Goal: Task Accomplishment & Management: Manage account settings

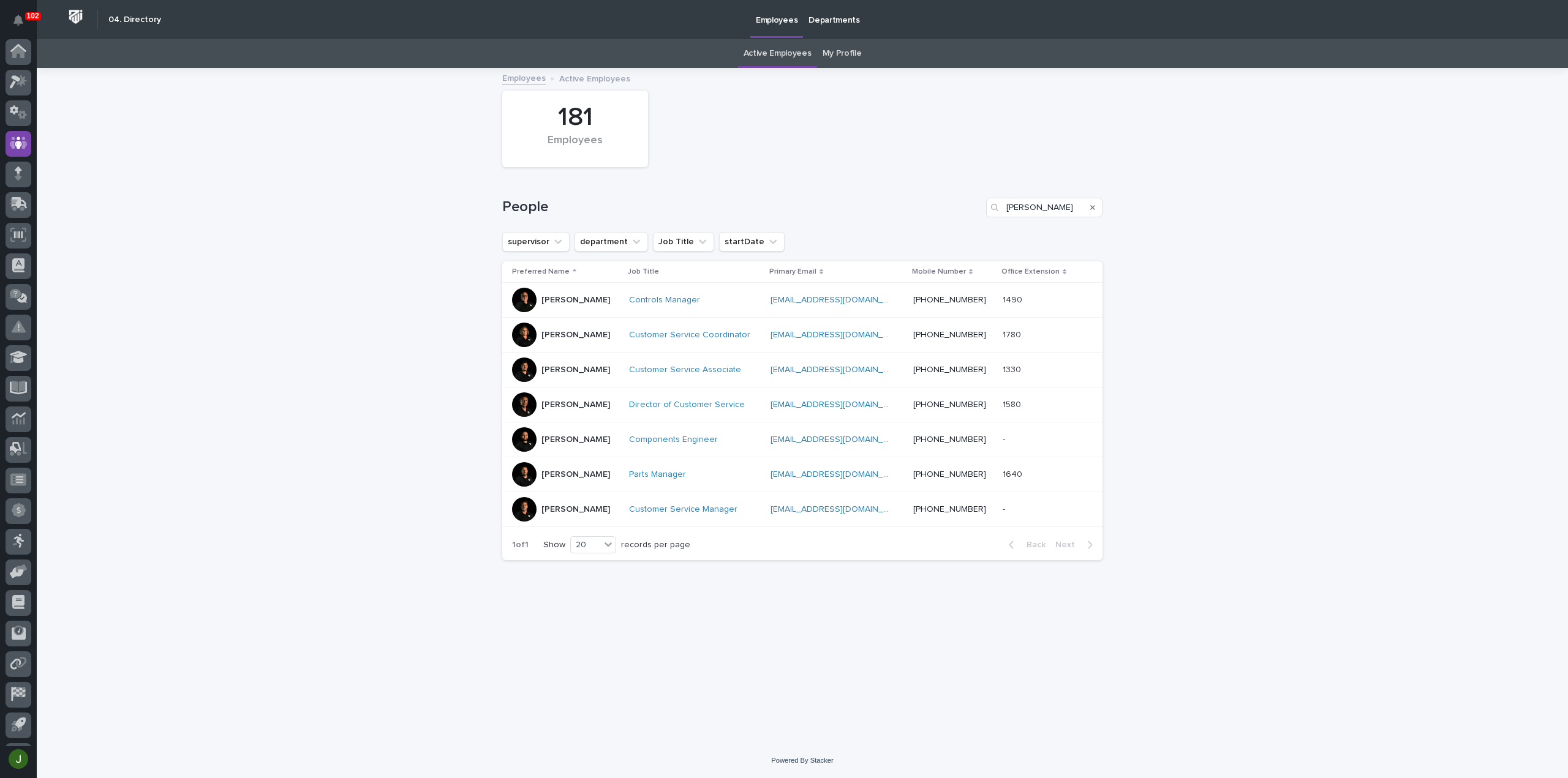
scroll to position [27, 0]
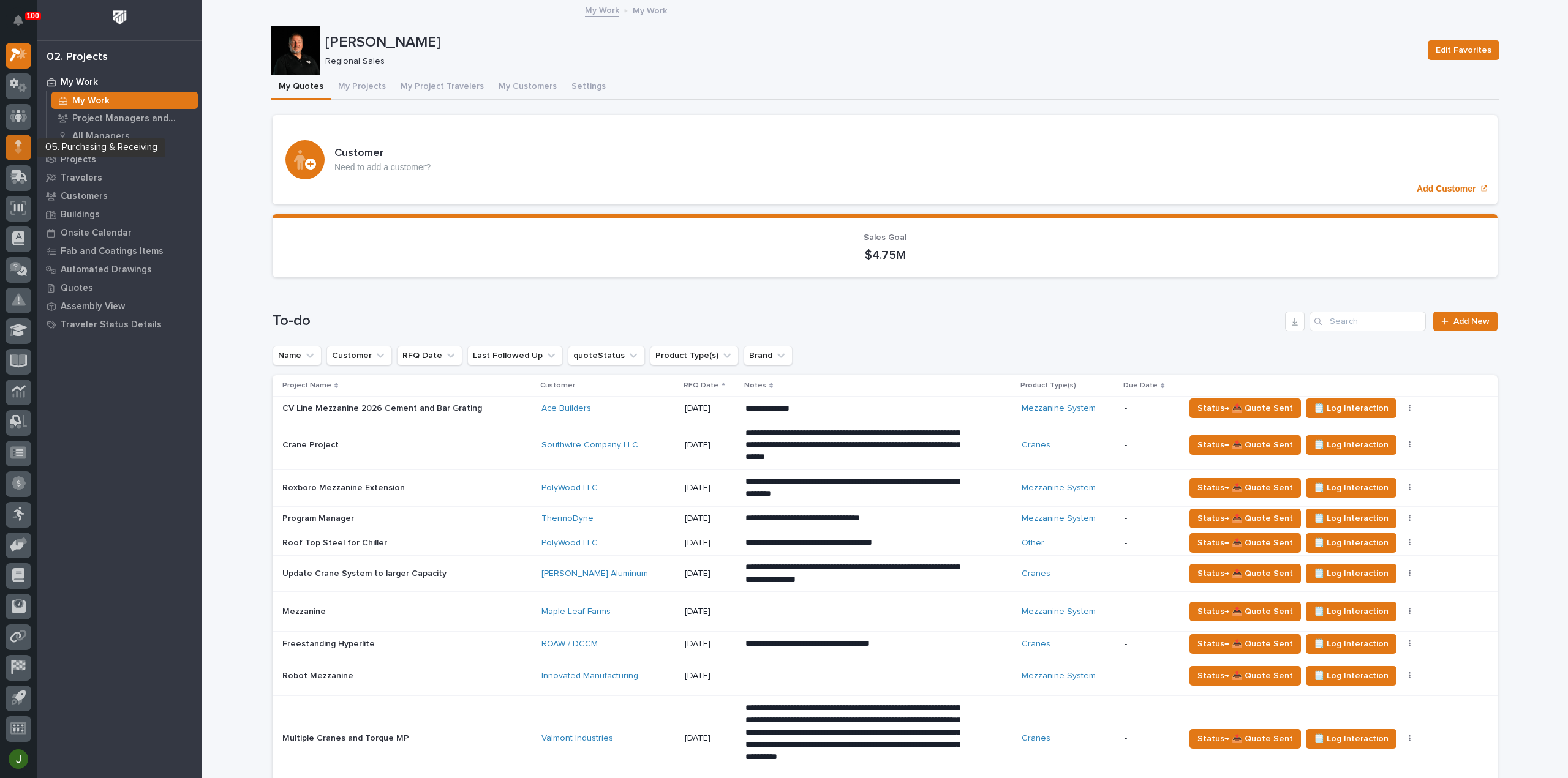
click at [16, 149] on icon at bounding box center [18, 150] width 7 height 7
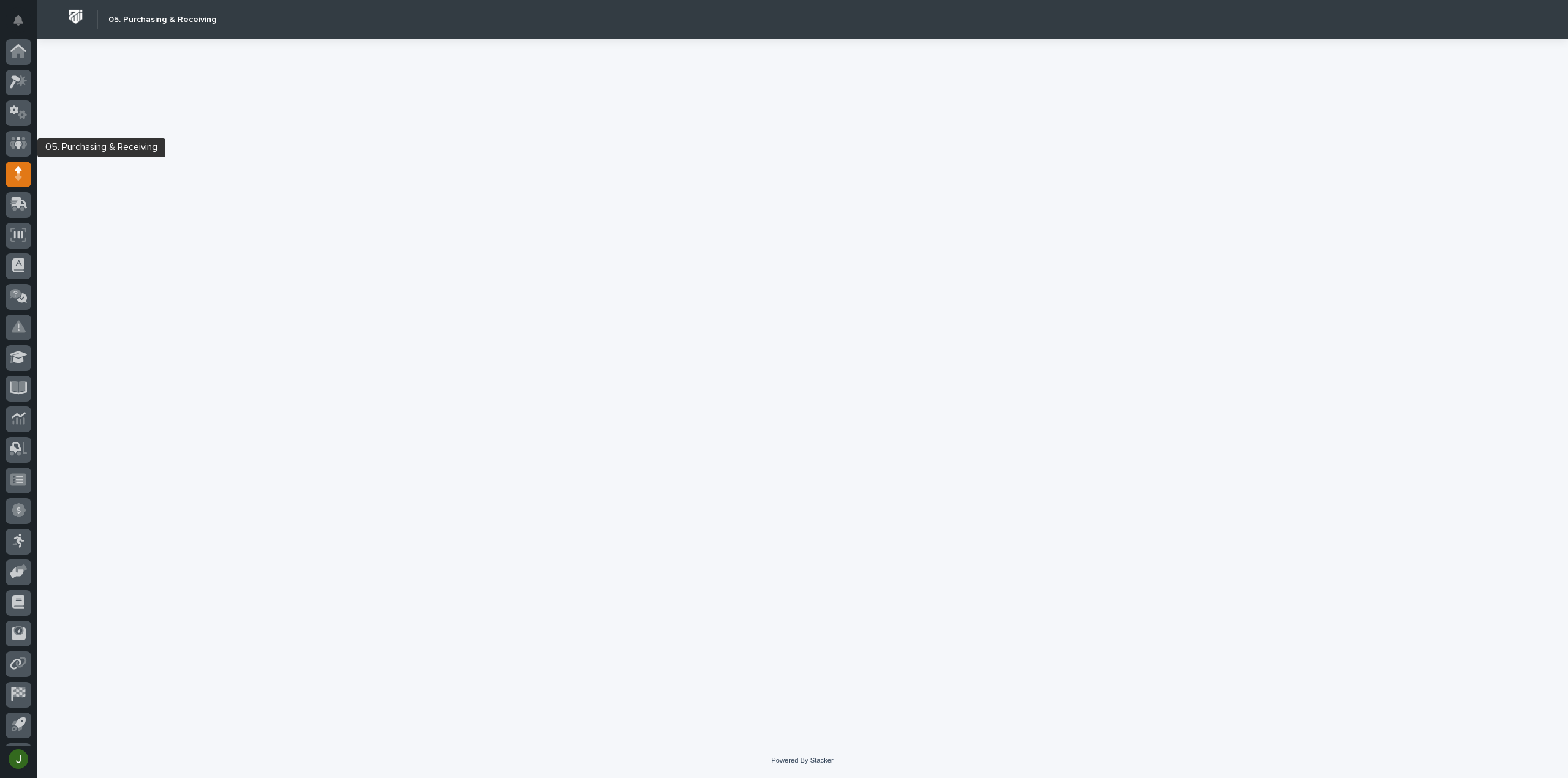
scroll to position [27, 0]
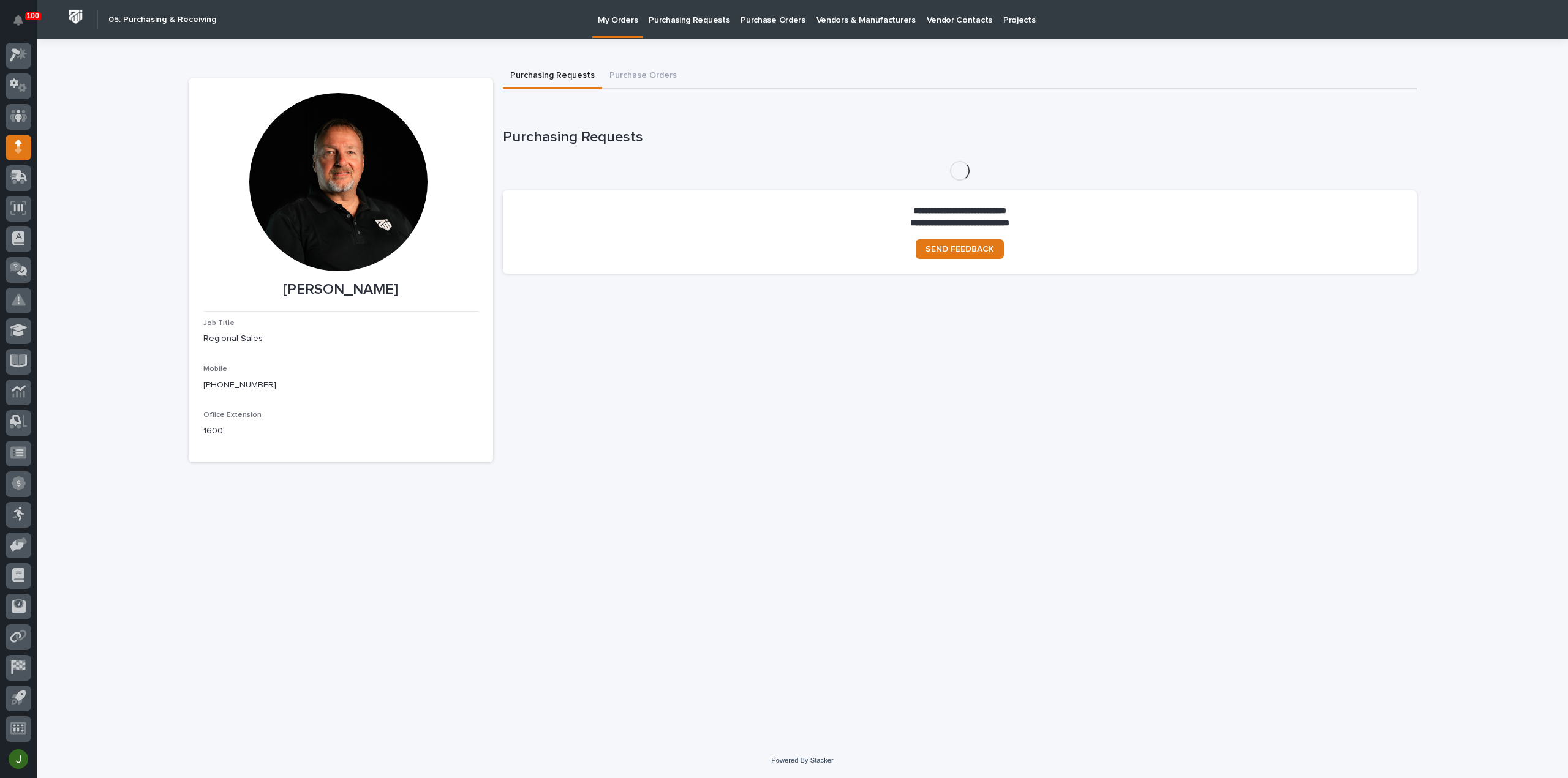
click at [705, 19] on p "Purchasing Requests" at bounding box center [689, 12] width 81 height 25
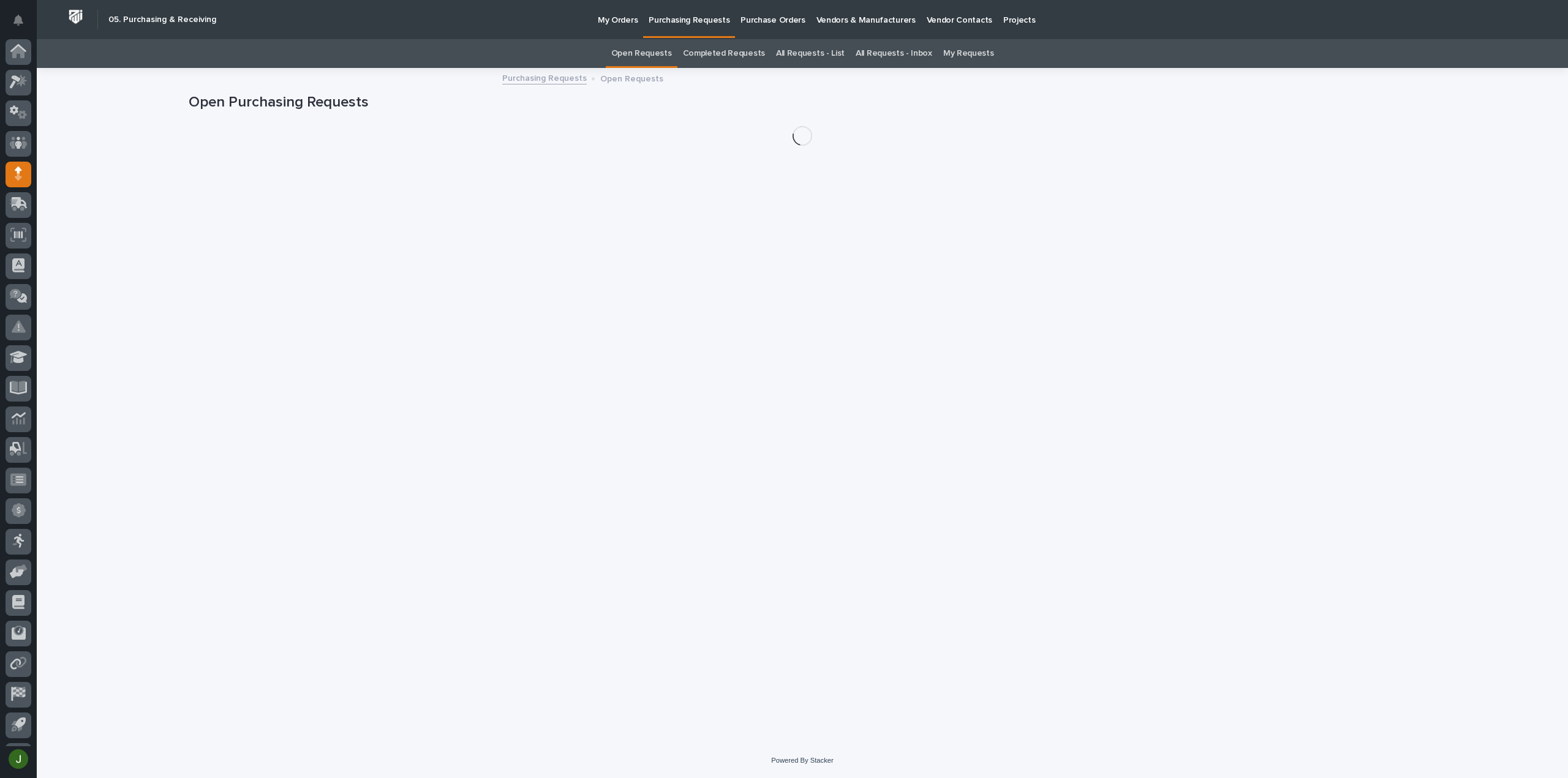
scroll to position [27, 0]
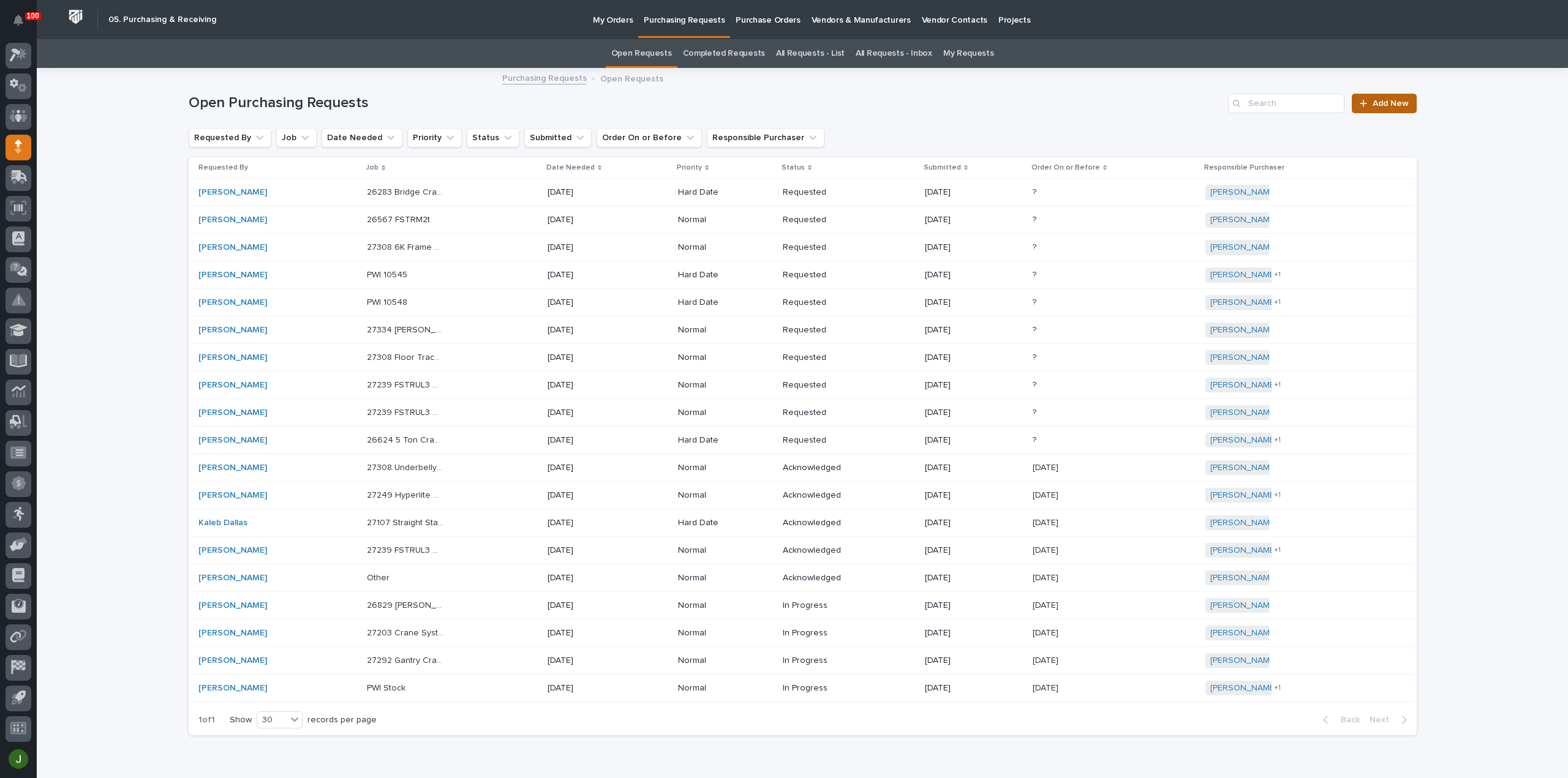
click at [1379, 99] on span "Add New" at bounding box center [1390, 103] width 36 height 8
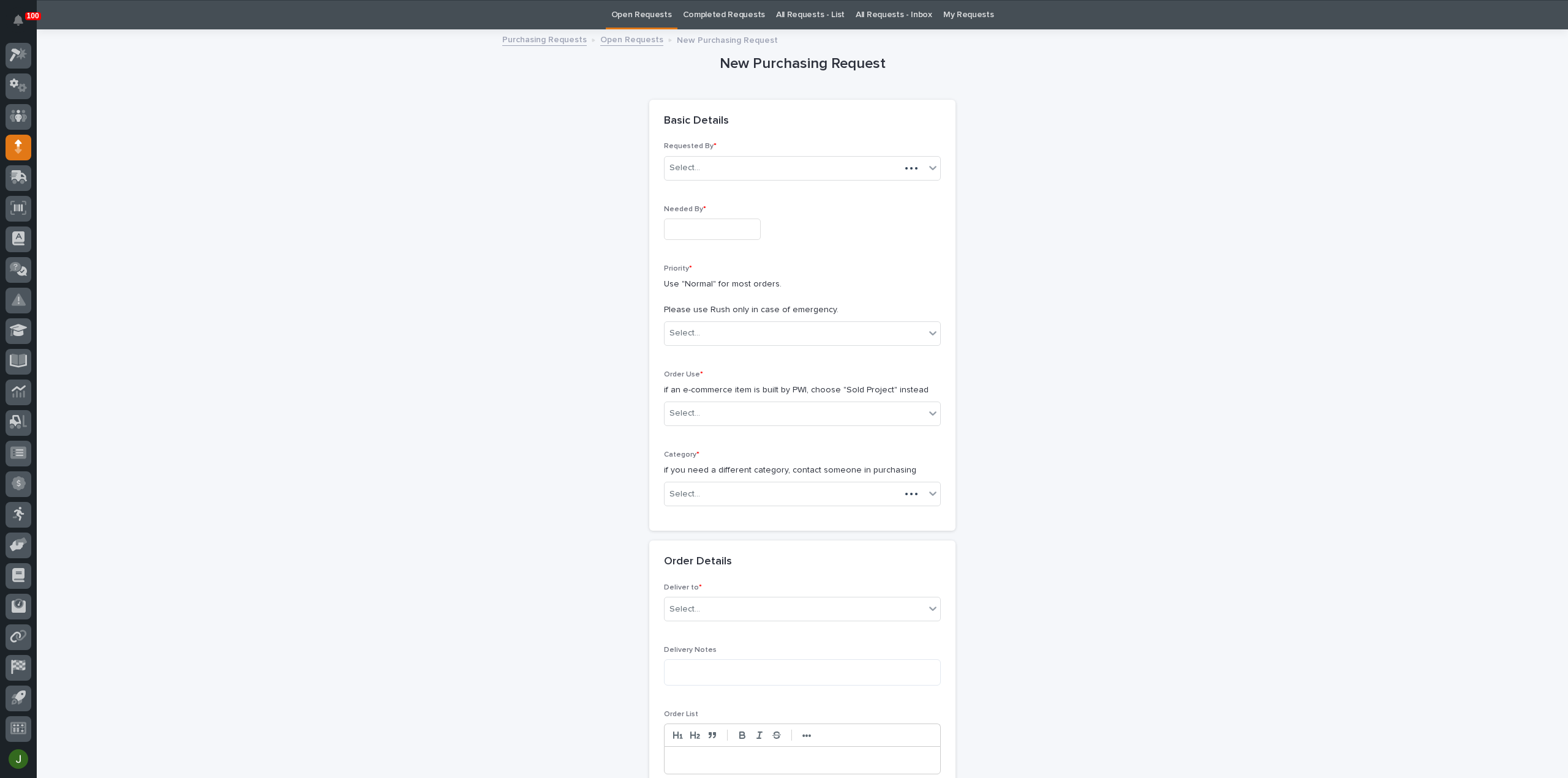
scroll to position [39, 0]
click at [688, 227] on input "text" at bounding box center [712, 228] width 96 height 22
click at [748, 109] on div "10" at bounding box center [743, 108] width 16 height 16
type input "**********"
click at [703, 331] on div "Select..." at bounding box center [794, 332] width 260 height 20
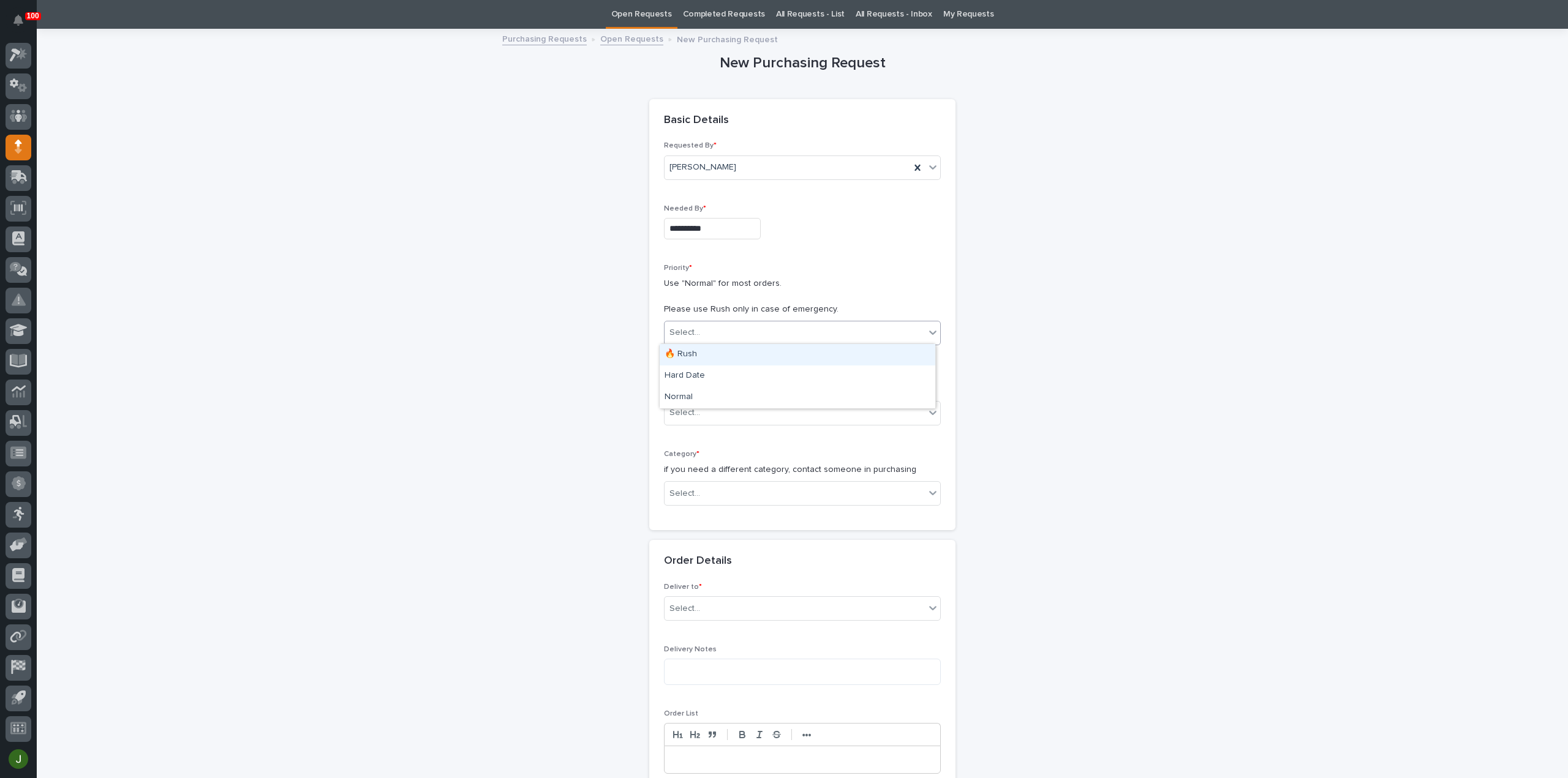
click at [690, 354] on div "🔥 Rush" at bounding box center [797, 354] width 276 height 22
click at [690, 411] on div "Select..." at bounding box center [685, 413] width 31 height 13
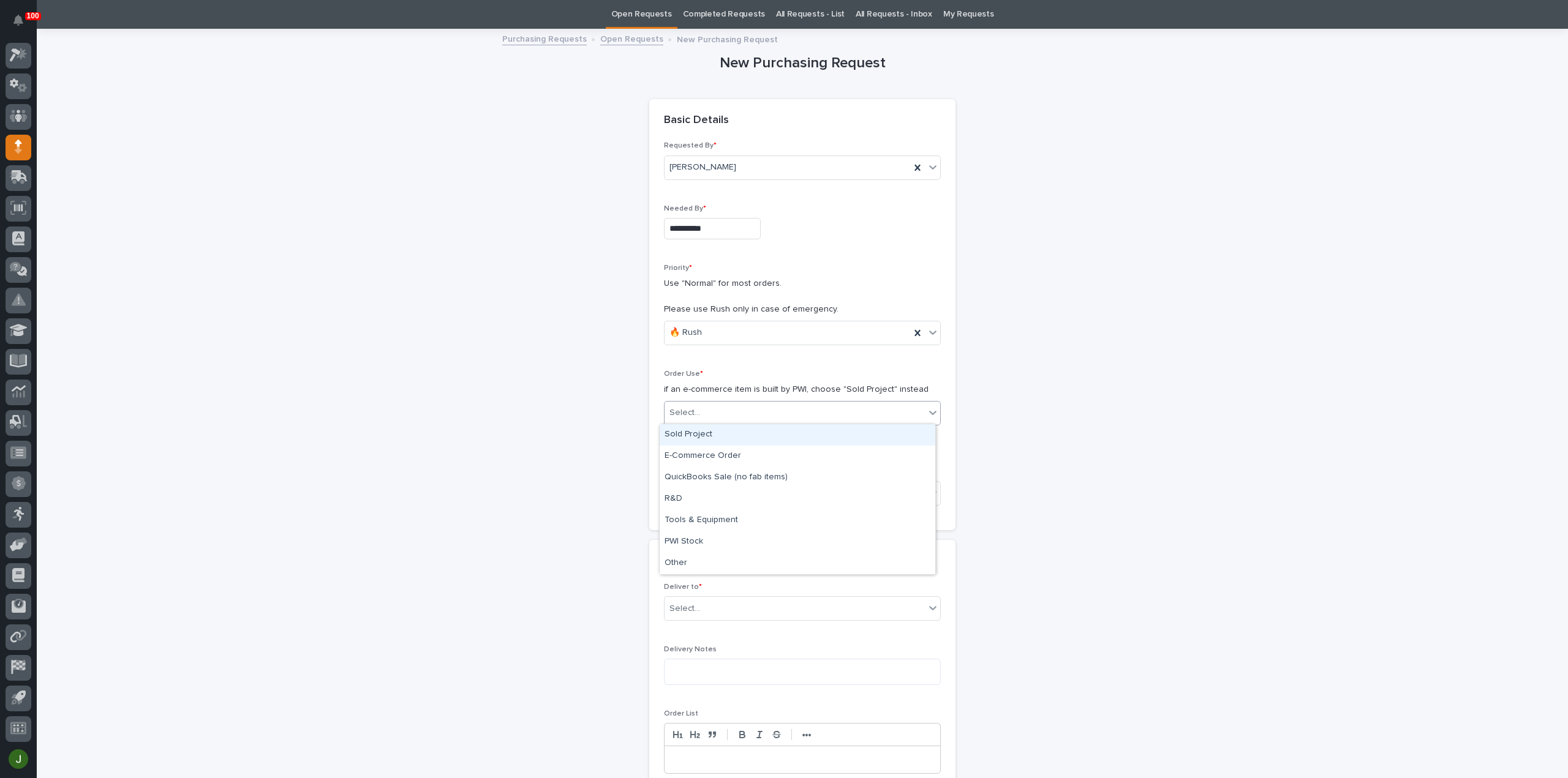
click at [692, 429] on div "Sold Project" at bounding box center [797, 435] width 276 height 22
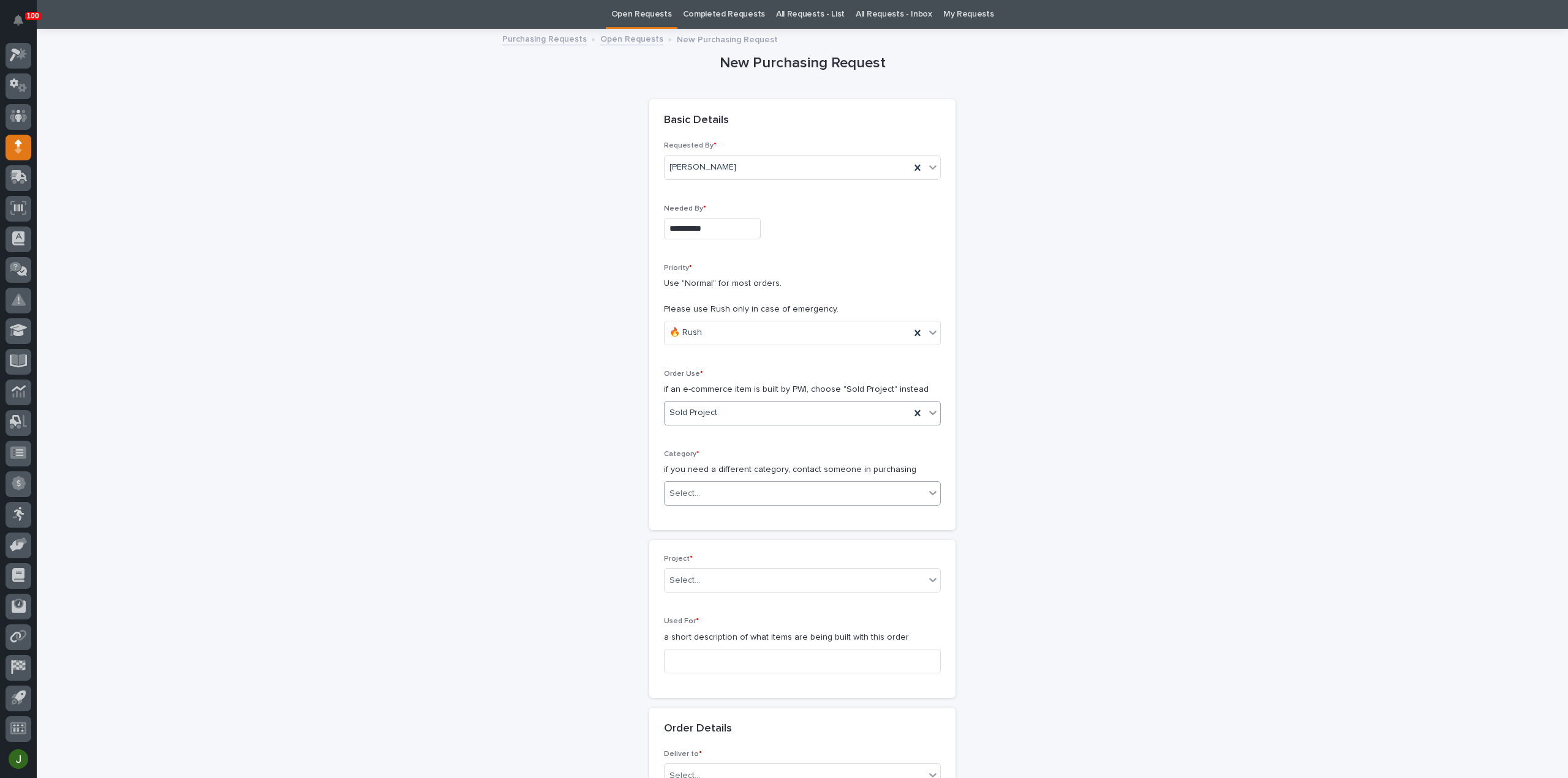
click at [680, 488] on div "Select..." at bounding box center [685, 494] width 31 height 13
click at [692, 662] on div "Steel" at bounding box center [797, 664] width 276 height 22
click at [678, 581] on div "Select..." at bounding box center [685, 581] width 31 height 13
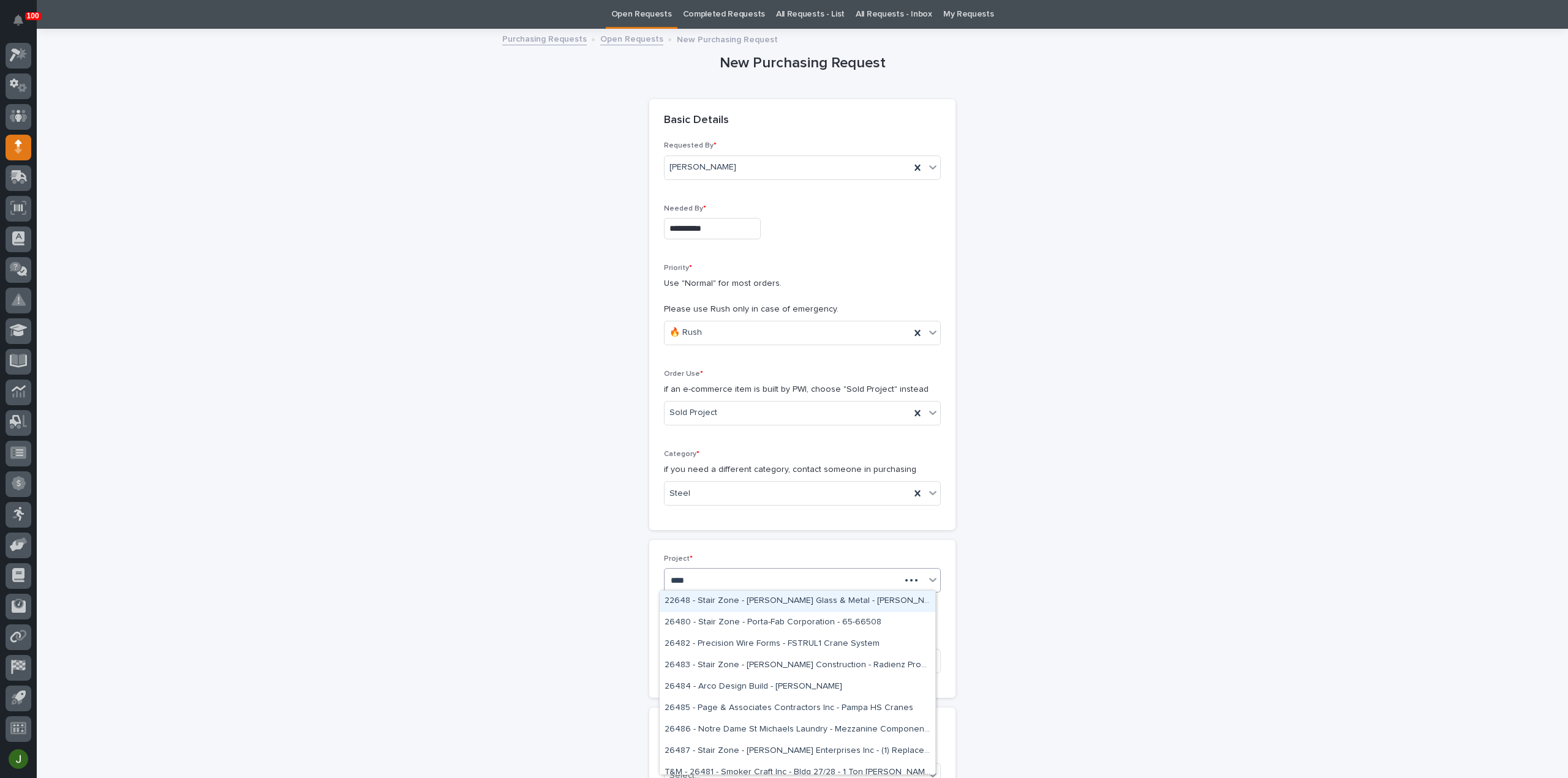
type input "*****"
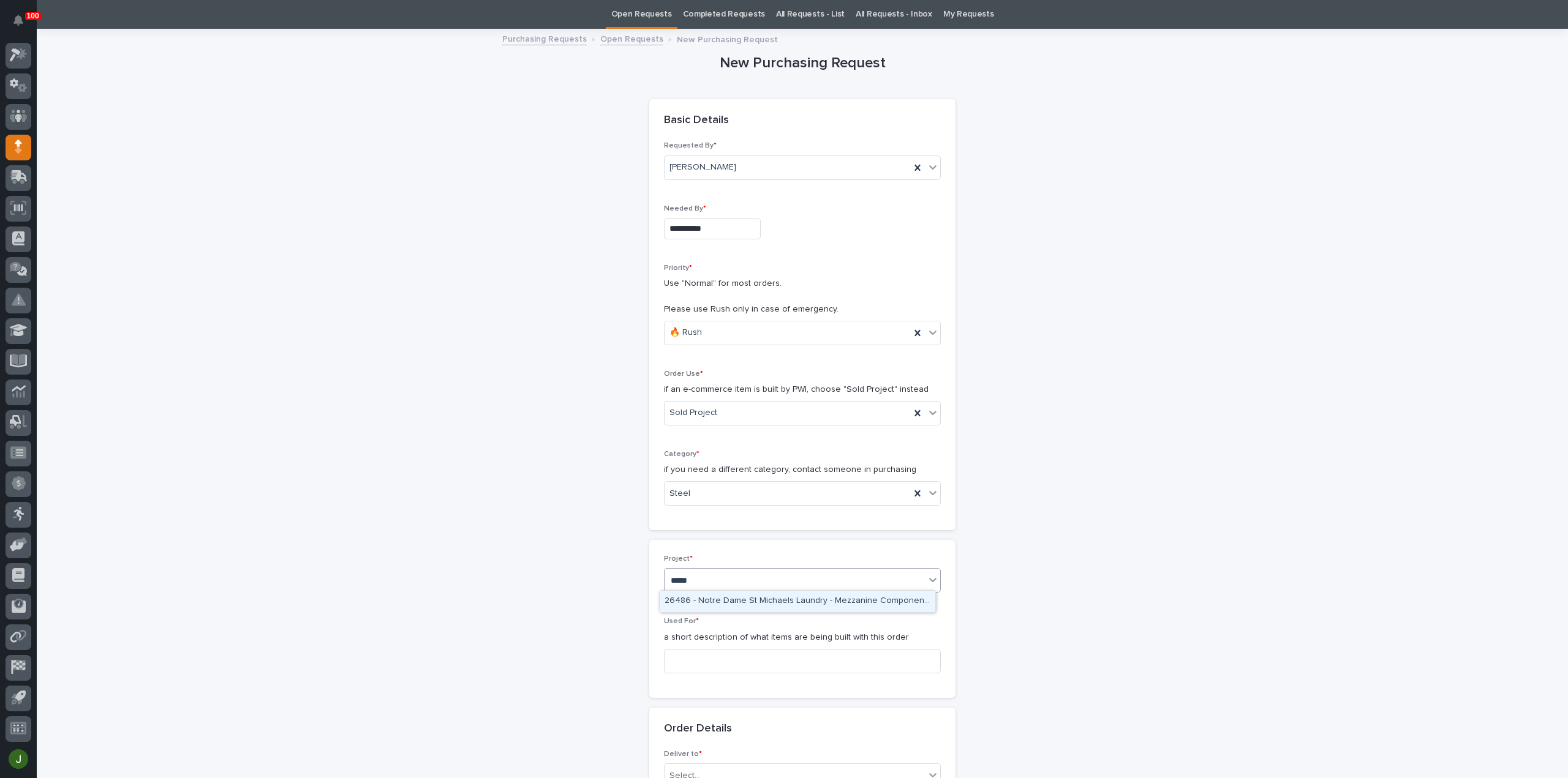
click at [722, 603] on div "26486 - Notre Dame St Michaels Laundry - Mezzanine Components" at bounding box center [797, 601] width 276 height 22
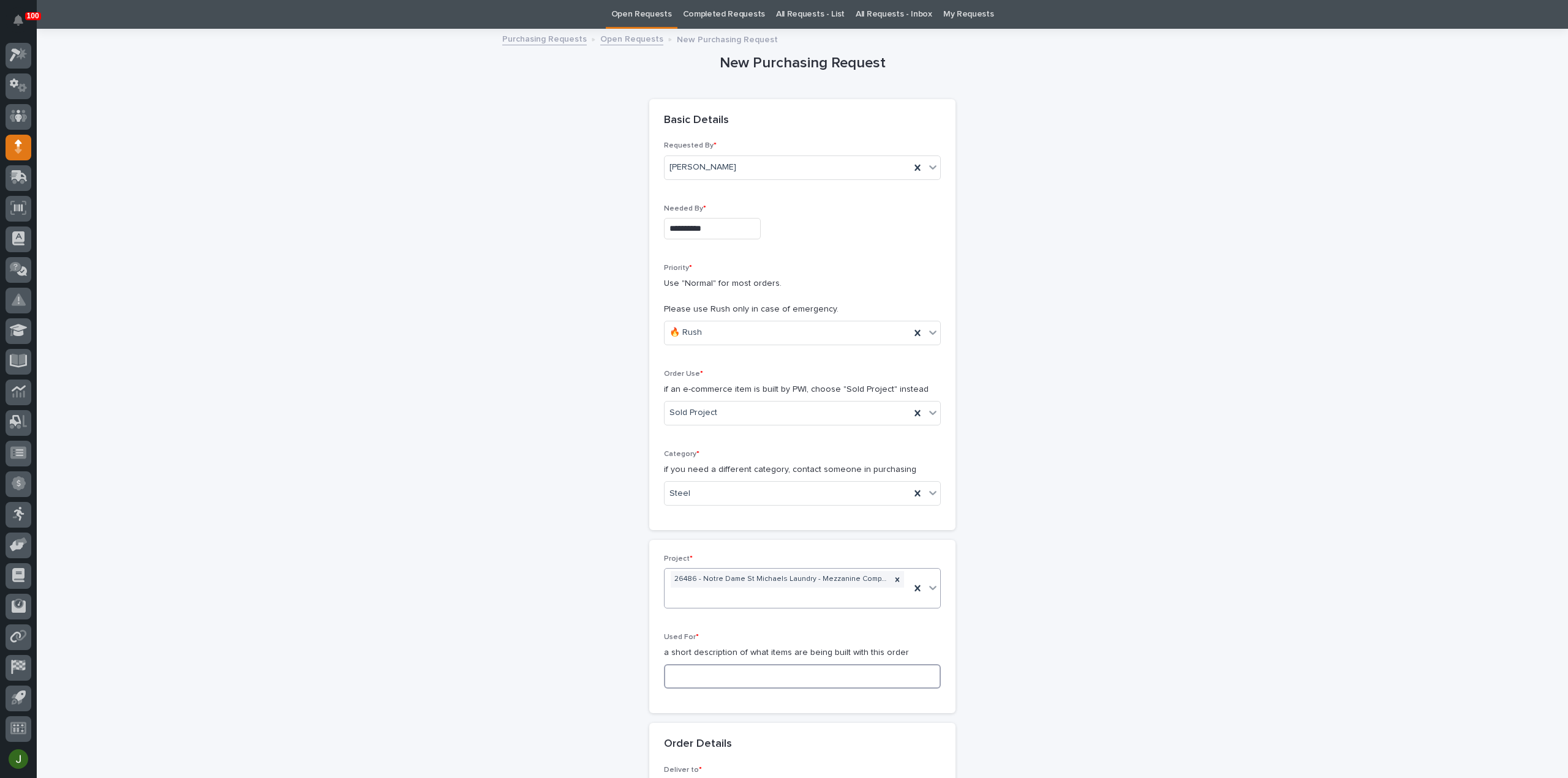
click at [693, 669] on input at bounding box center [802, 676] width 277 height 25
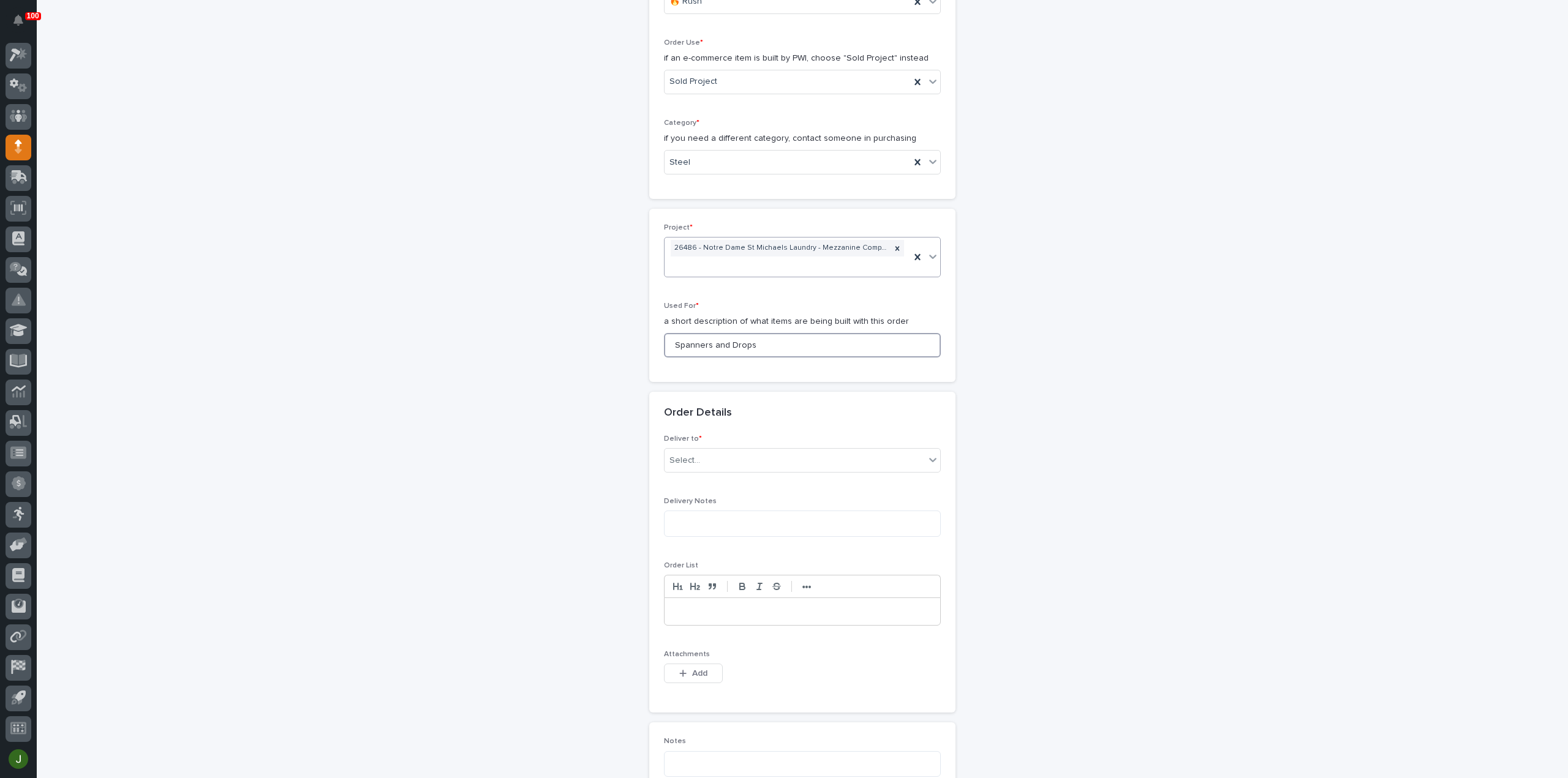
scroll to position [447, 0]
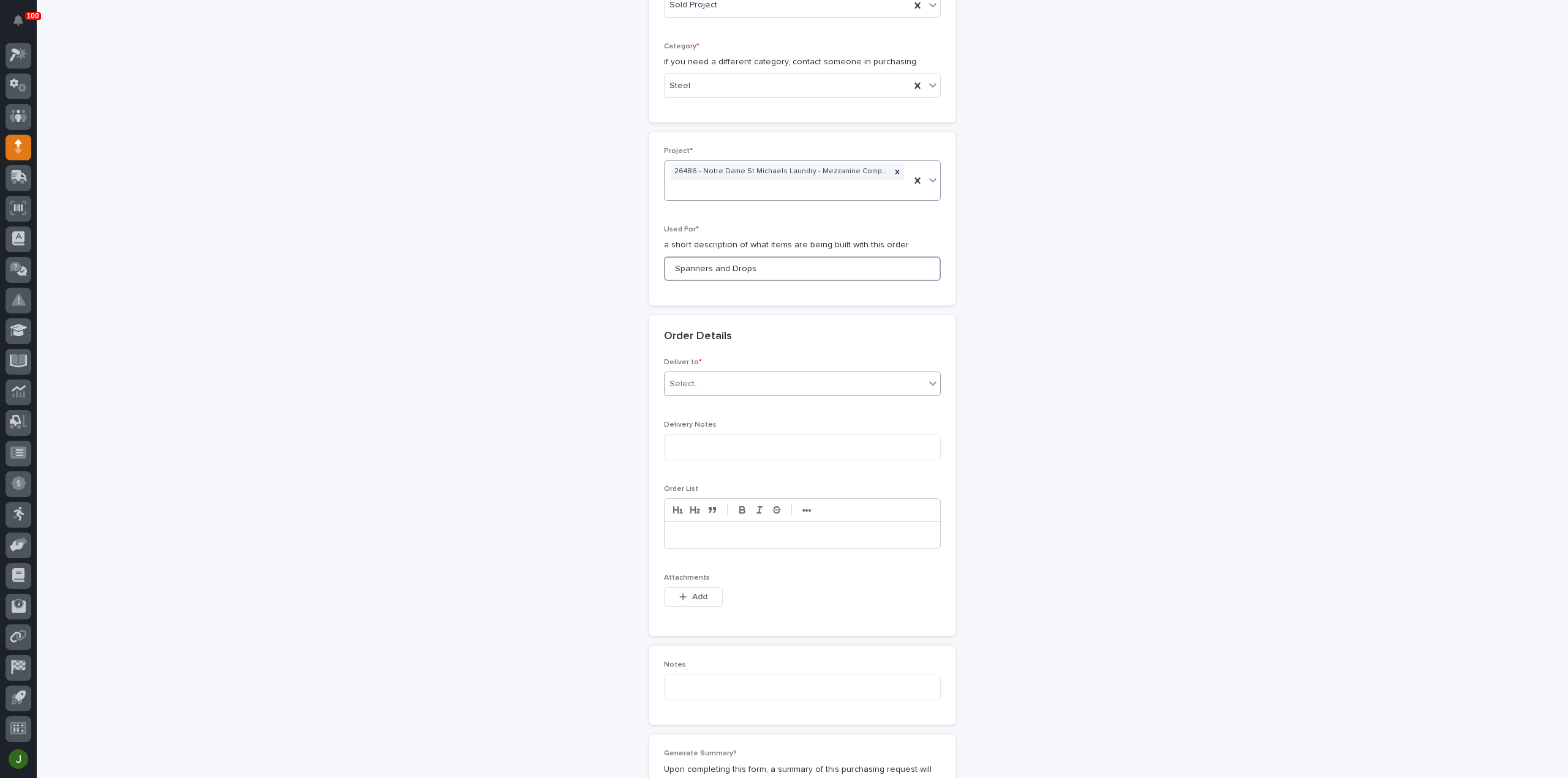
type input "Spanners and Drops"
click at [688, 385] on div "Select..." at bounding box center [685, 384] width 31 height 13
click at [696, 415] on div "PWI or Customer" at bounding box center [797, 425] width 276 height 22
click at [715, 379] on span "PWI or Customer" at bounding box center [702, 384] width 66 height 13
click at [707, 405] on div "PWI" at bounding box center [797, 403] width 276 height 22
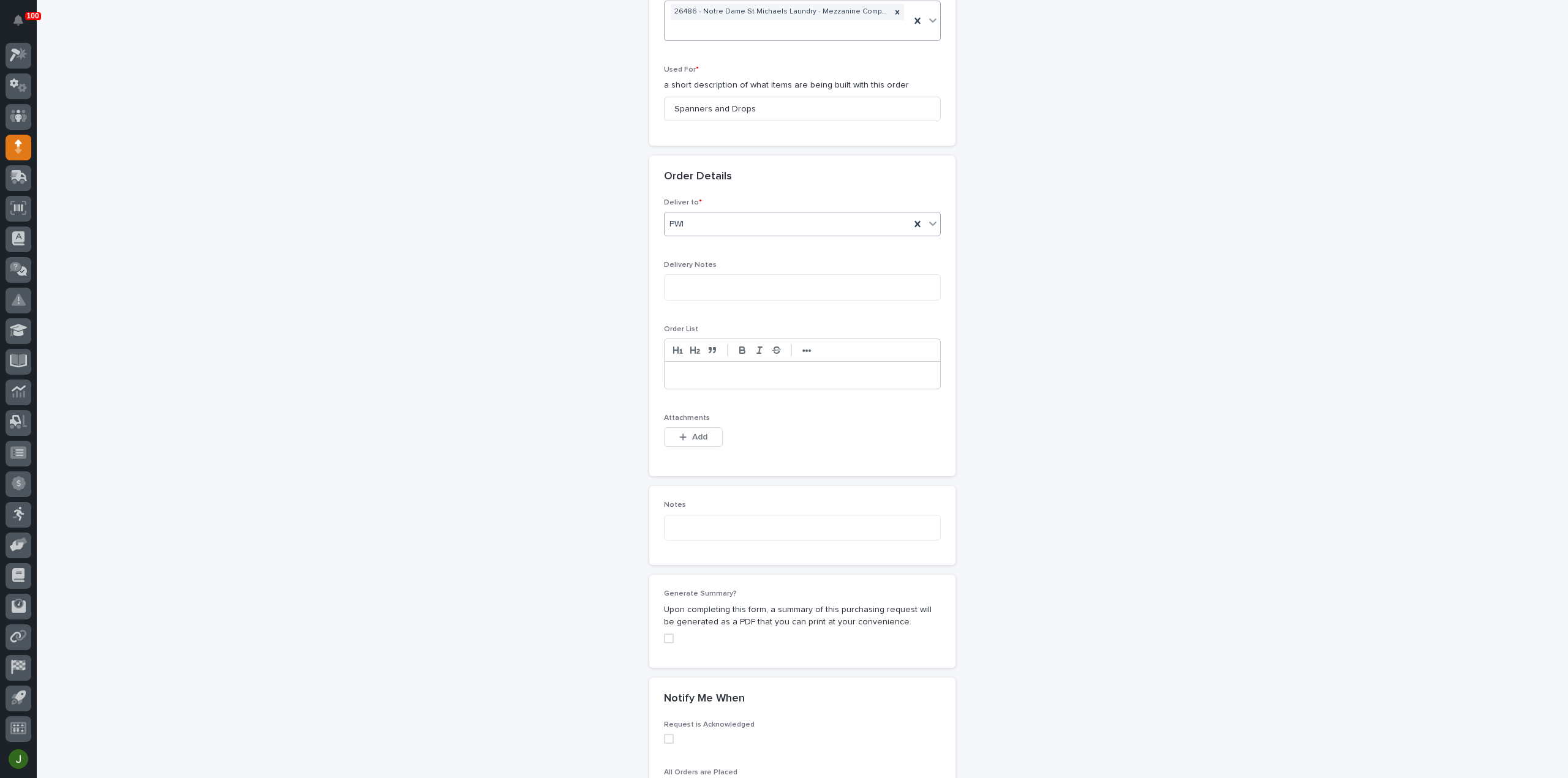
scroll to position [611, 0]
click at [696, 430] on span "Add" at bounding box center [699, 433] width 15 height 11
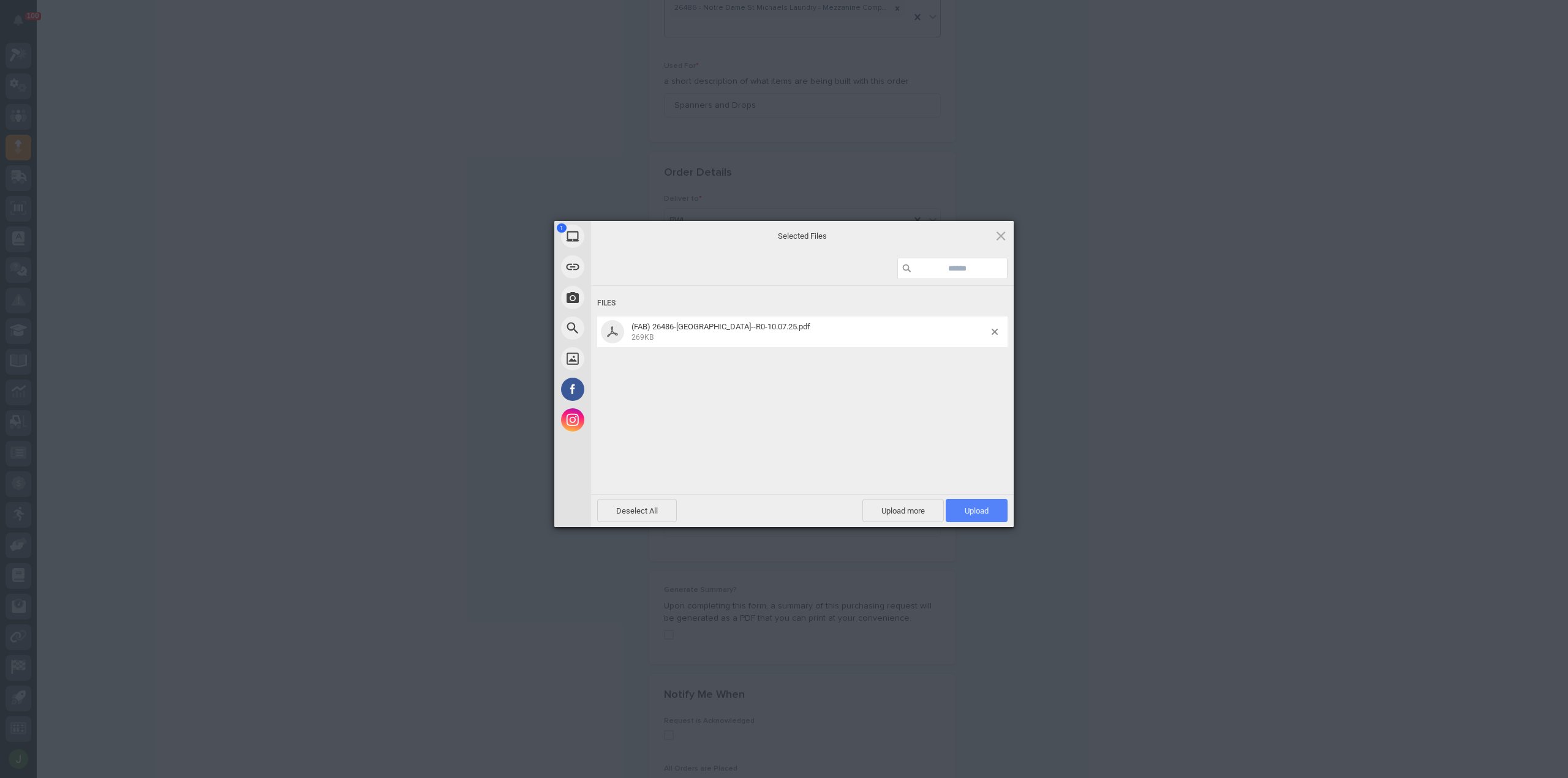
click at [971, 513] on span "Upload 1" at bounding box center [976, 511] width 24 height 9
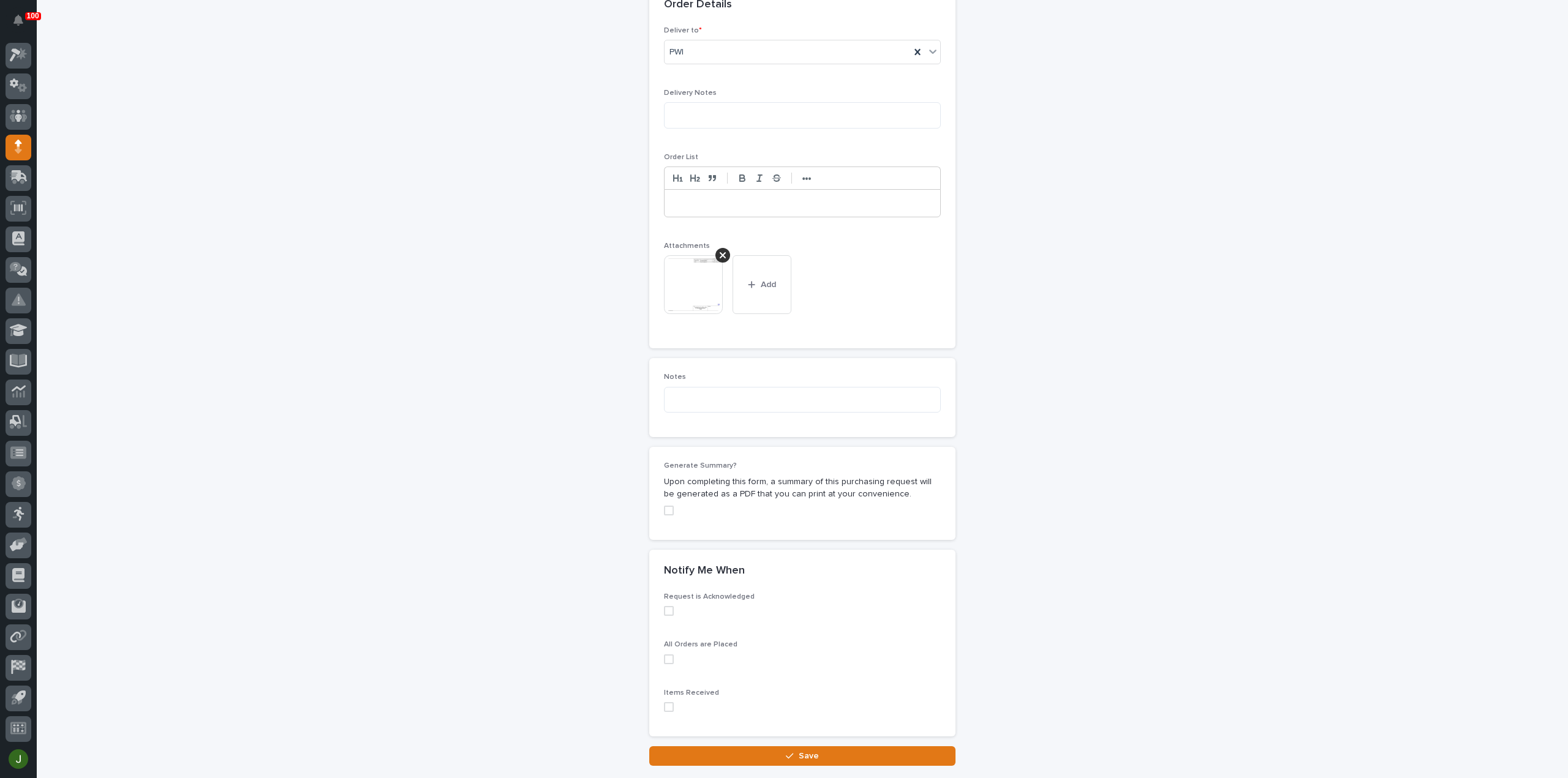
scroll to position [858, 0]
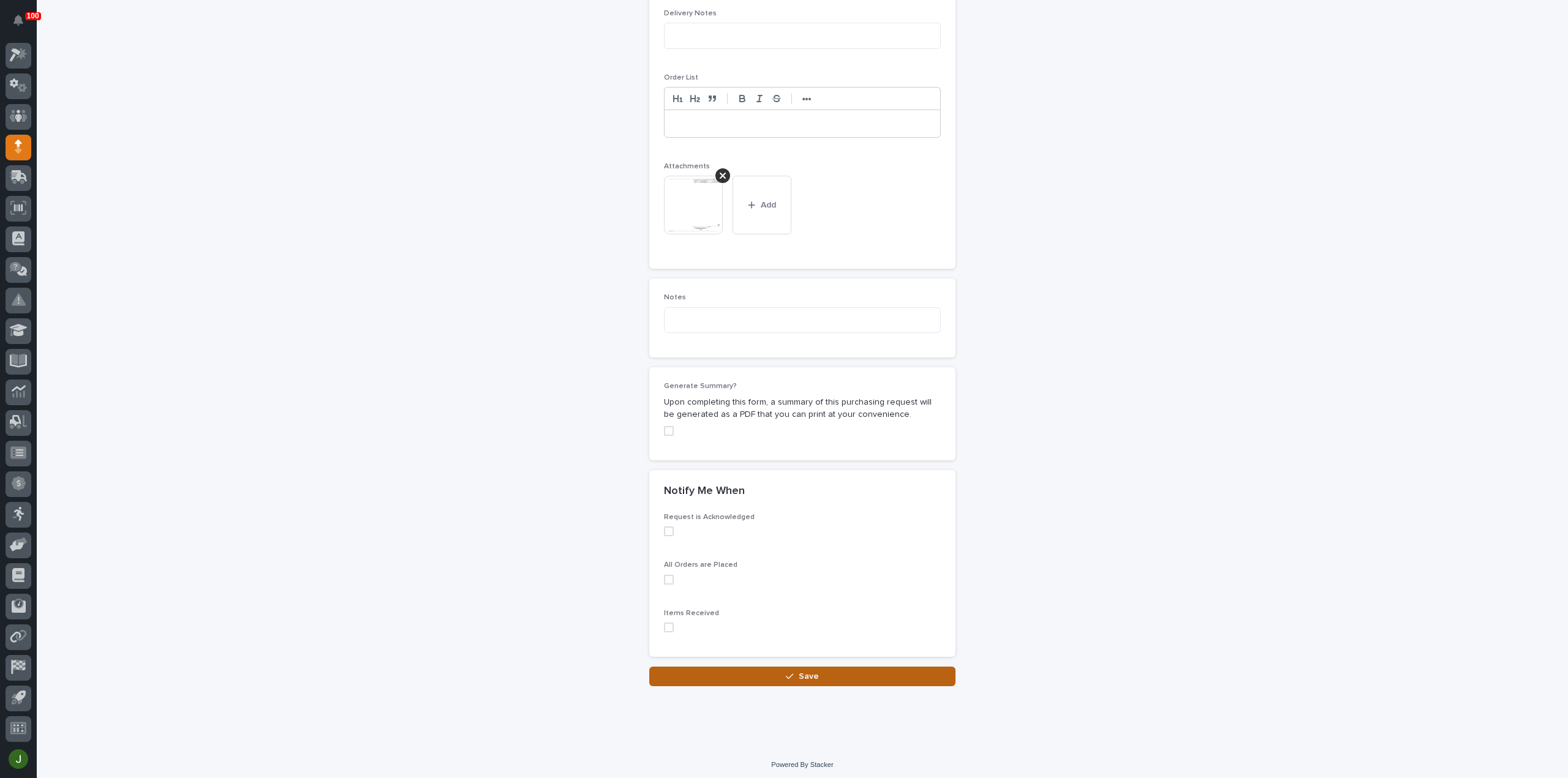
click at [777, 674] on button "Save" at bounding box center [803, 676] width 306 height 20
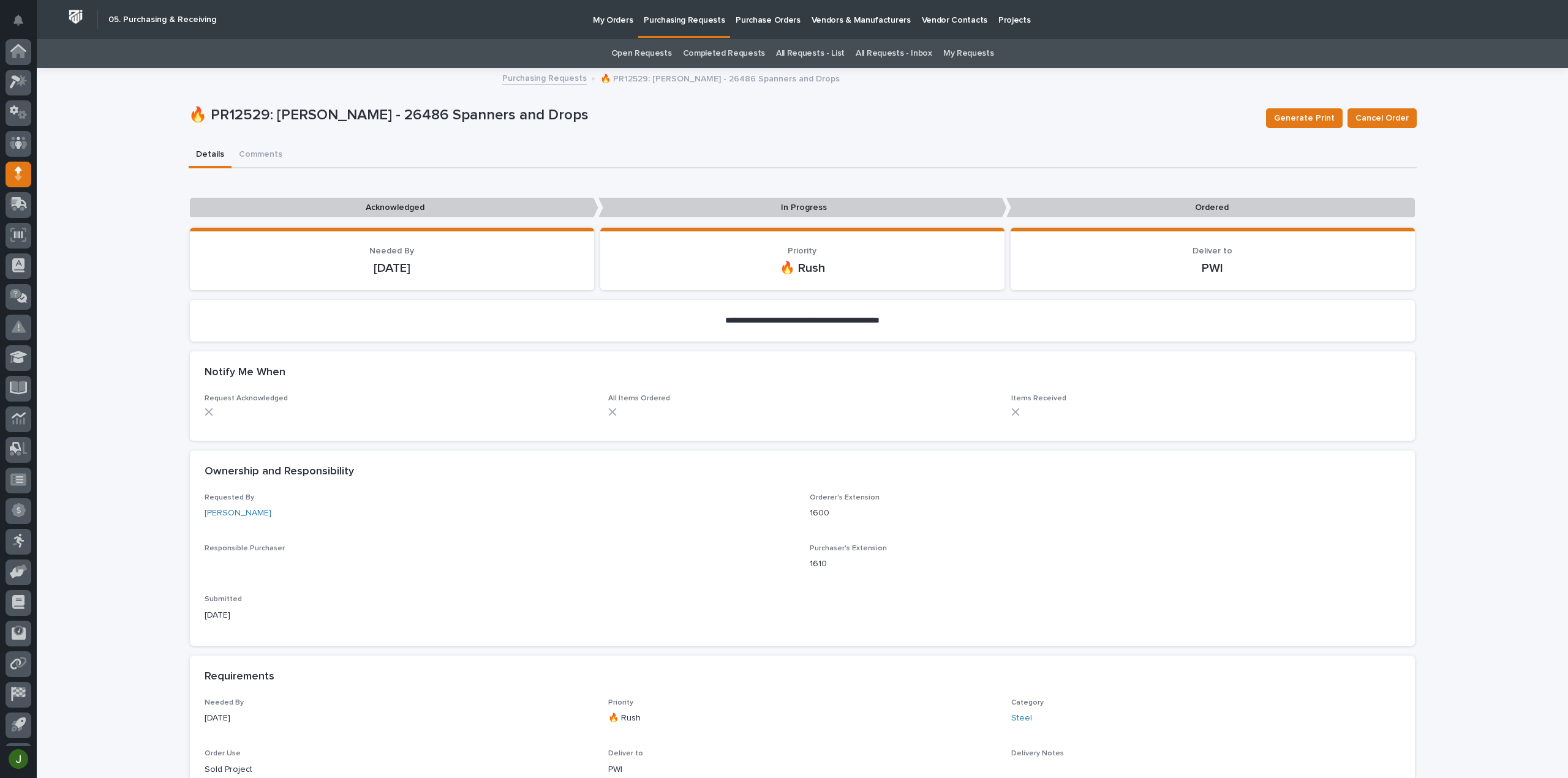
scroll to position [27, 0]
click at [675, 22] on p "Purchasing Requests" at bounding box center [684, 12] width 81 height 25
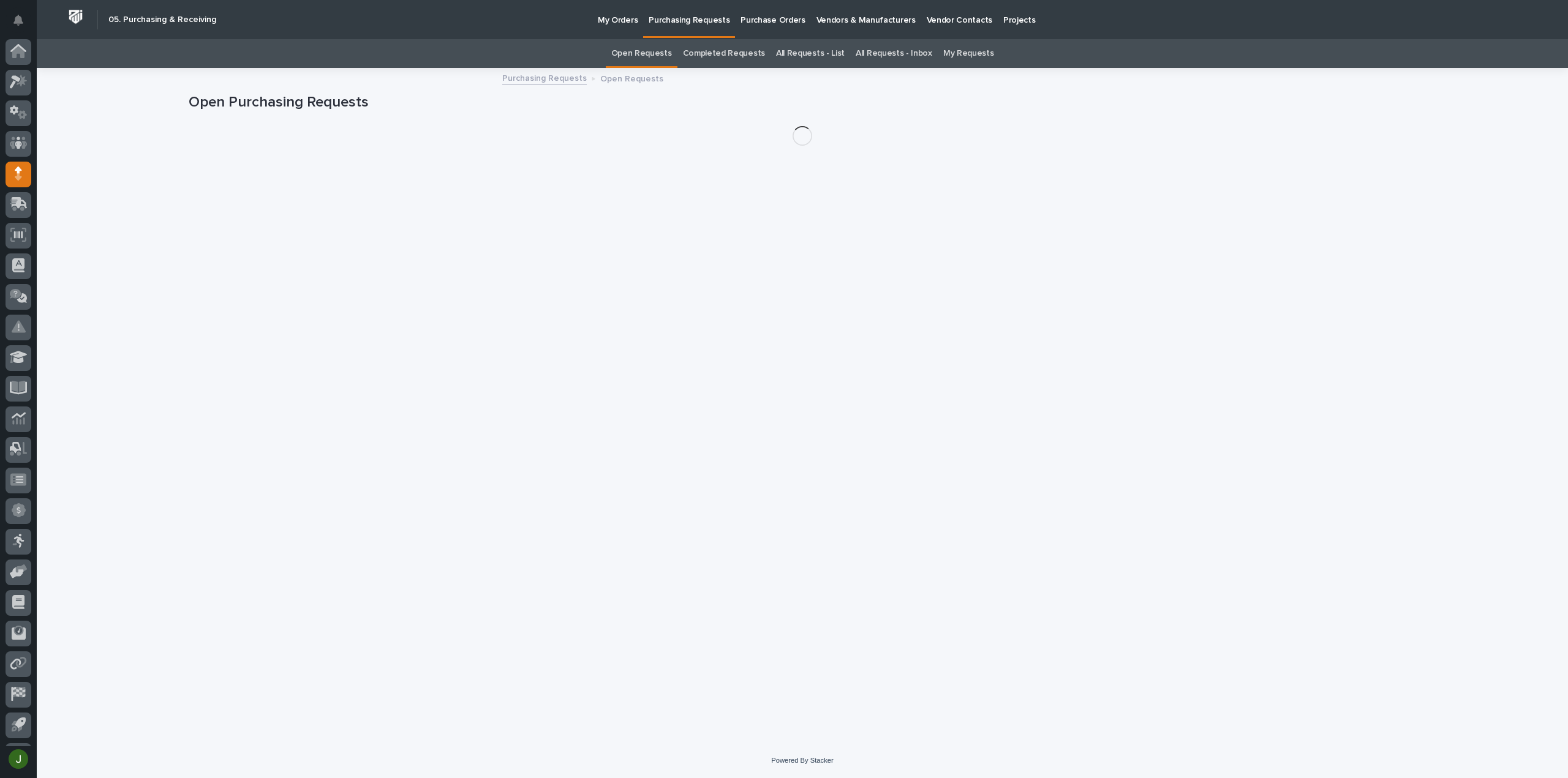
scroll to position [27, 0]
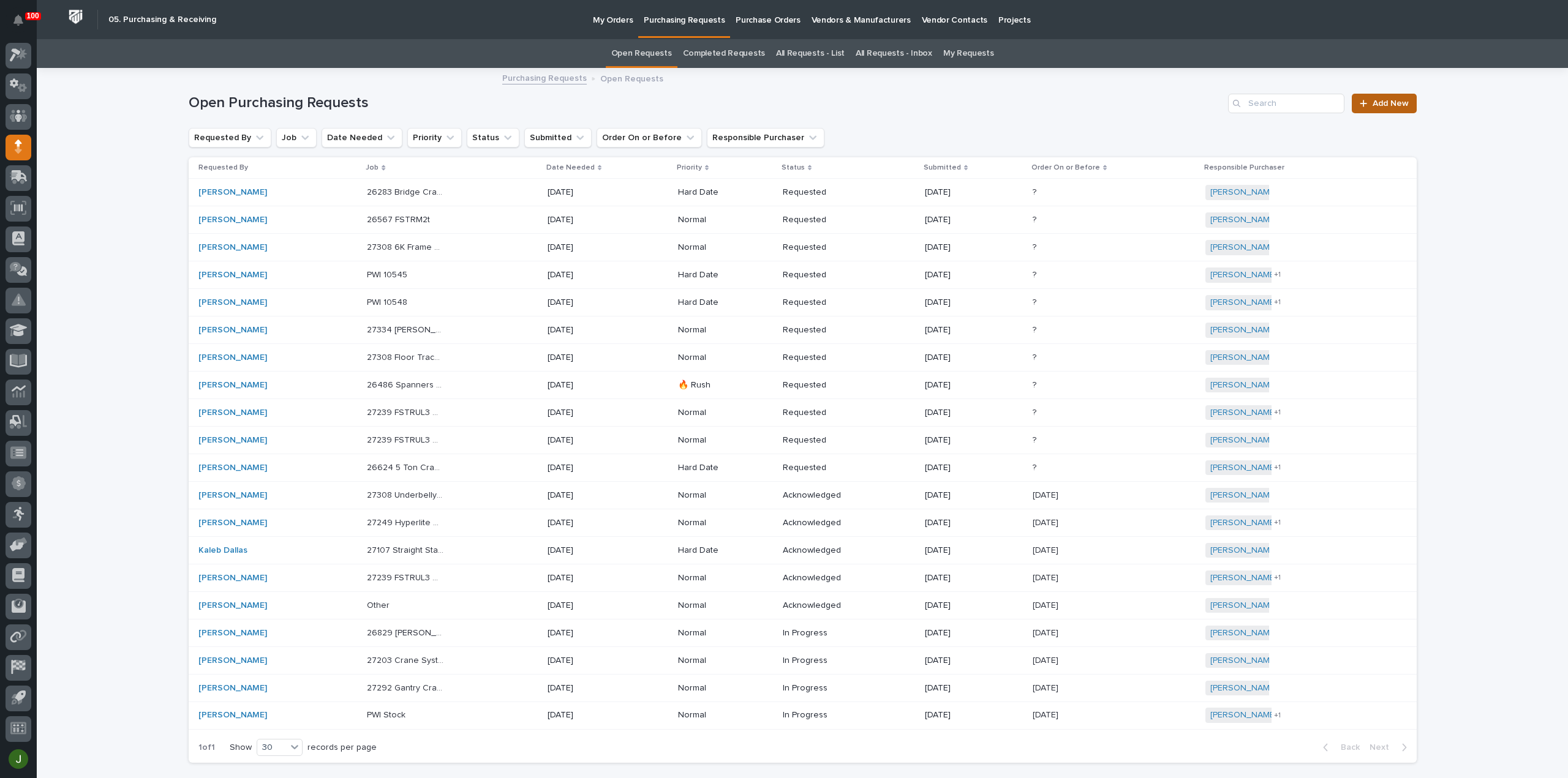
click at [1390, 100] on span "Add New" at bounding box center [1390, 103] width 36 height 8
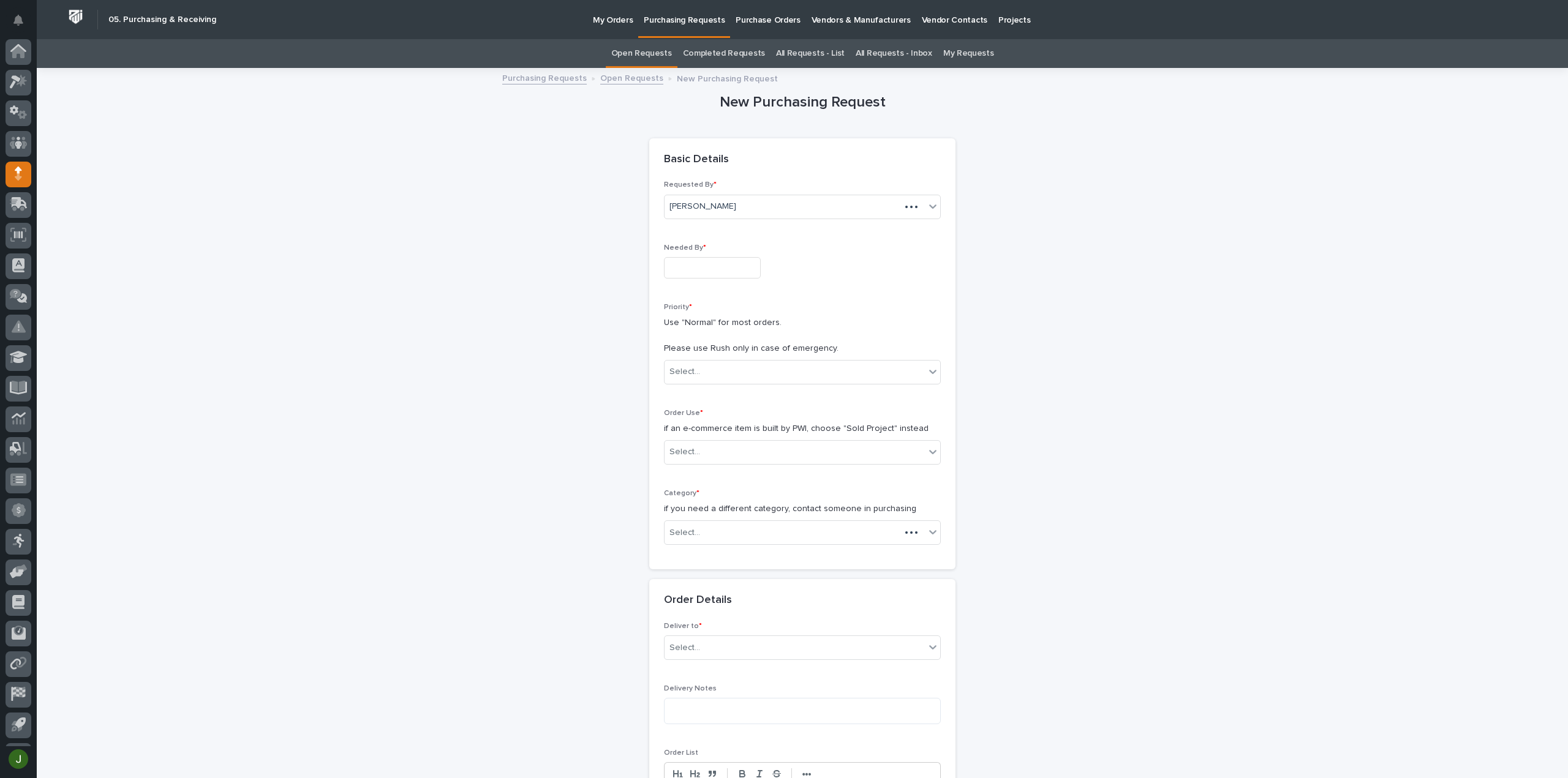
scroll to position [27, 0]
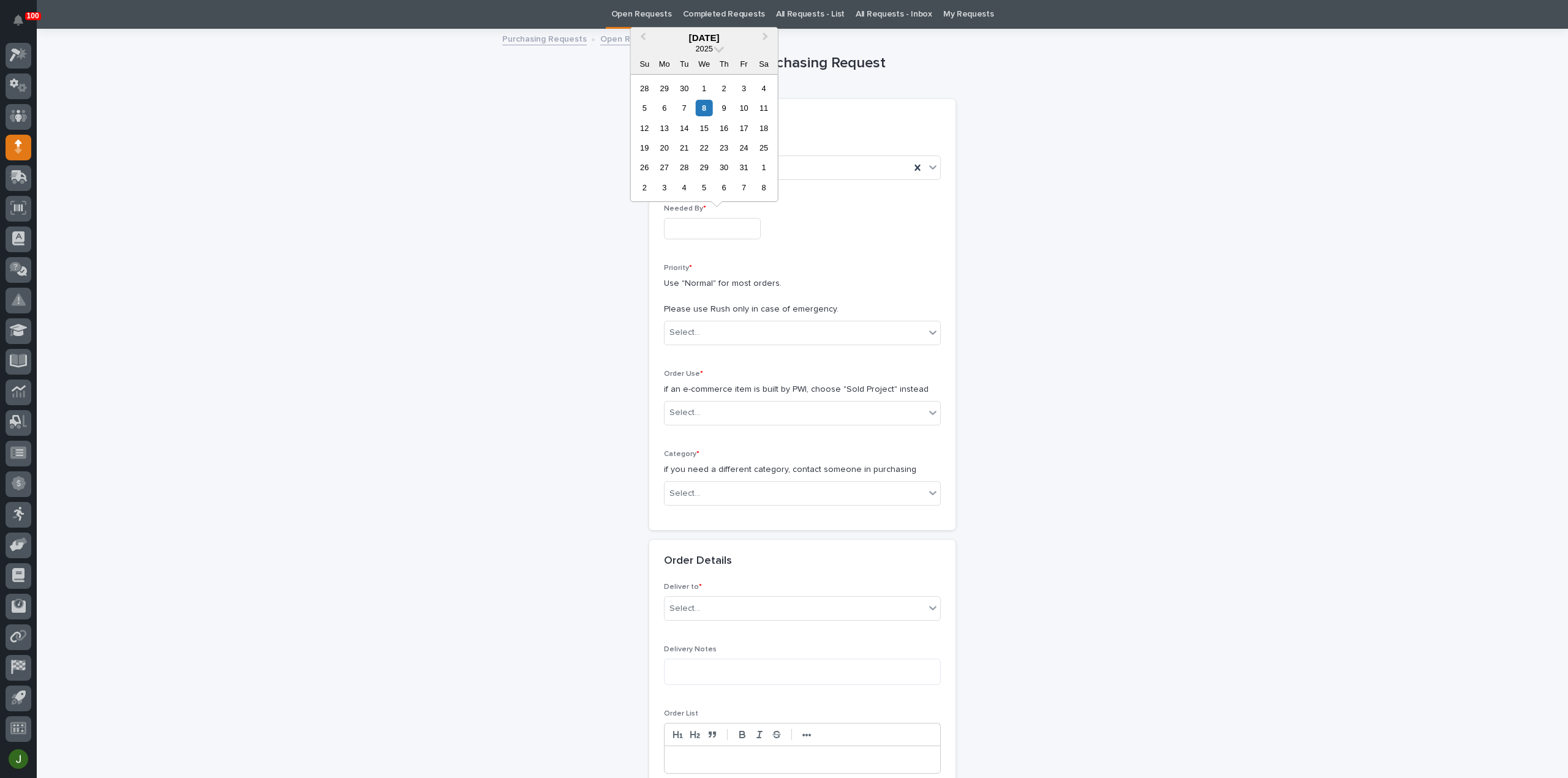
click at [686, 227] on input "text" at bounding box center [712, 228] width 96 height 22
click at [744, 108] on div "10" at bounding box center [743, 108] width 16 height 16
type input "**********"
click at [687, 330] on div "Select..." at bounding box center [685, 333] width 31 height 13
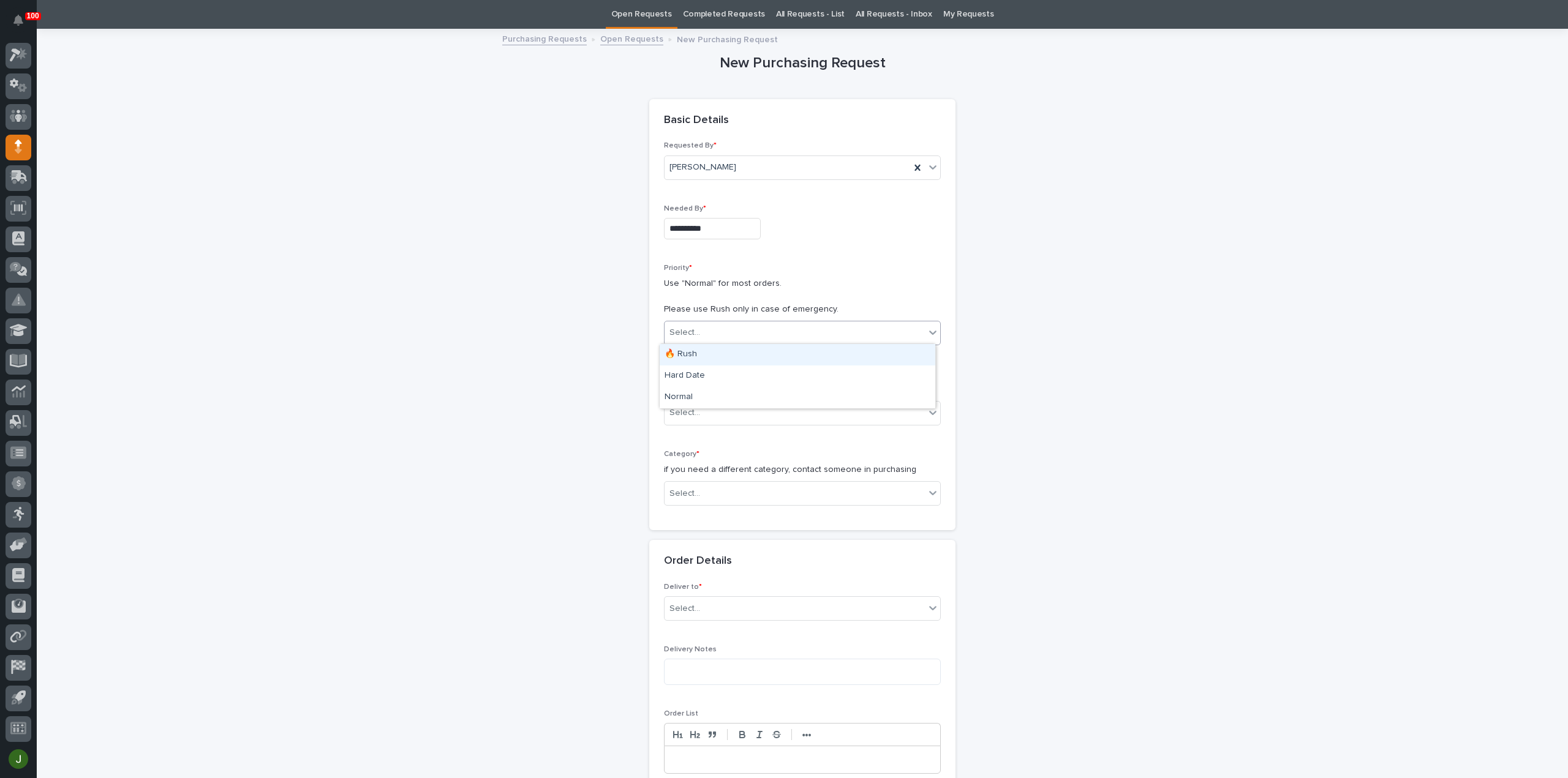
click at [688, 356] on div "🔥 Rush" at bounding box center [797, 354] width 276 height 22
click at [681, 410] on div "Select..." at bounding box center [685, 413] width 31 height 13
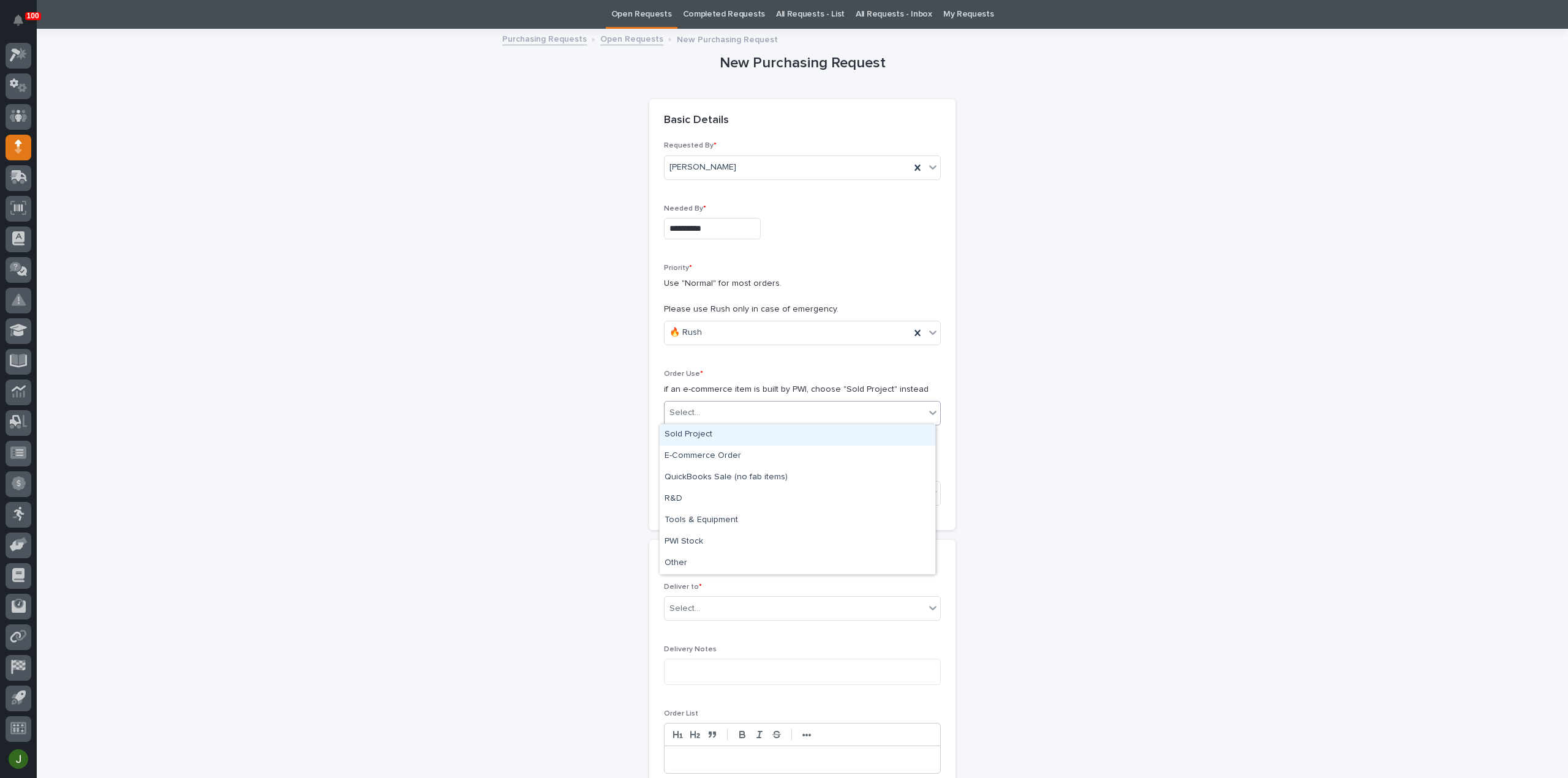
click at [690, 432] on div "Sold Project" at bounding box center [797, 435] width 276 height 22
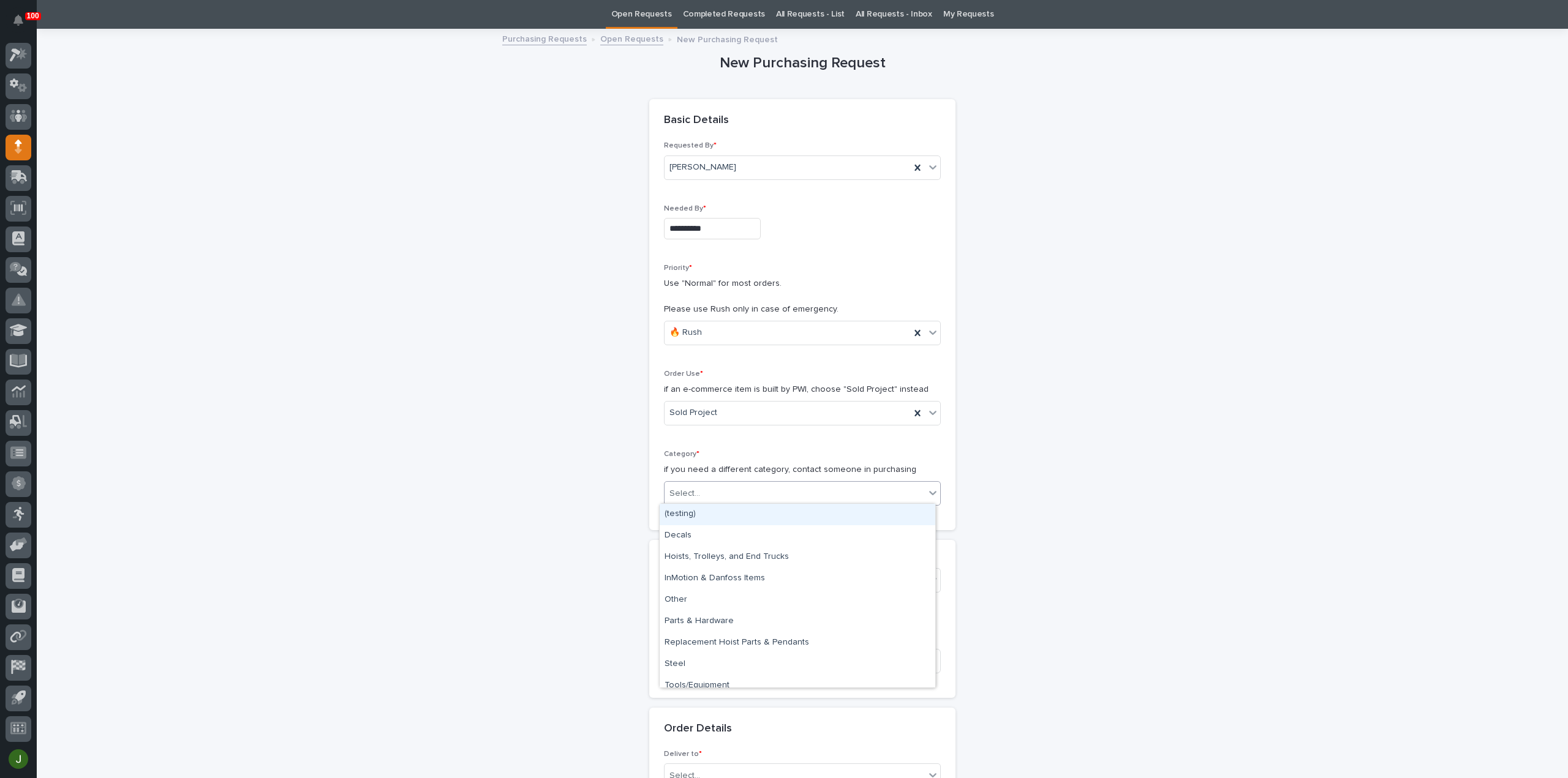
click at [685, 491] on div "Select..." at bounding box center [685, 494] width 31 height 13
click at [699, 621] on div "Parts & Hardware" at bounding box center [797, 621] width 276 height 22
click at [705, 579] on div "Select..." at bounding box center [794, 580] width 260 height 20
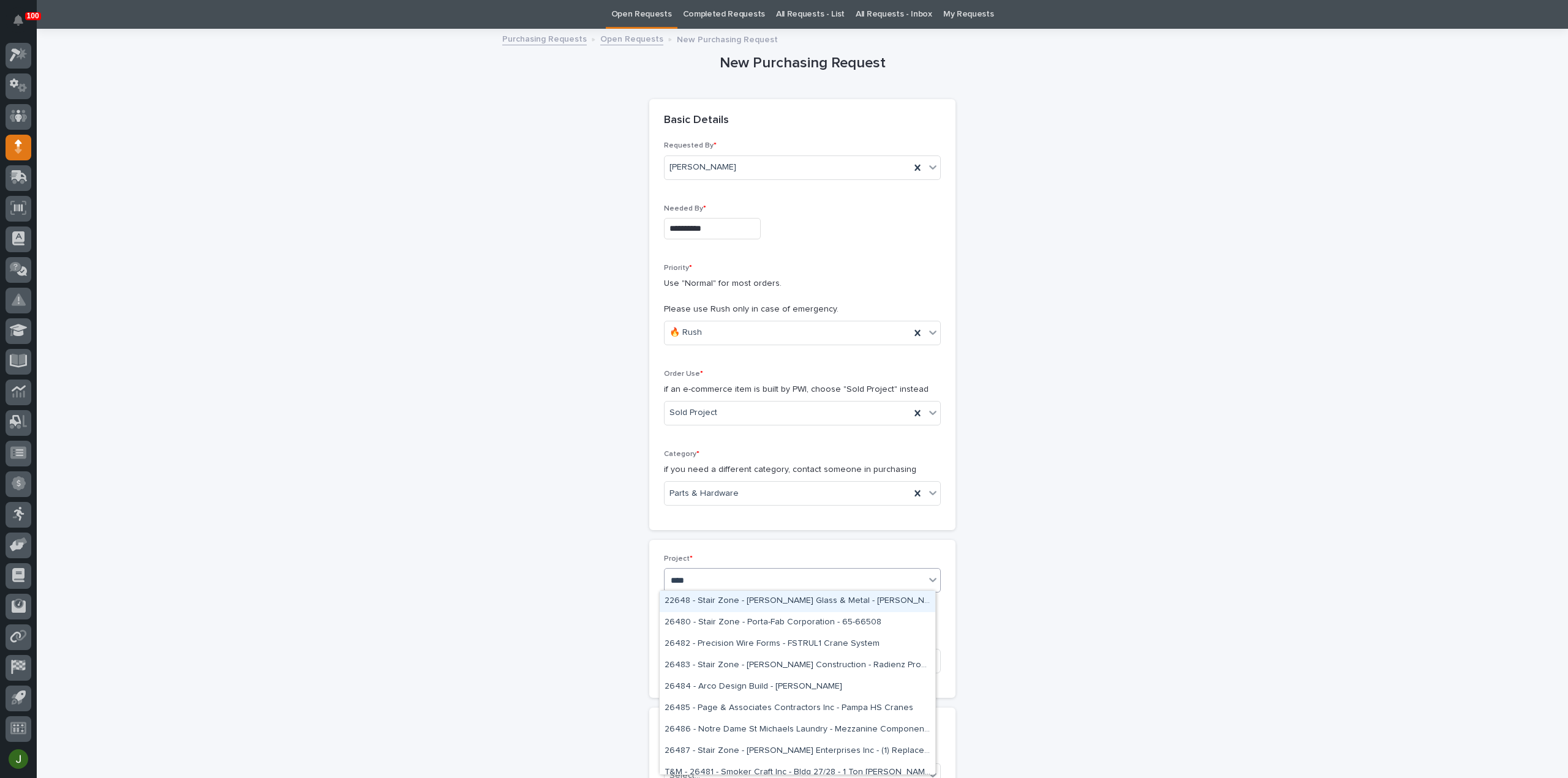
type input "*****"
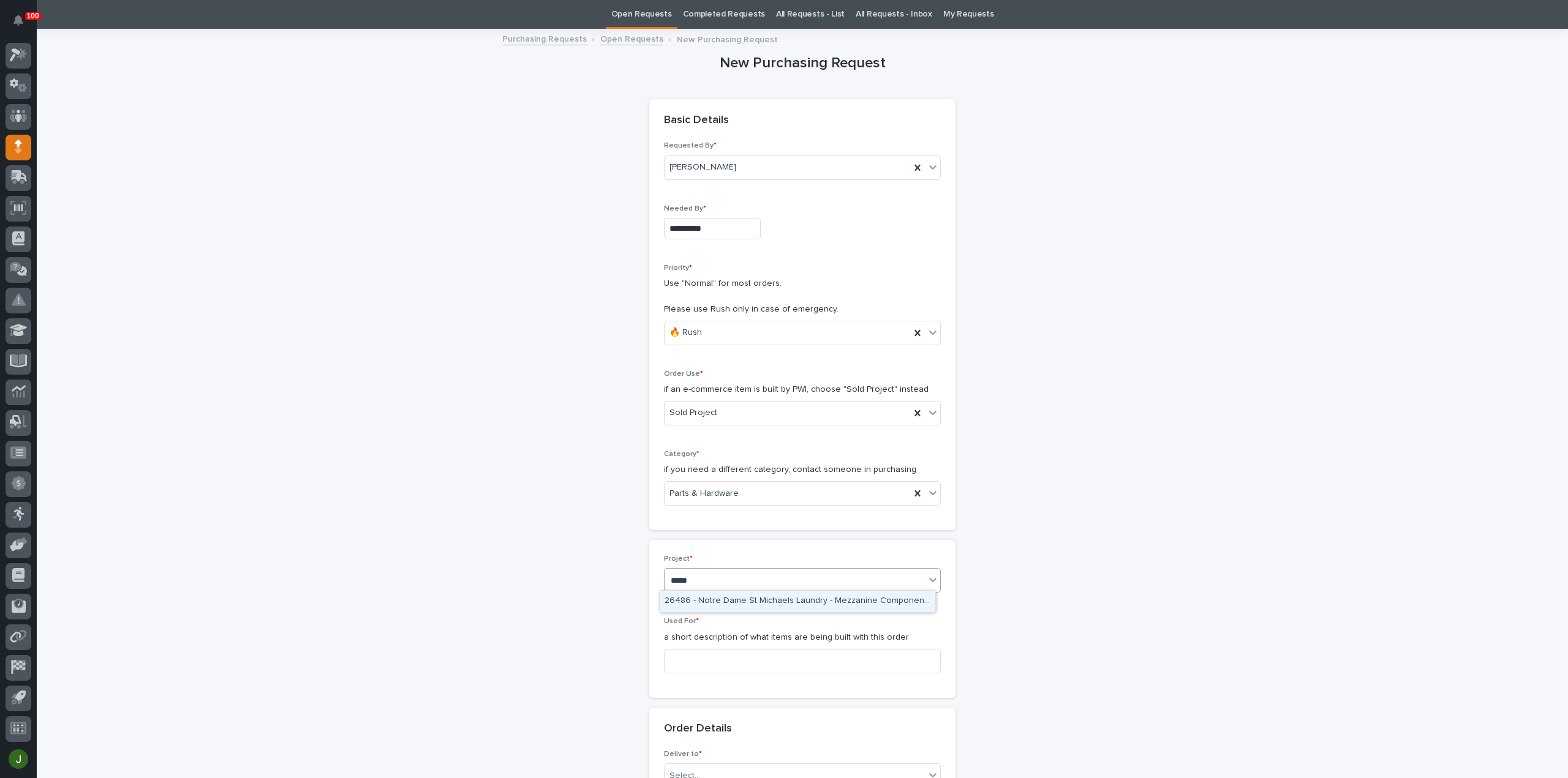
click at [735, 602] on div "26486 - Notre Dame St Michaels Laundry - Mezzanine Components" at bounding box center [797, 601] width 276 height 22
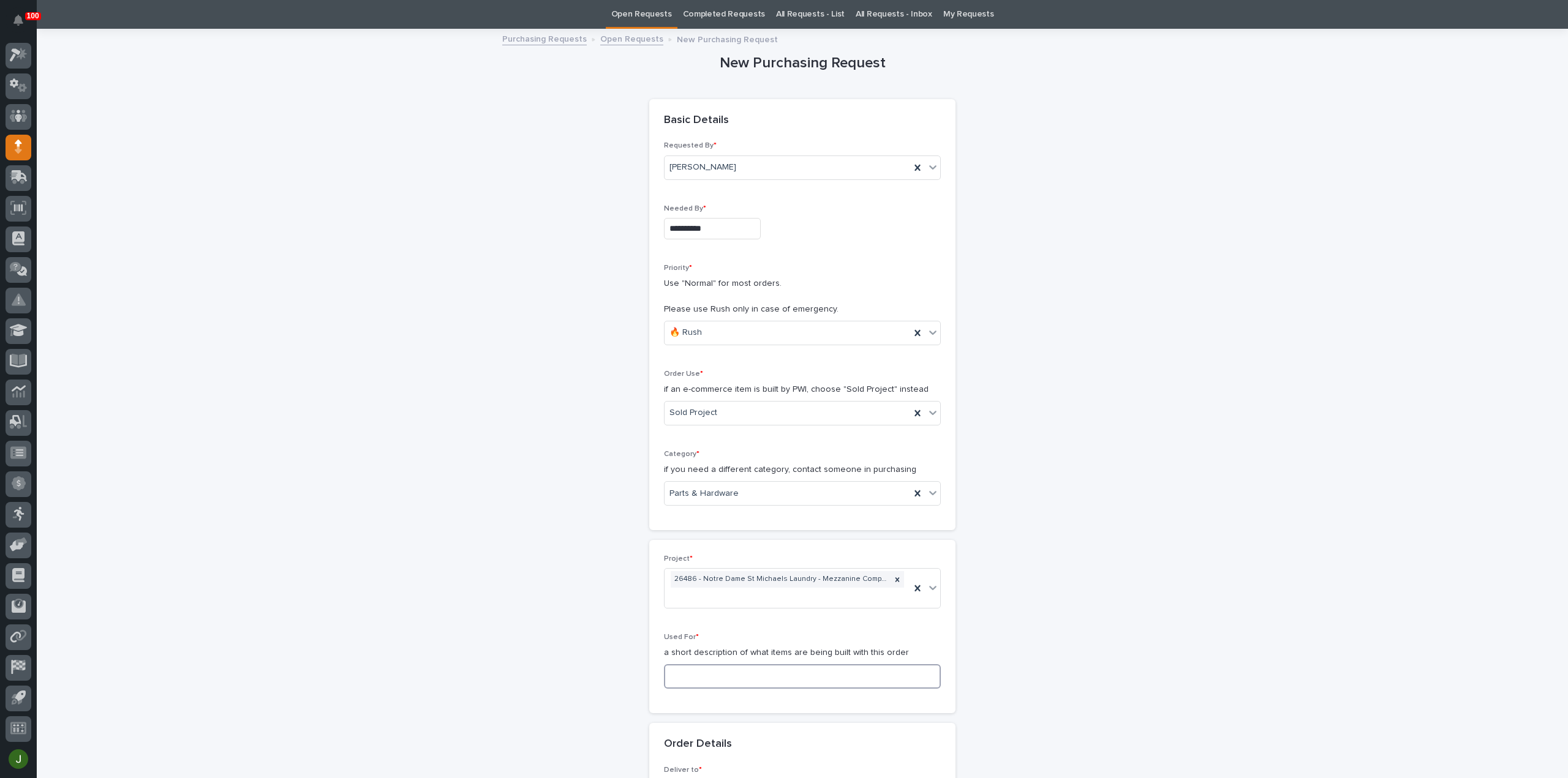
click at [680, 672] on input at bounding box center [802, 676] width 277 height 25
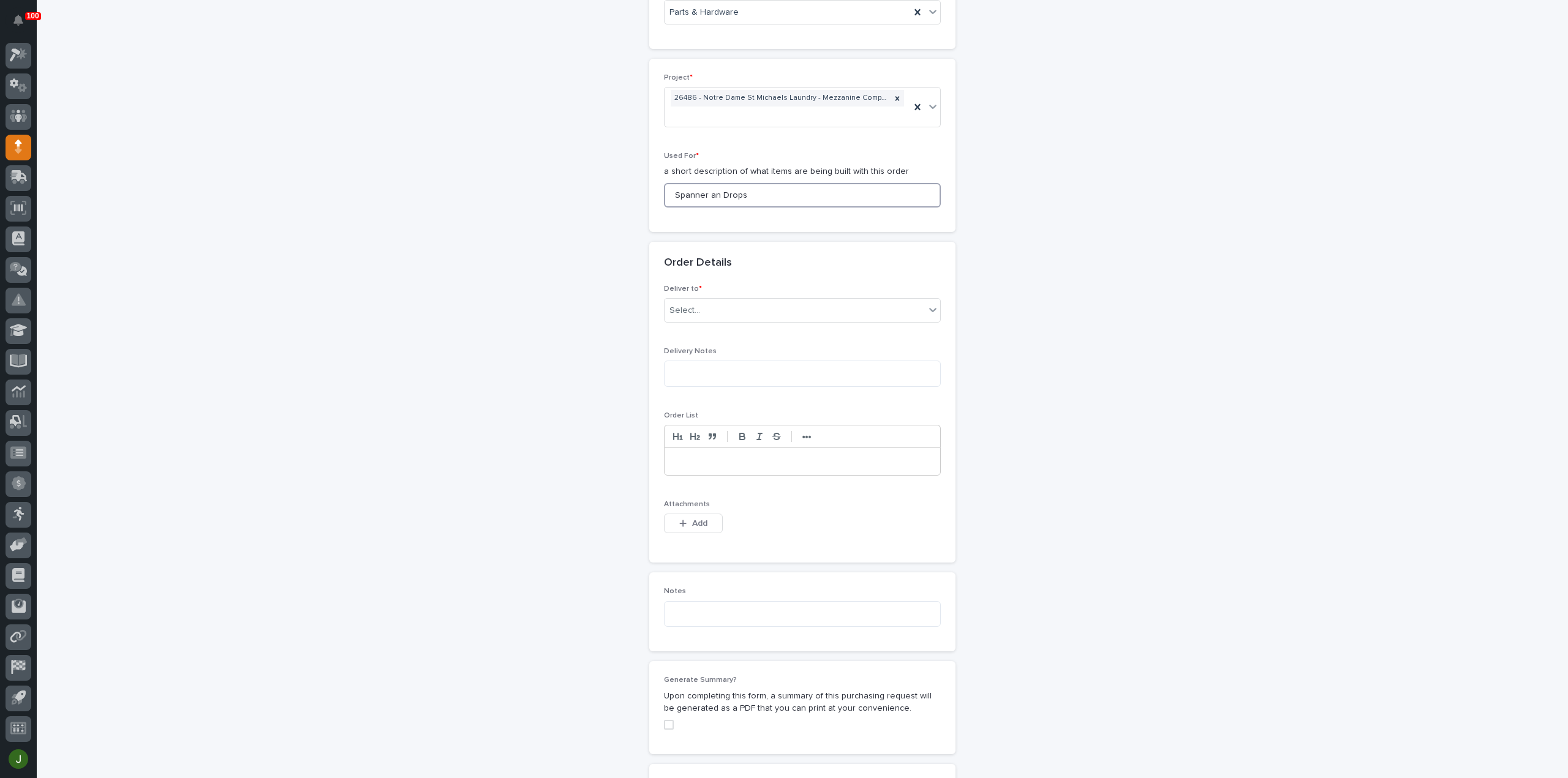
scroll to position [529, 0]
type input "Spanner an Drops"
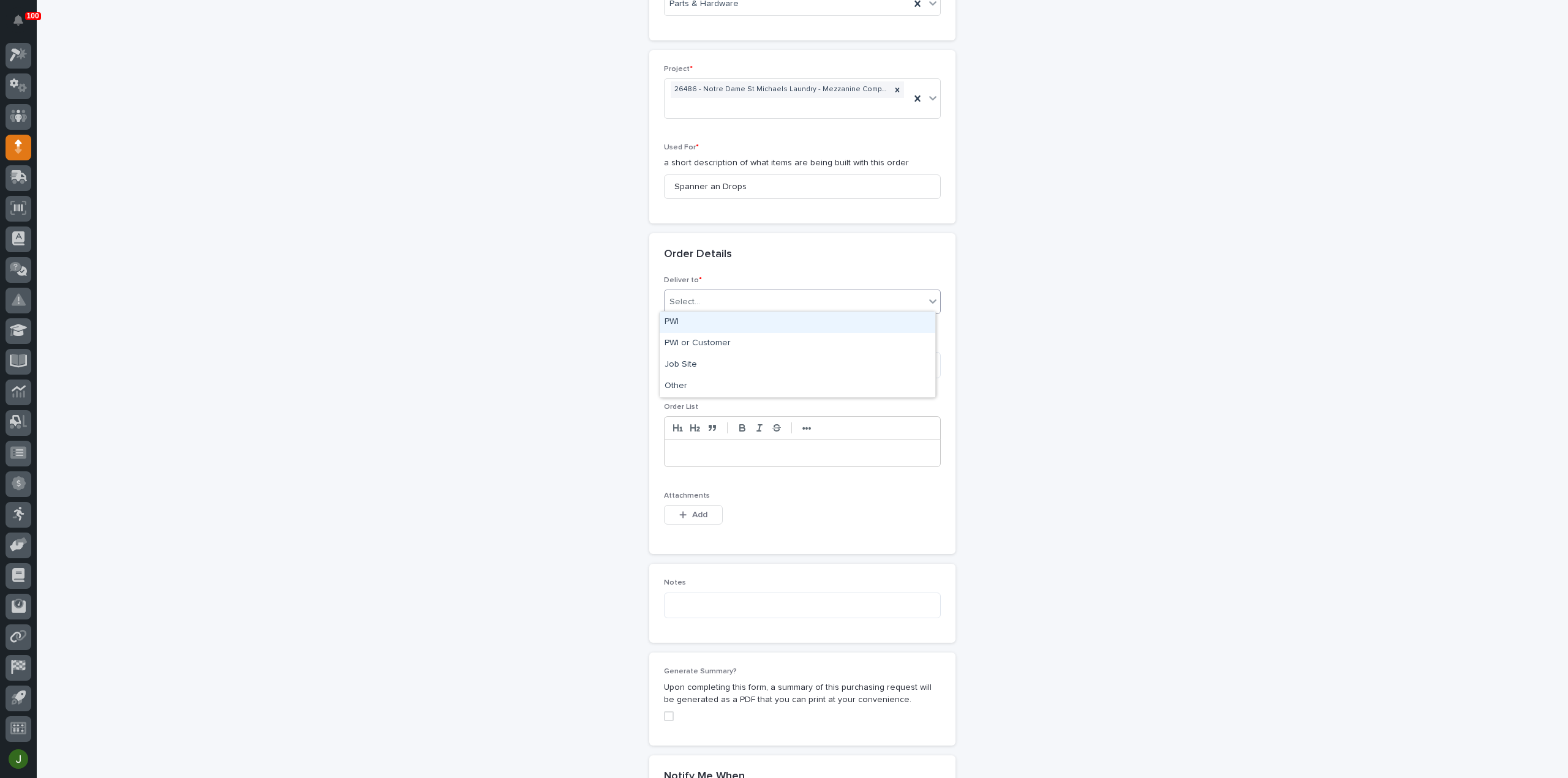
click at [692, 300] on div "Select..." at bounding box center [685, 302] width 31 height 13
click at [696, 321] on div "PWI" at bounding box center [797, 322] width 276 height 22
click at [692, 515] on span "Add" at bounding box center [699, 515] width 15 height 11
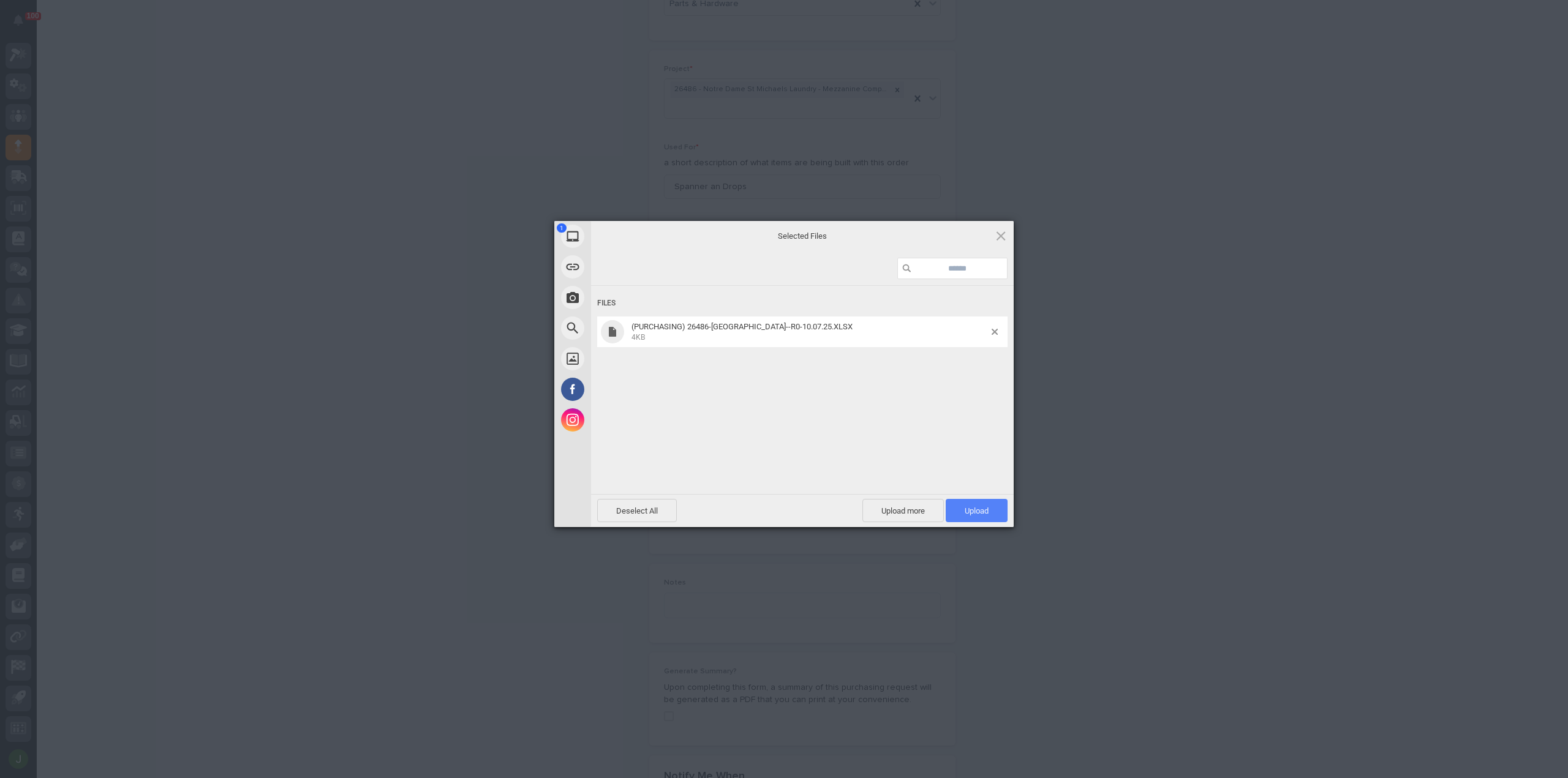
click at [977, 511] on span "Upload 1" at bounding box center [976, 511] width 24 height 9
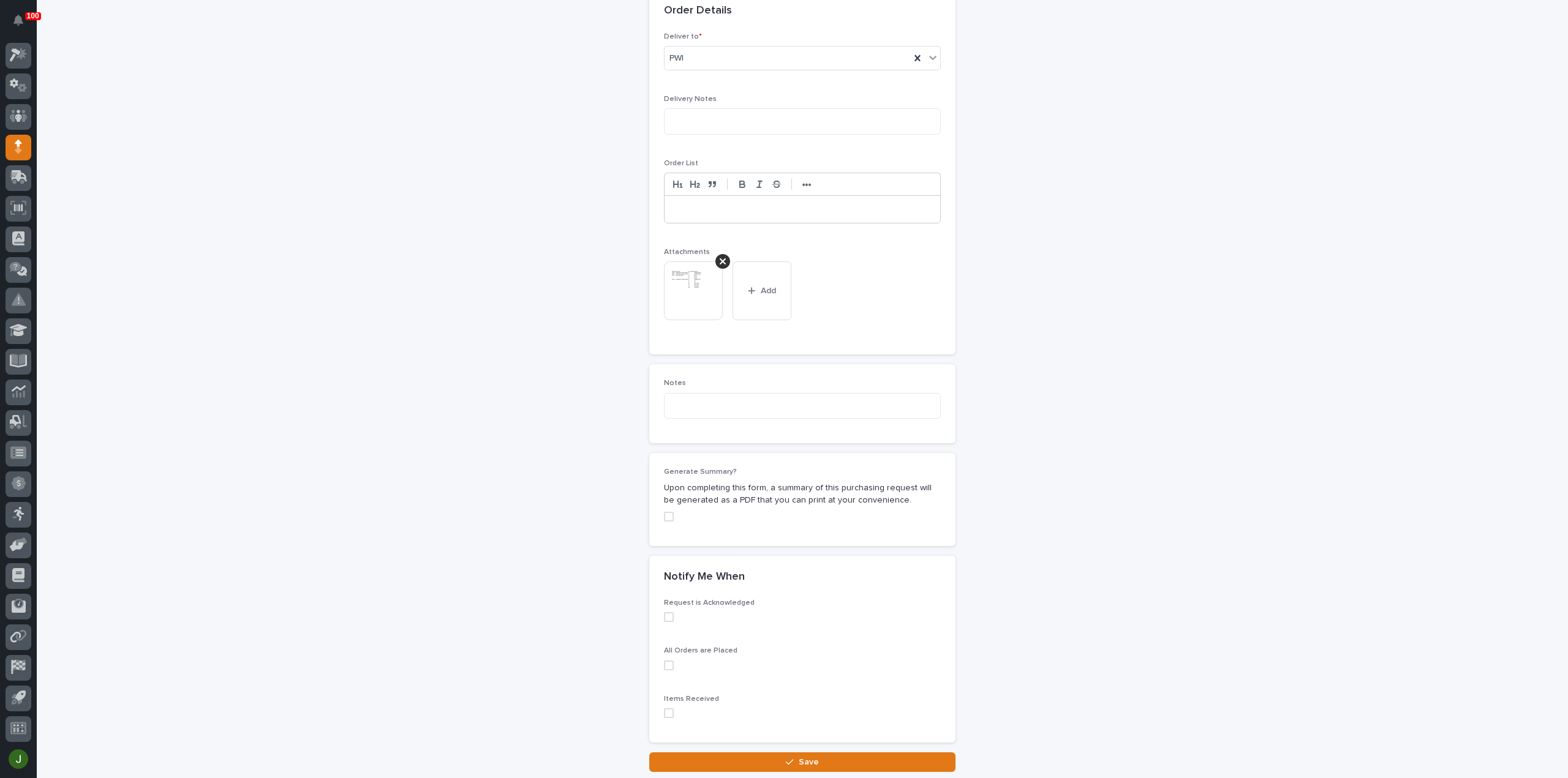
scroll to position [858, 0]
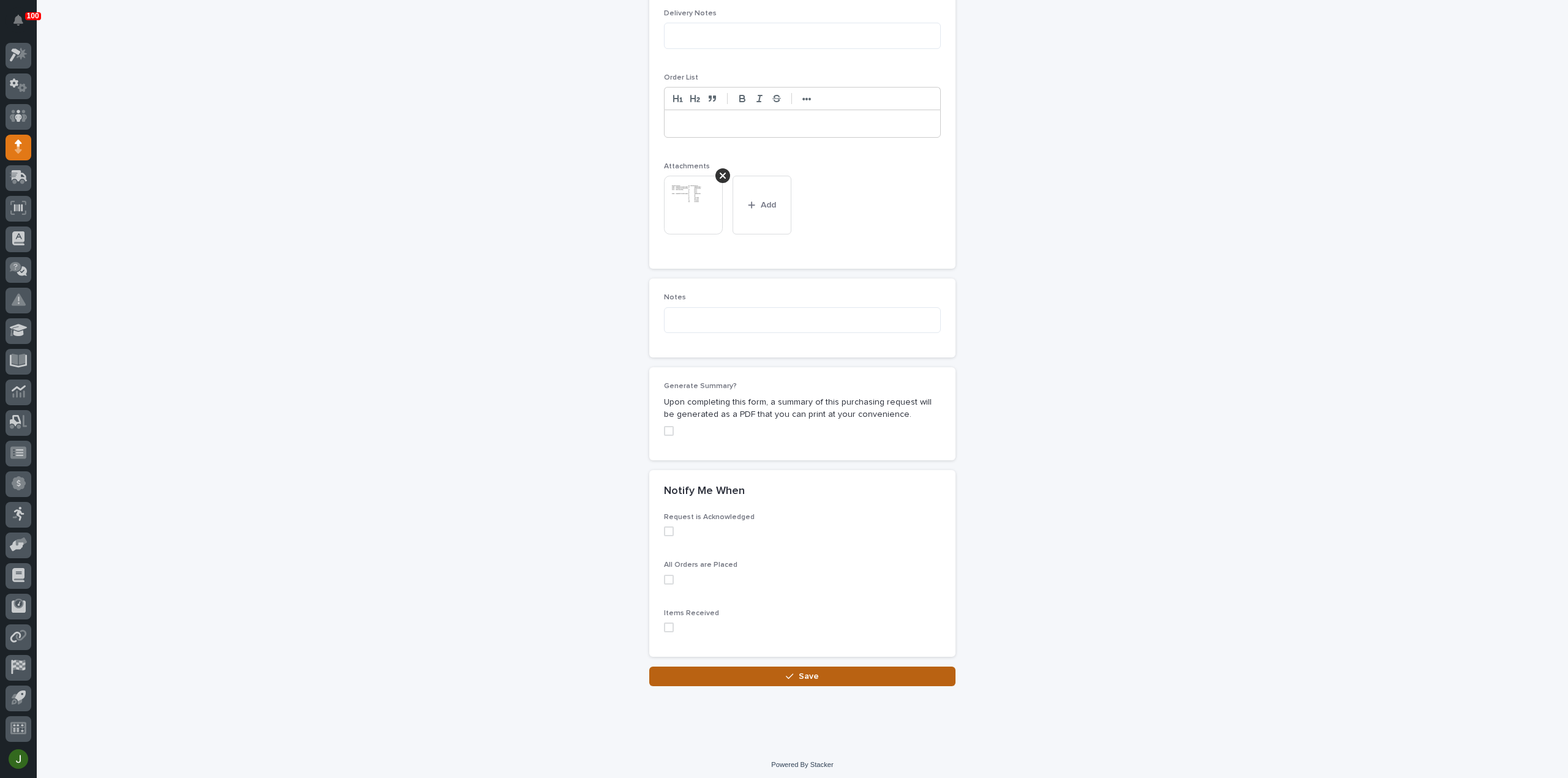
click at [799, 671] on span "Save" at bounding box center [808, 676] width 20 height 11
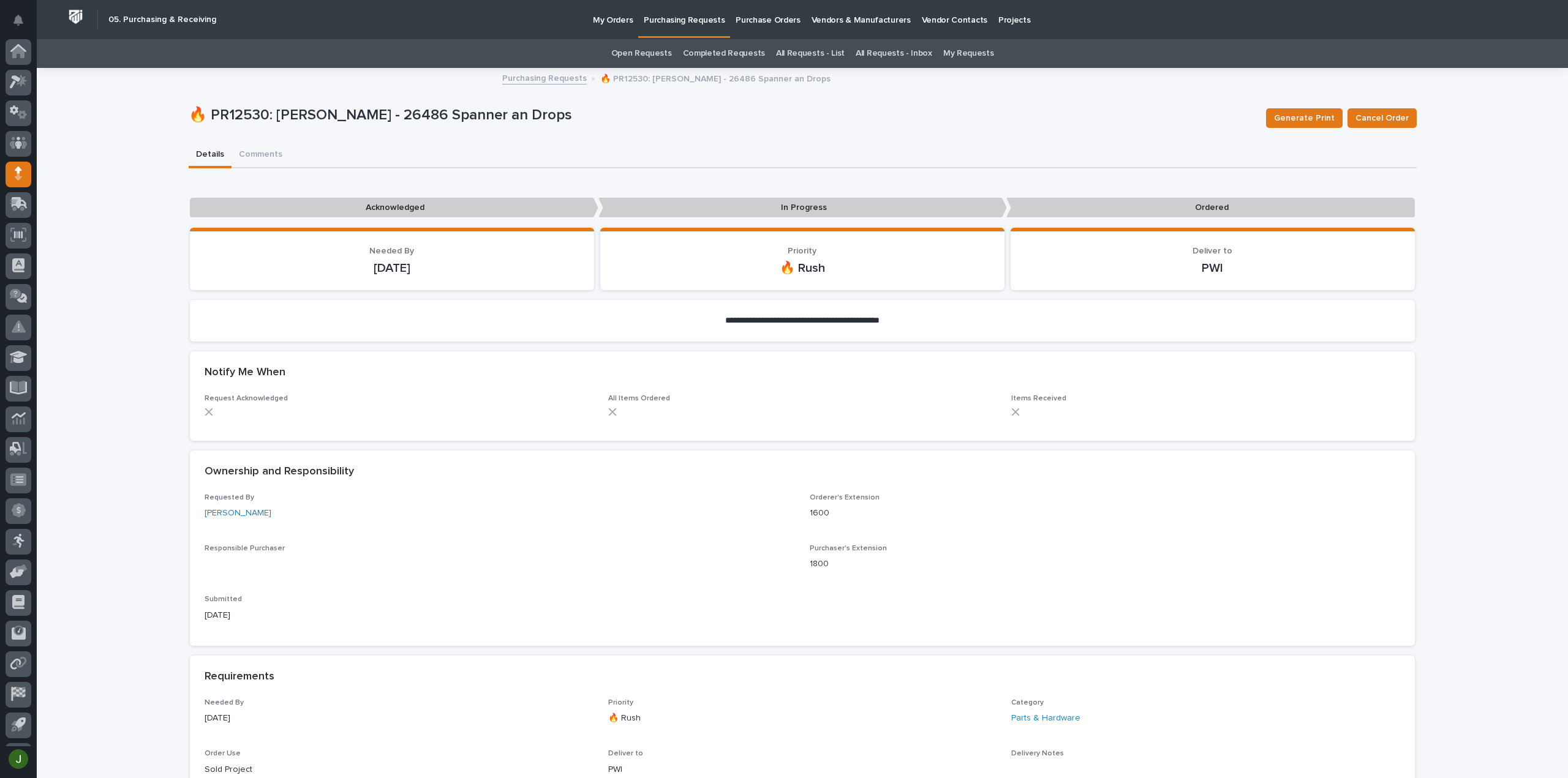
scroll to position [27, 0]
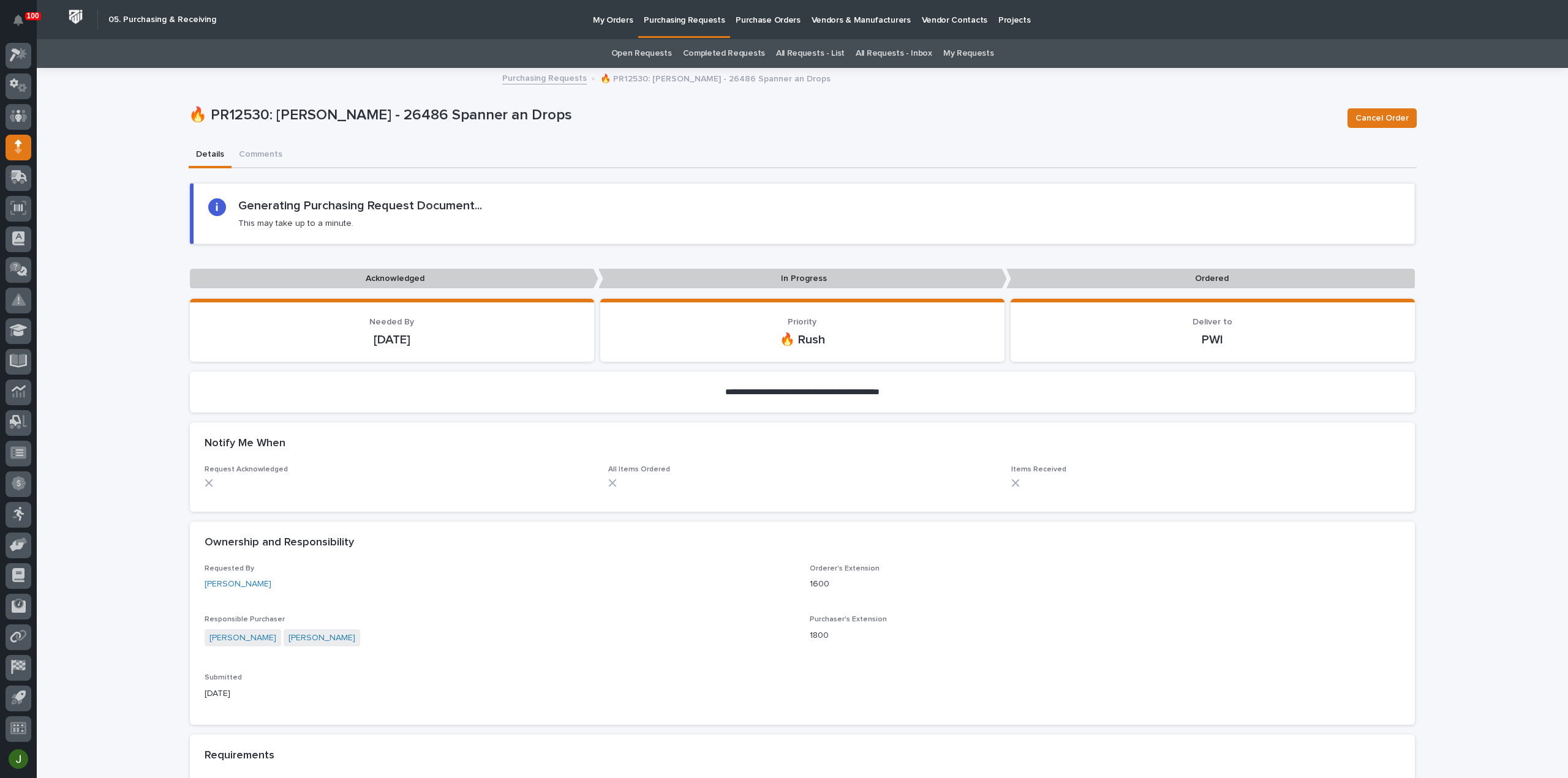
click at [957, 50] on link "My Requests" at bounding box center [969, 53] width 51 height 29
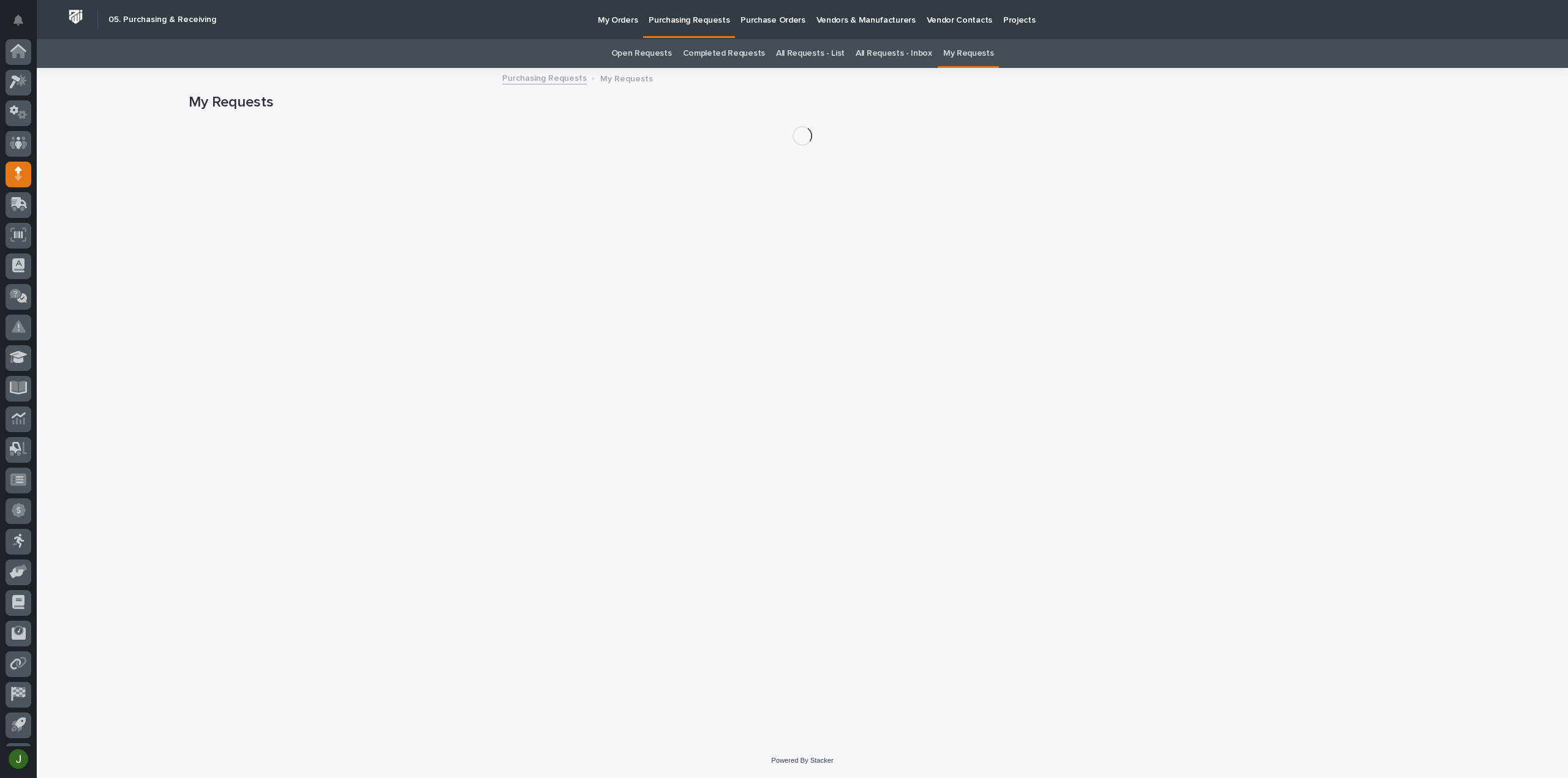
scroll to position [27, 0]
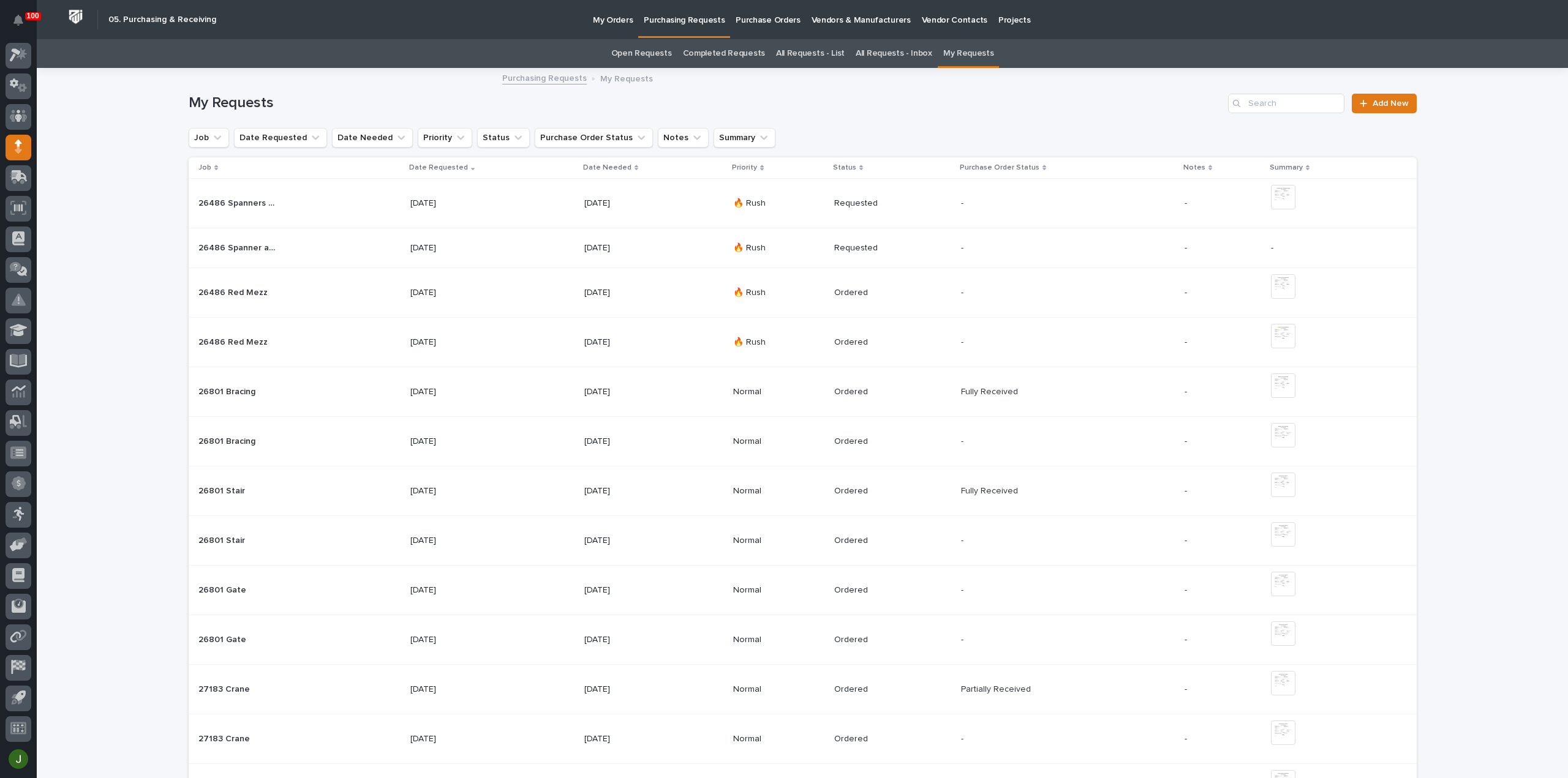
click at [227, 249] on p "26486 Spanner an Drops" at bounding box center [237, 247] width 79 height 13
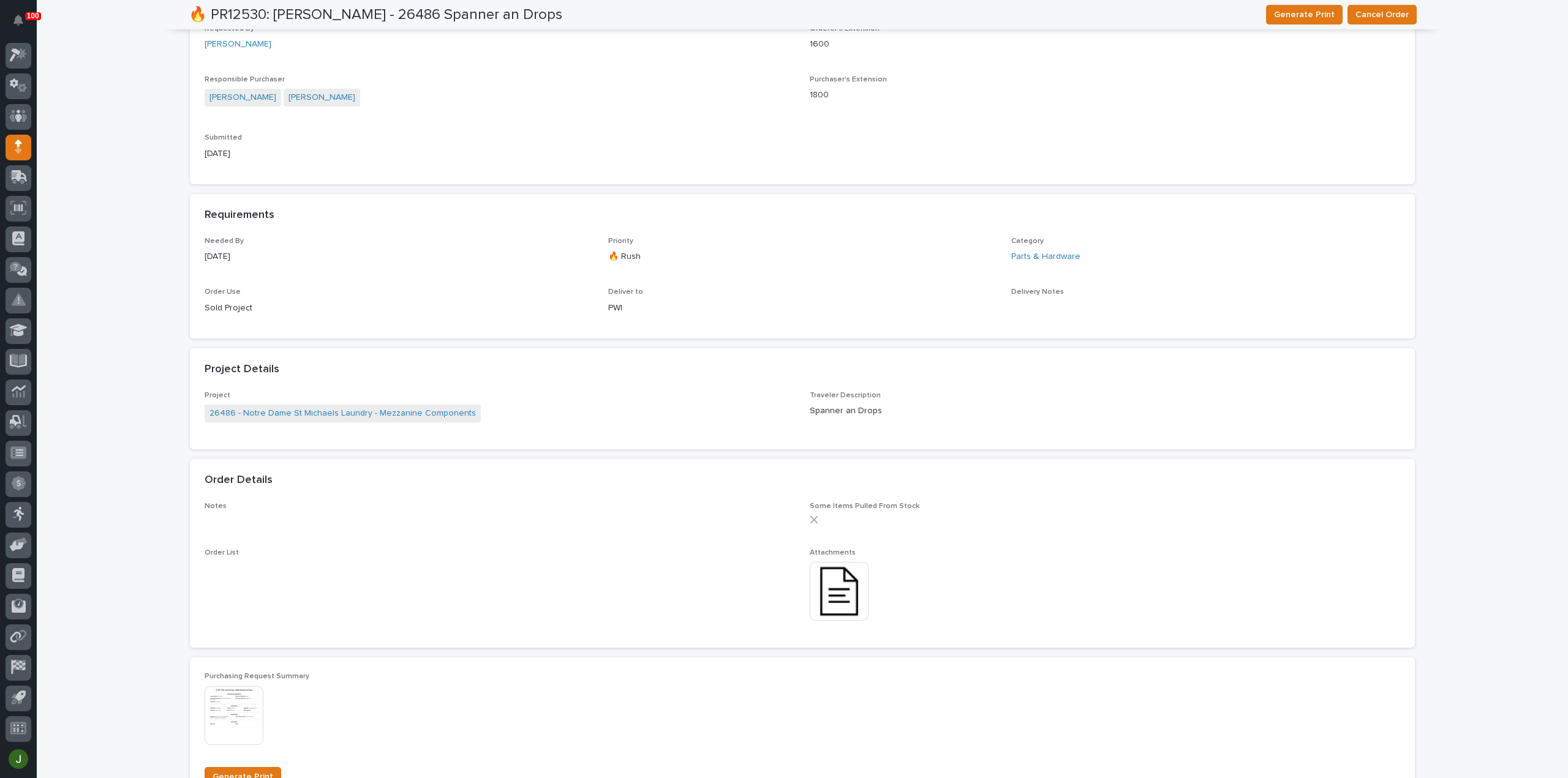
scroll to position [611, 0]
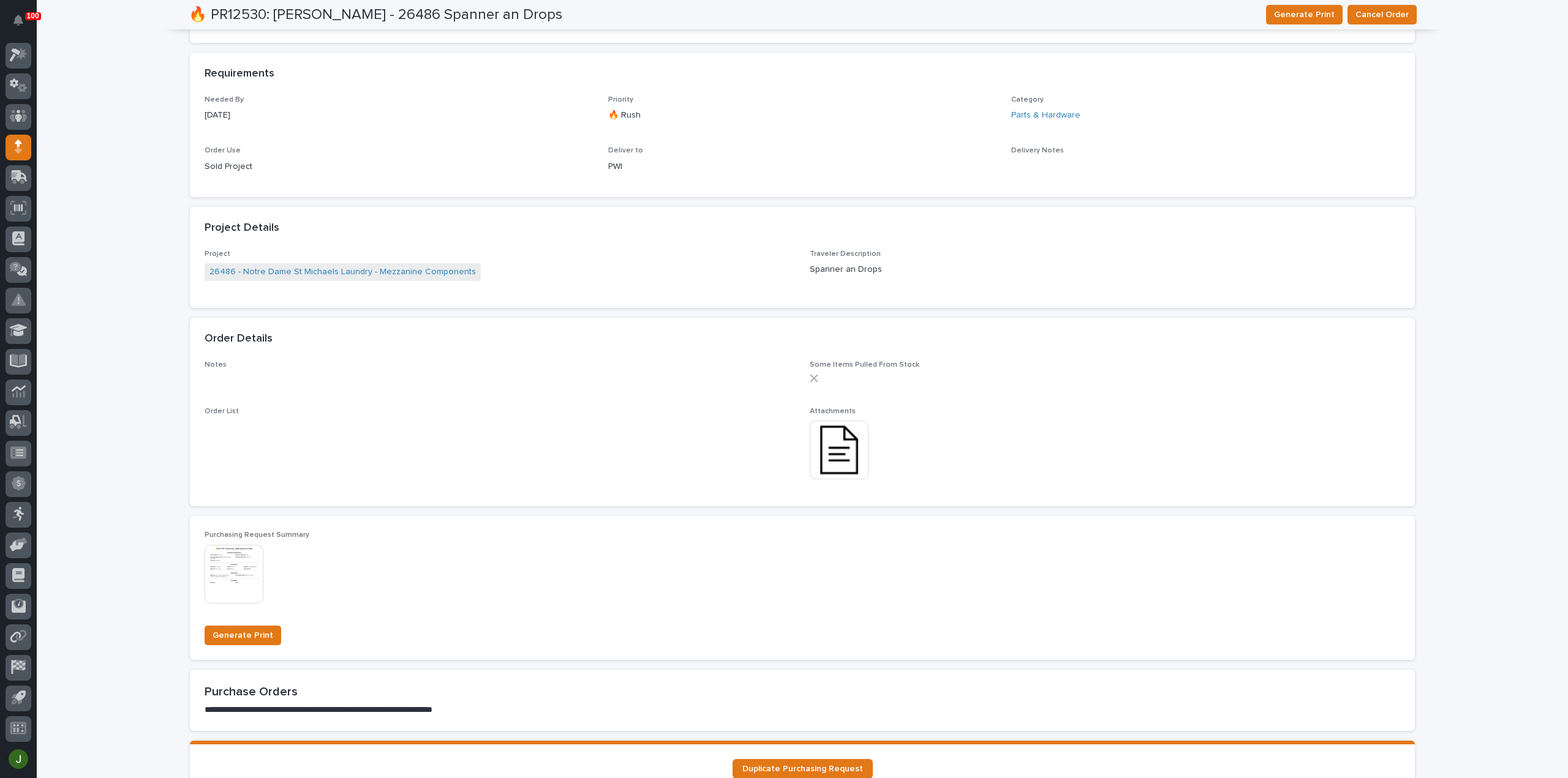
click at [834, 445] on img at bounding box center [839, 450] width 59 height 59
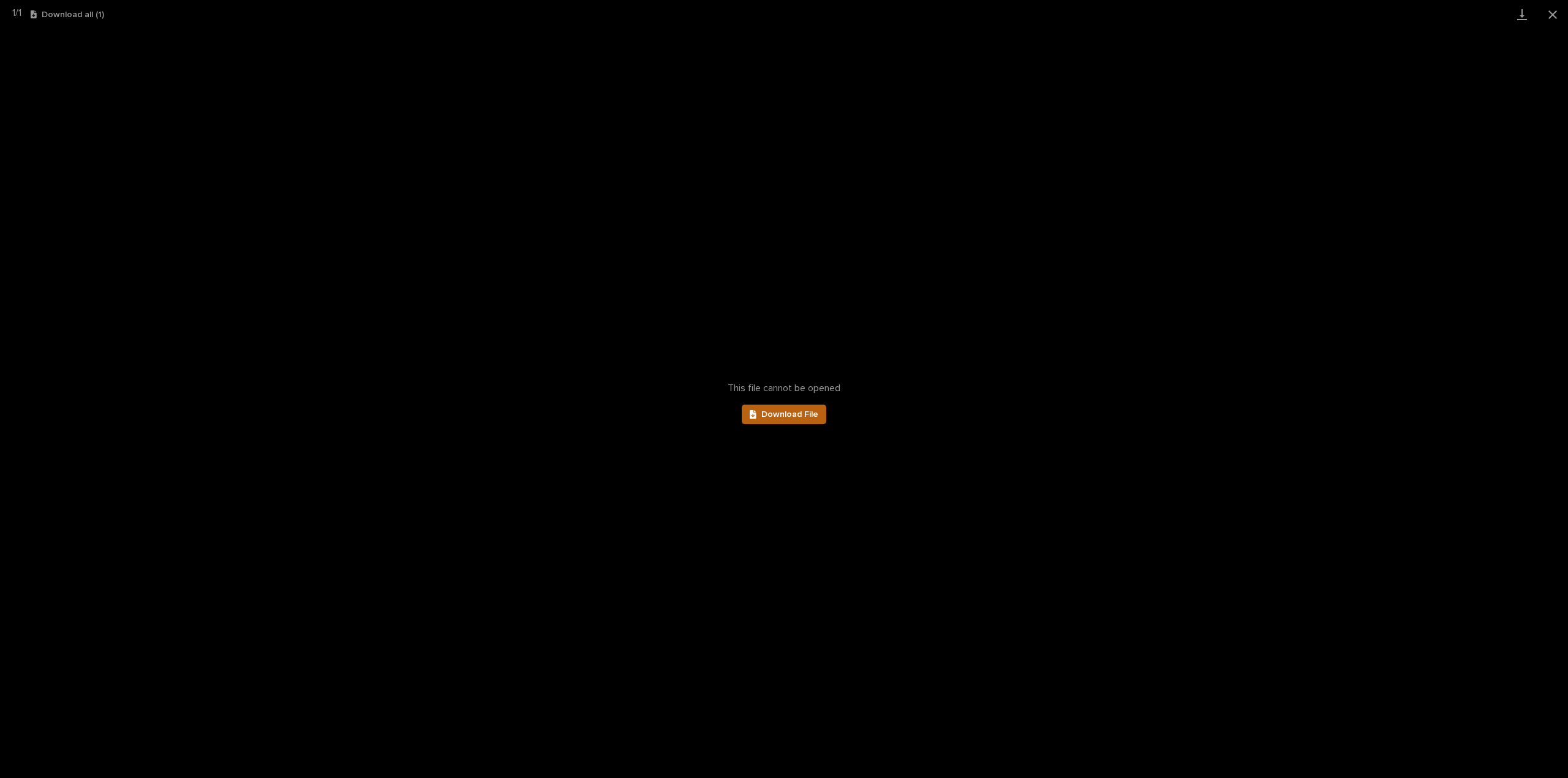
click at [783, 409] on link "Download File" at bounding box center [784, 414] width 85 height 20
click at [1556, 15] on button "Close gallery" at bounding box center [1552, 14] width 31 height 29
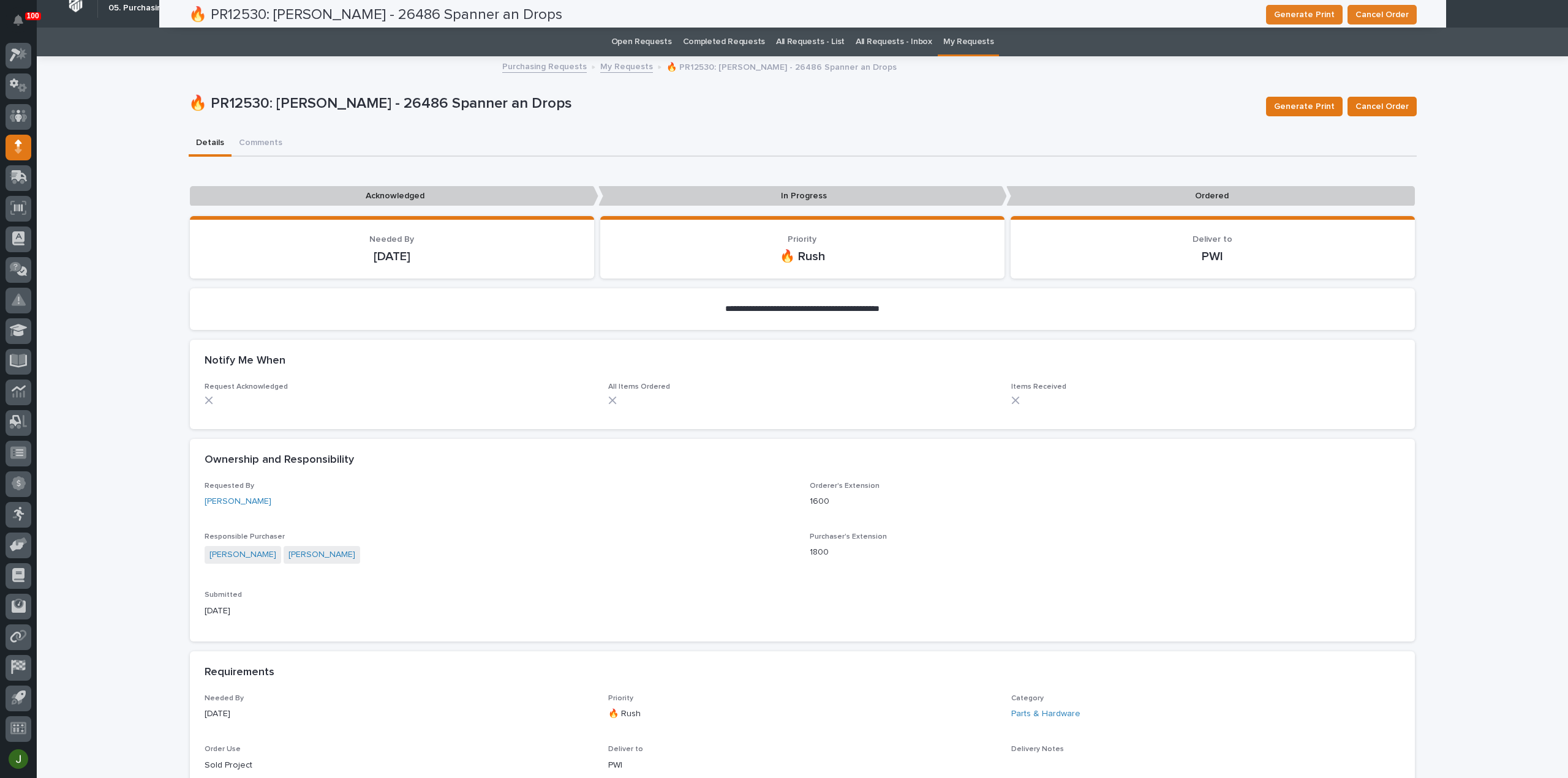
scroll to position [0, 0]
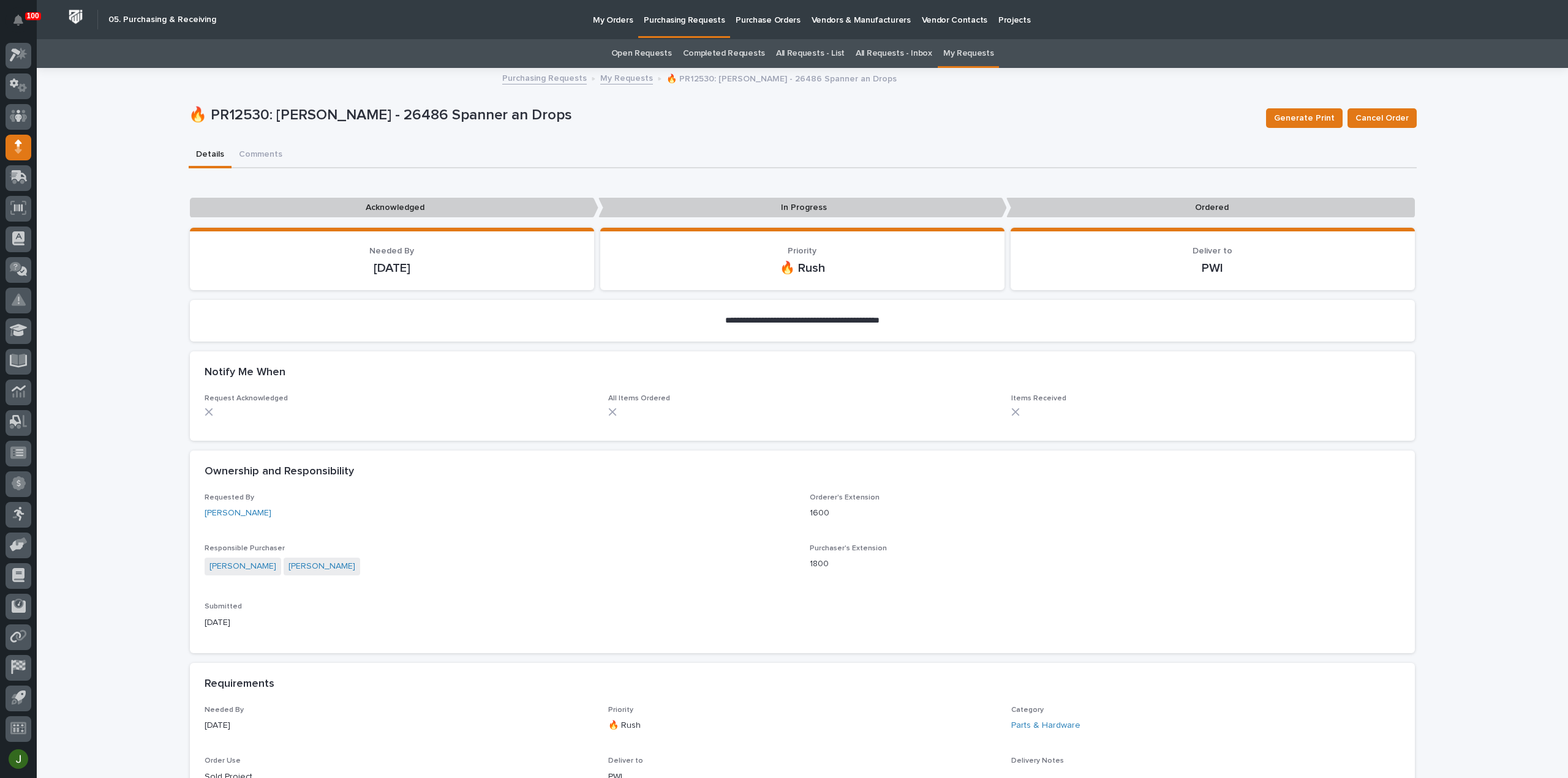
click at [960, 51] on link "My Requests" at bounding box center [969, 53] width 51 height 29
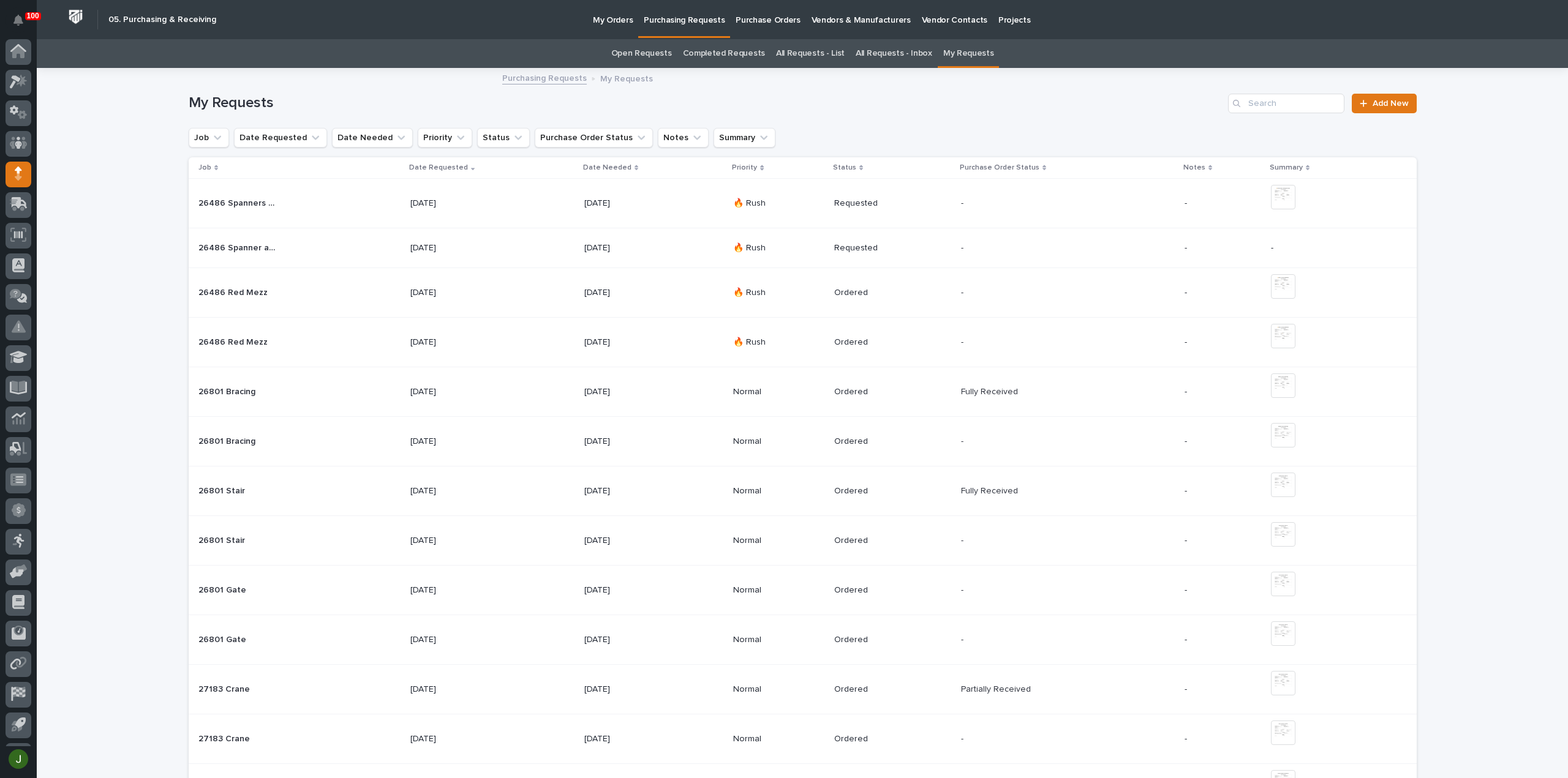
scroll to position [27, 0]
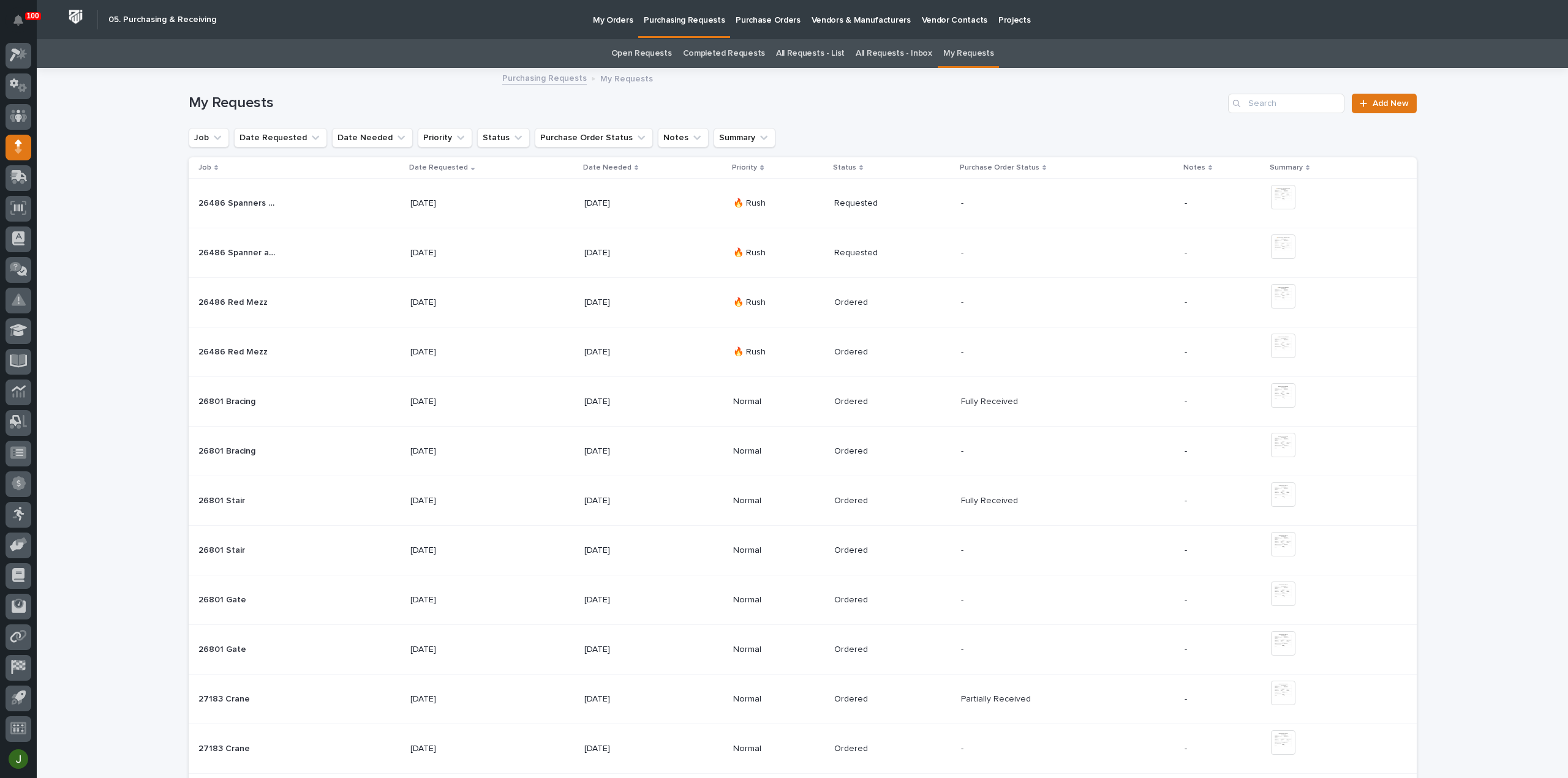
click at [234, 203] on p "26486 Spanners and Drops" at bounding box center [237, 203] width 79 height 13
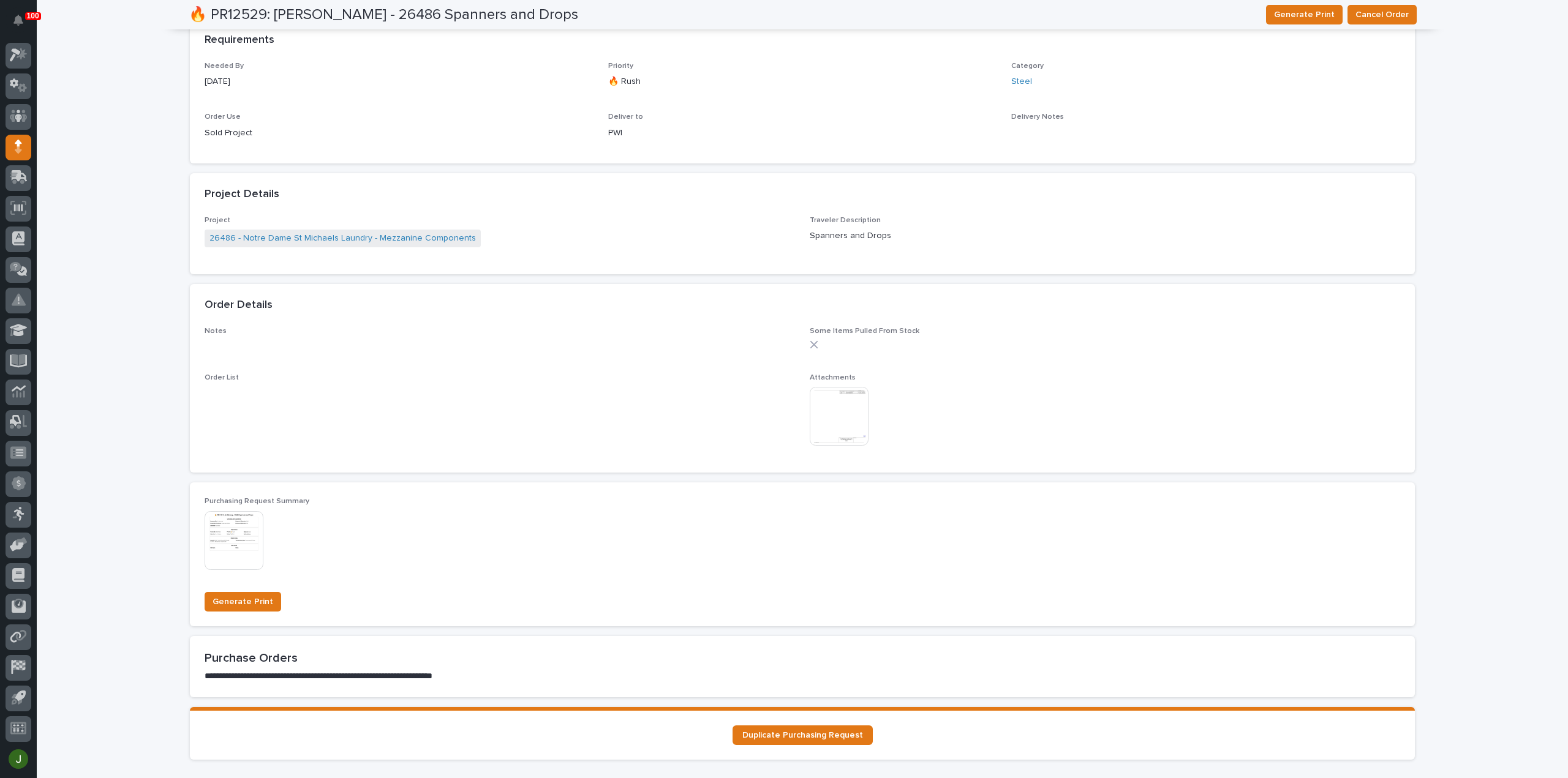
scroll to position [652, 0]
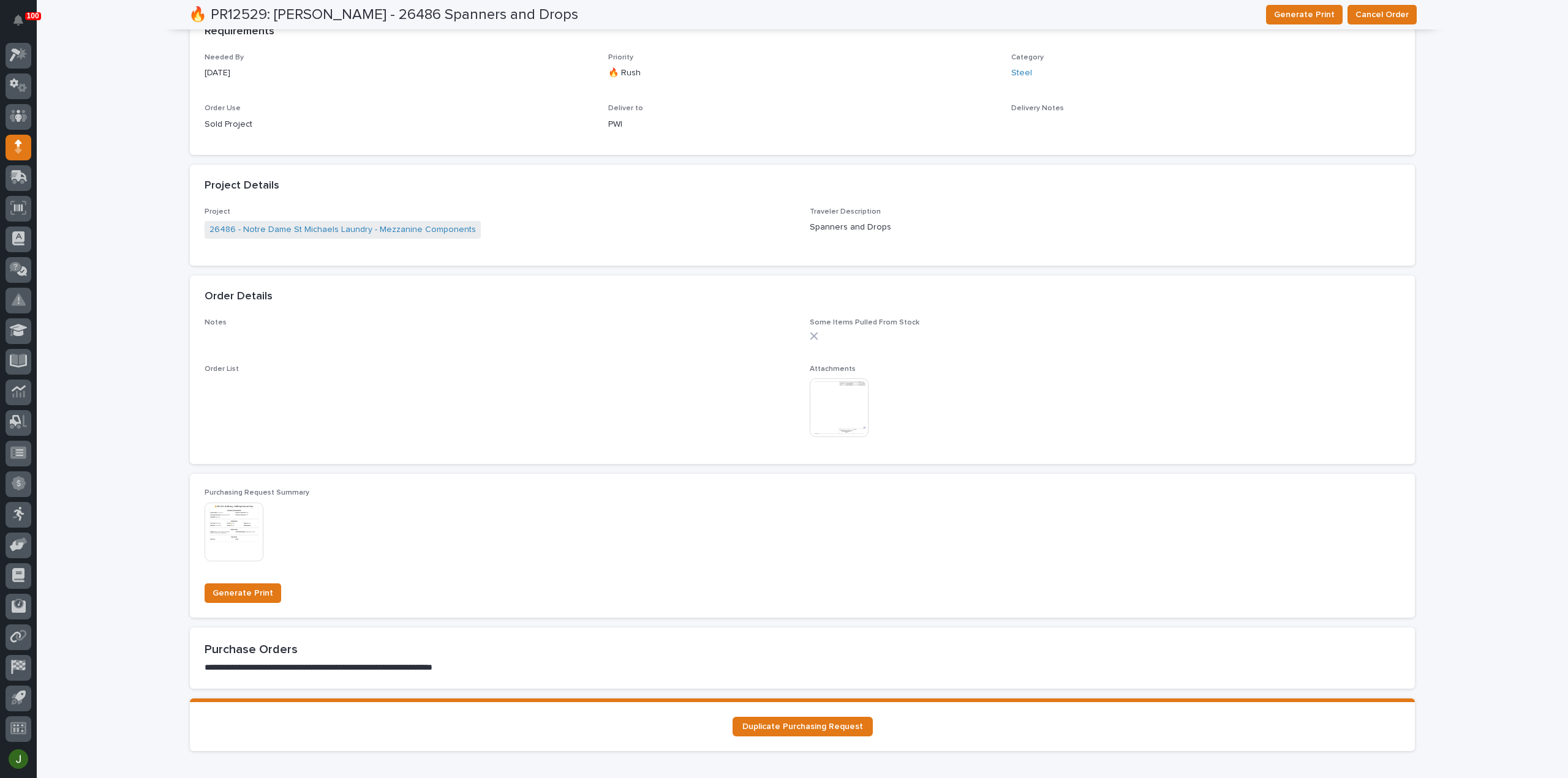
click at [855, 403] on img at bounding box center [839, 408] width 59 height 59
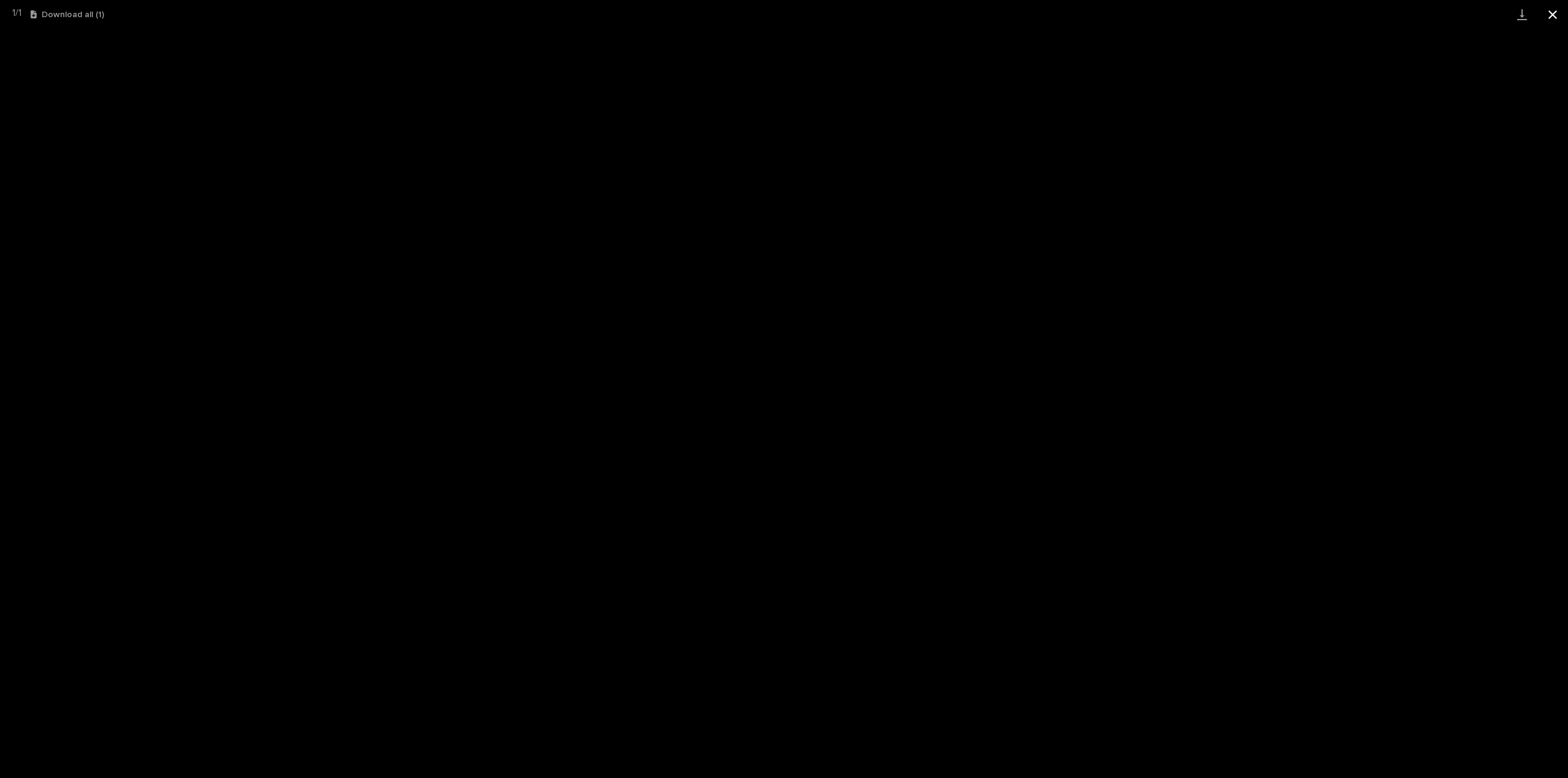
click at [1553, 15] on button "Close gallery" at bounding box center [1552, 14] width 31 height 29
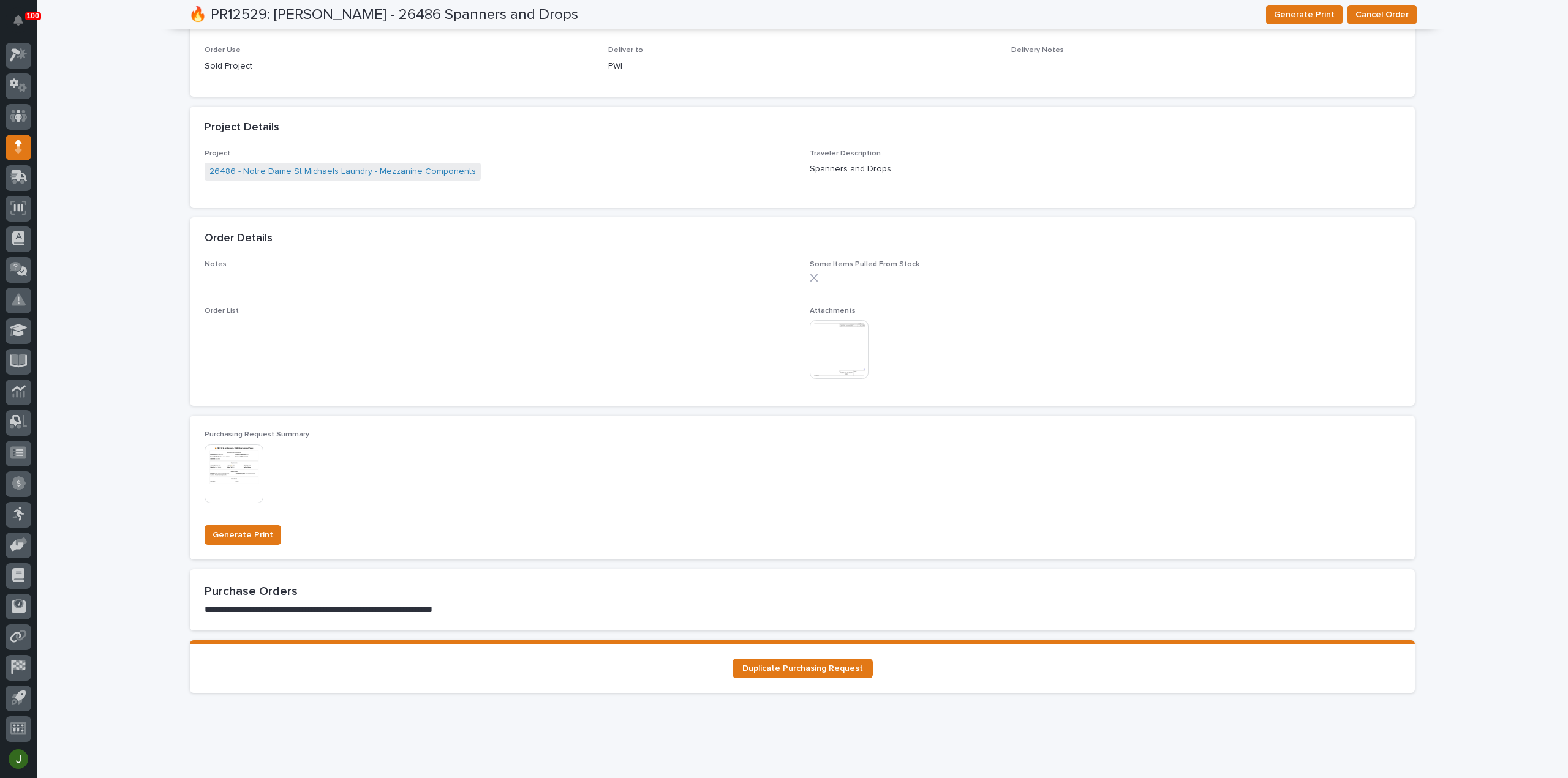
scroll to position [731, 0]
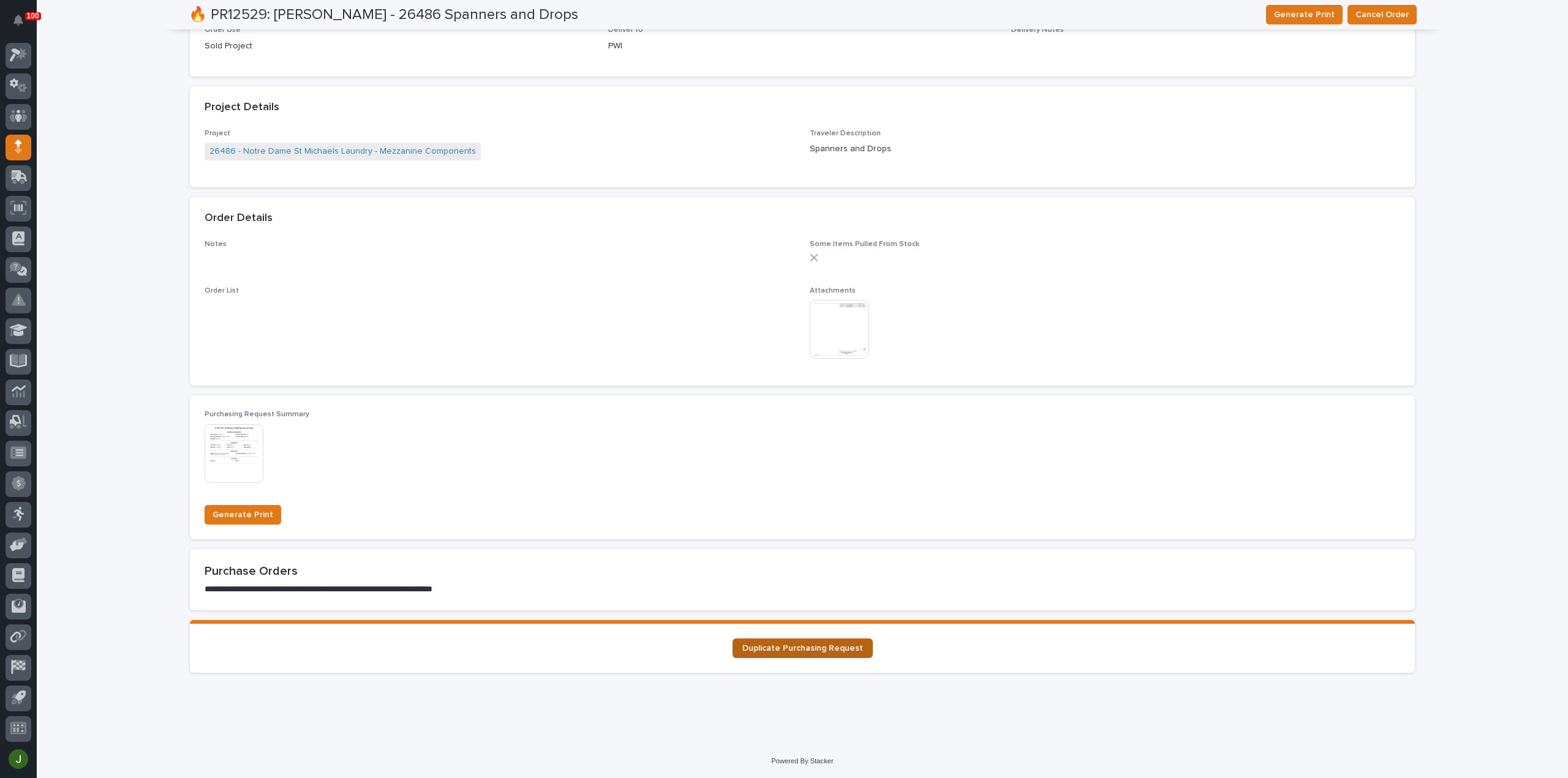
click at [777, 651] on span "Duplicate Purchasing Request" at bounding box center [802, 648] width 121 height 8
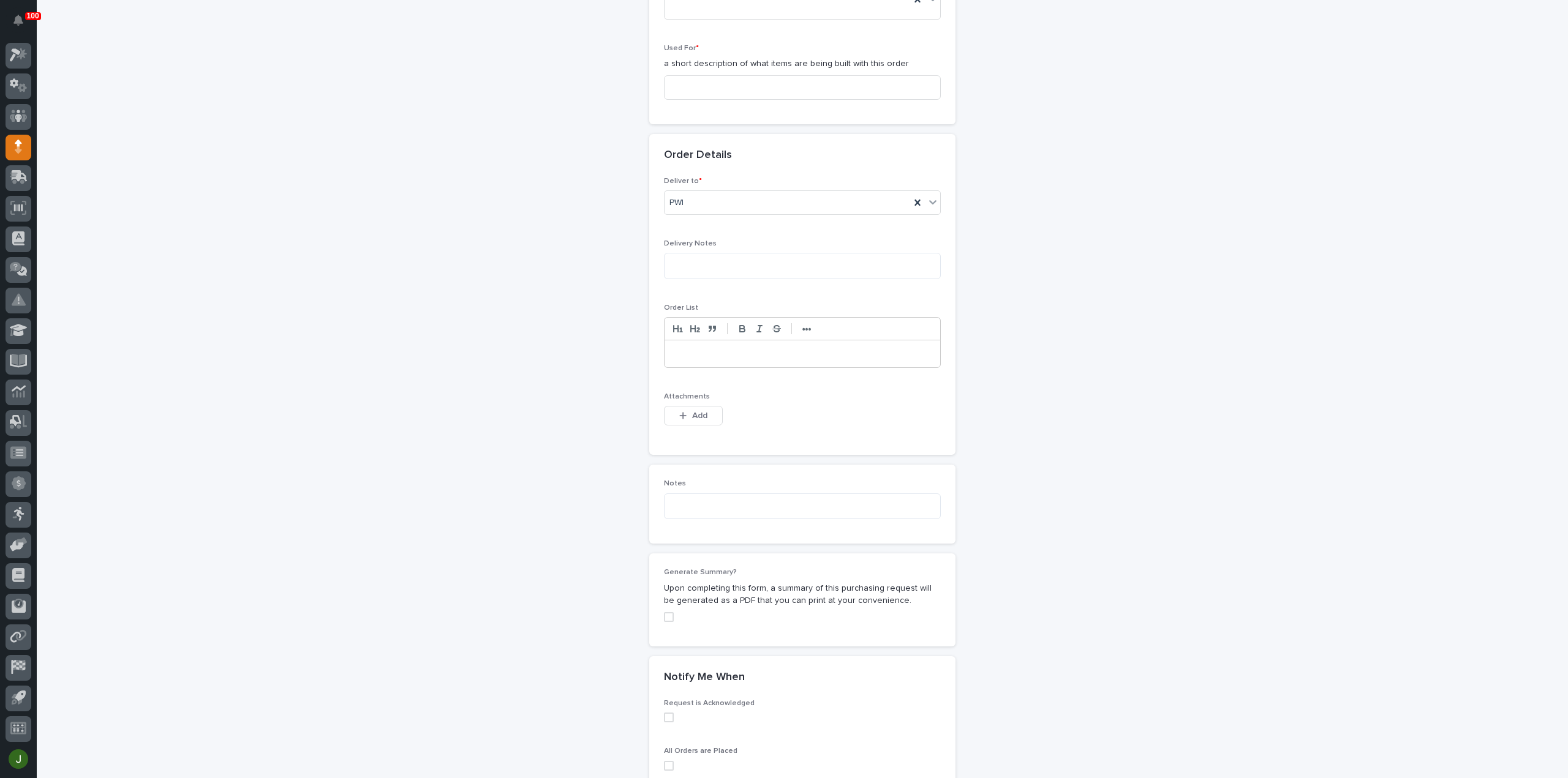
scroll to position [652, 0]
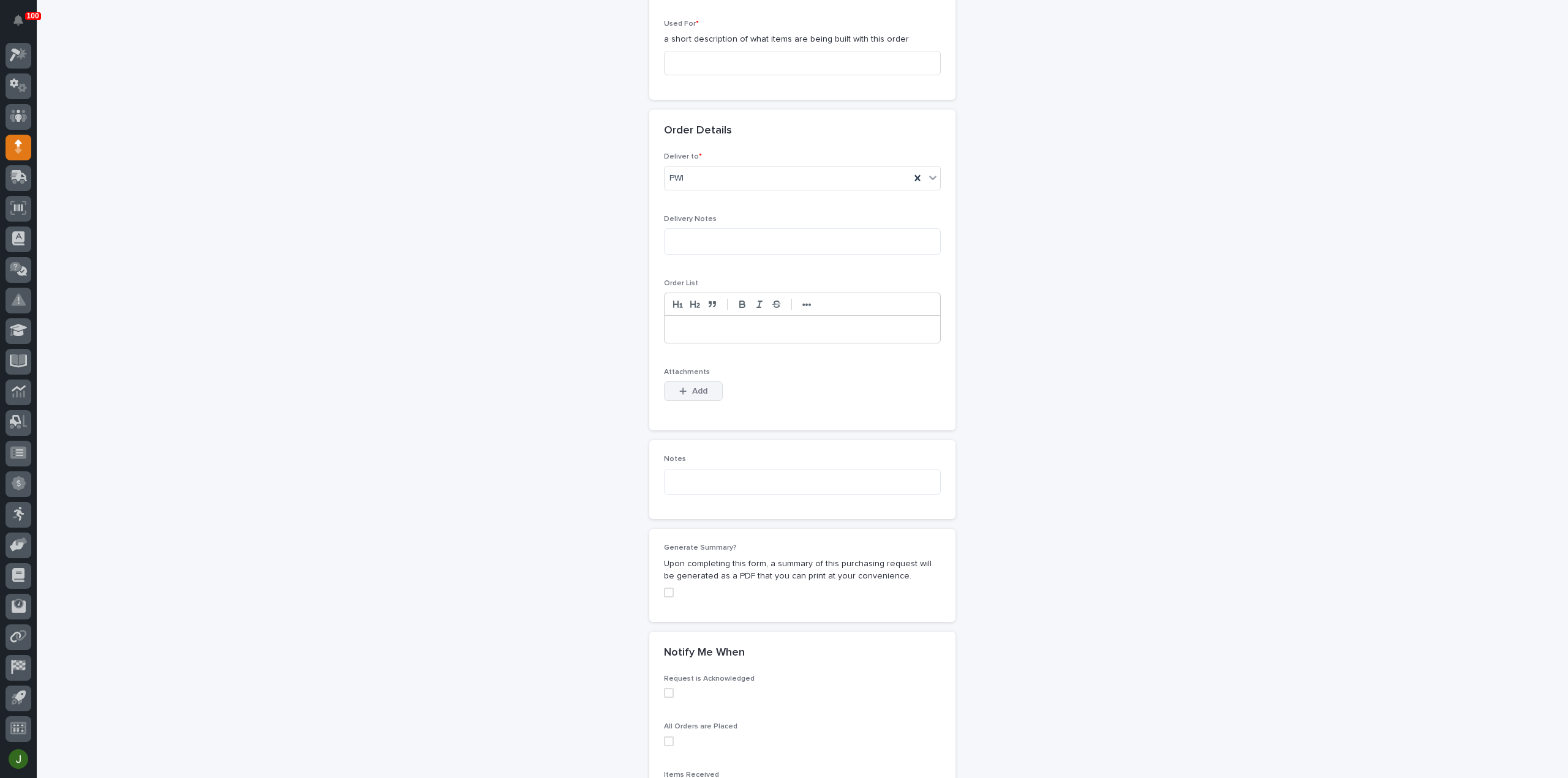
click at [692, 388] on span "Add" at bounding box center [699, 391] width 15 height 11
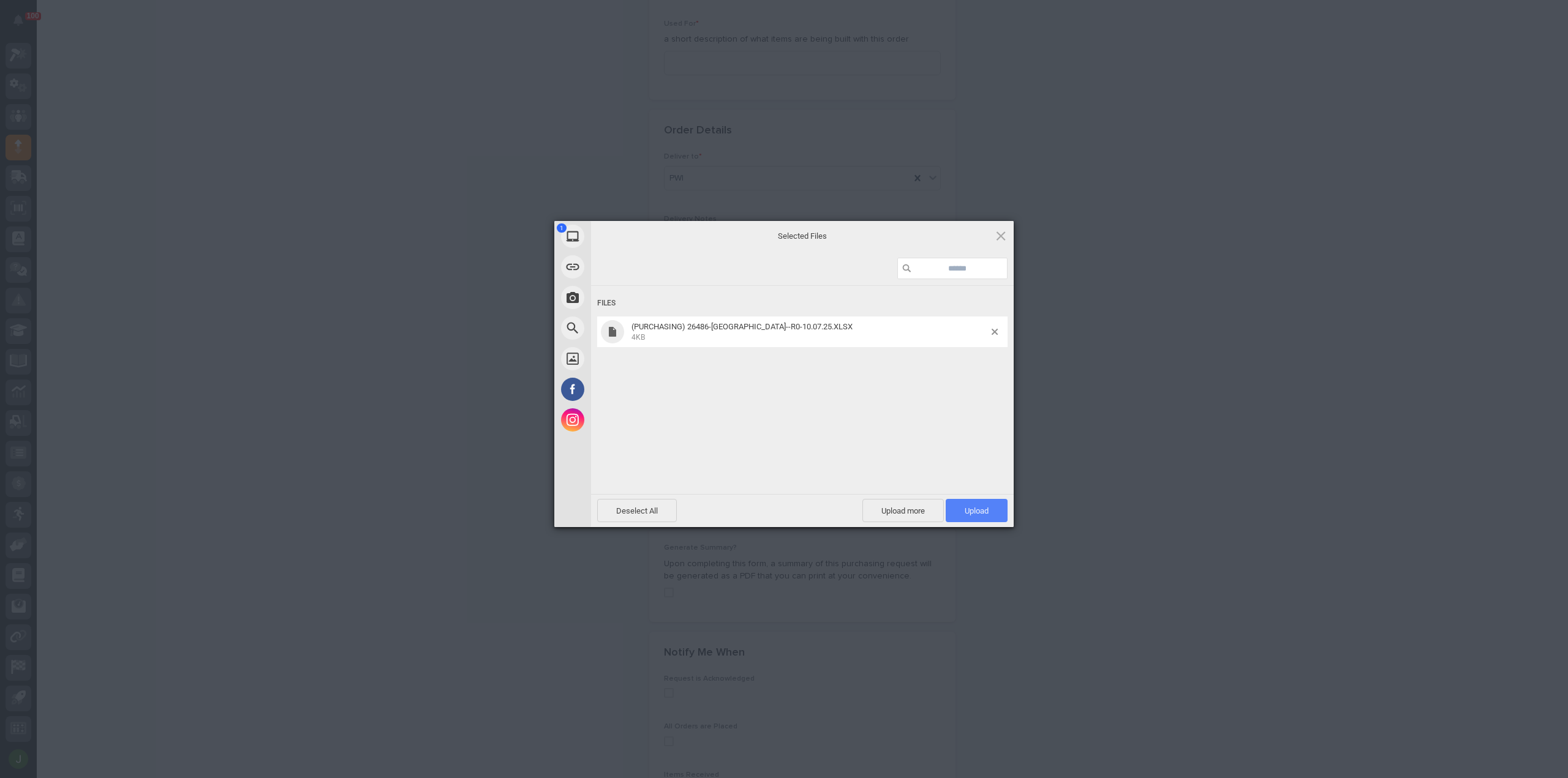
click at [977, 516] on span "Upload 1" at bounding box center [976, 511] width 62 height 23
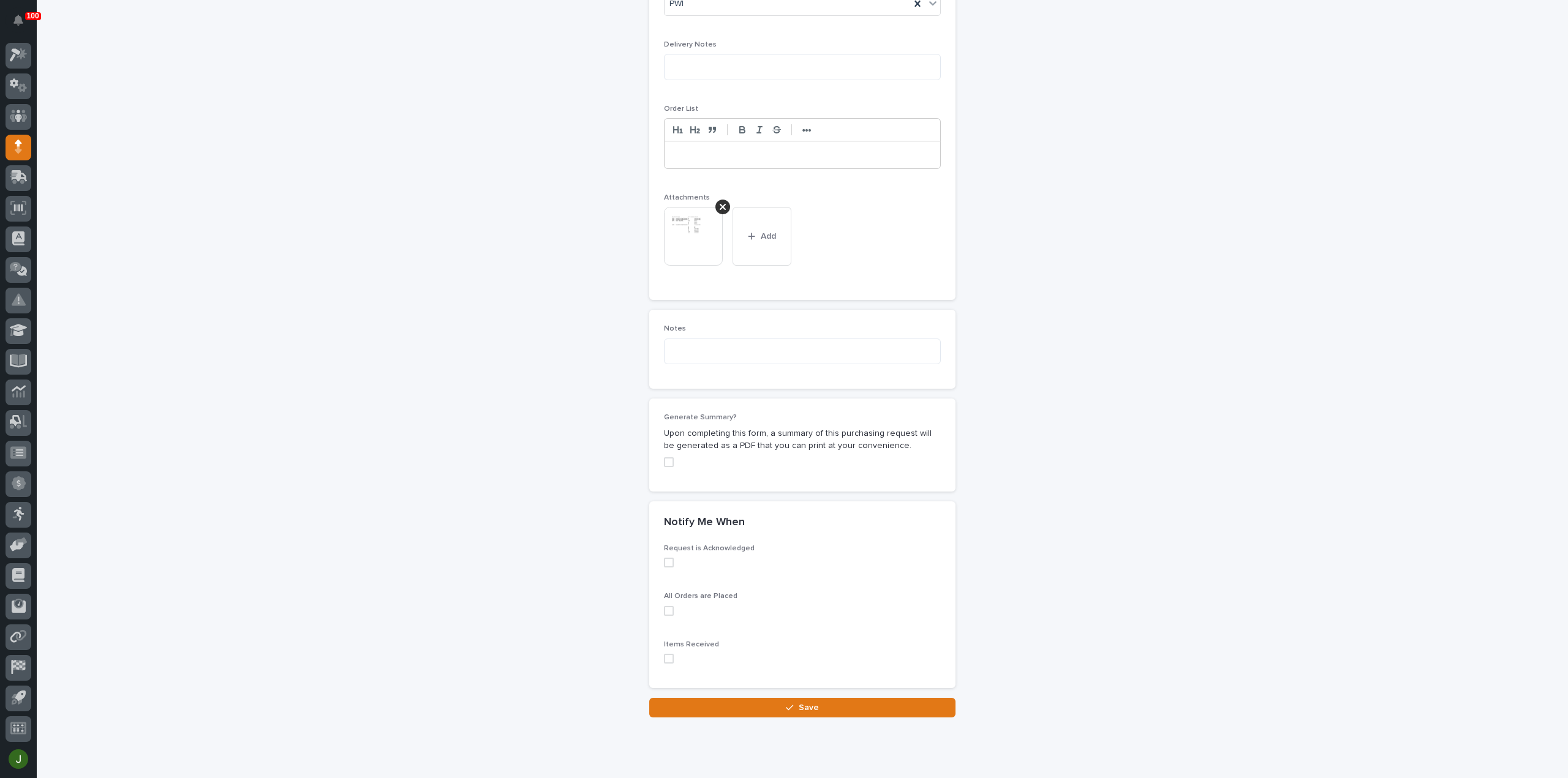
scroll to position [858, 0]
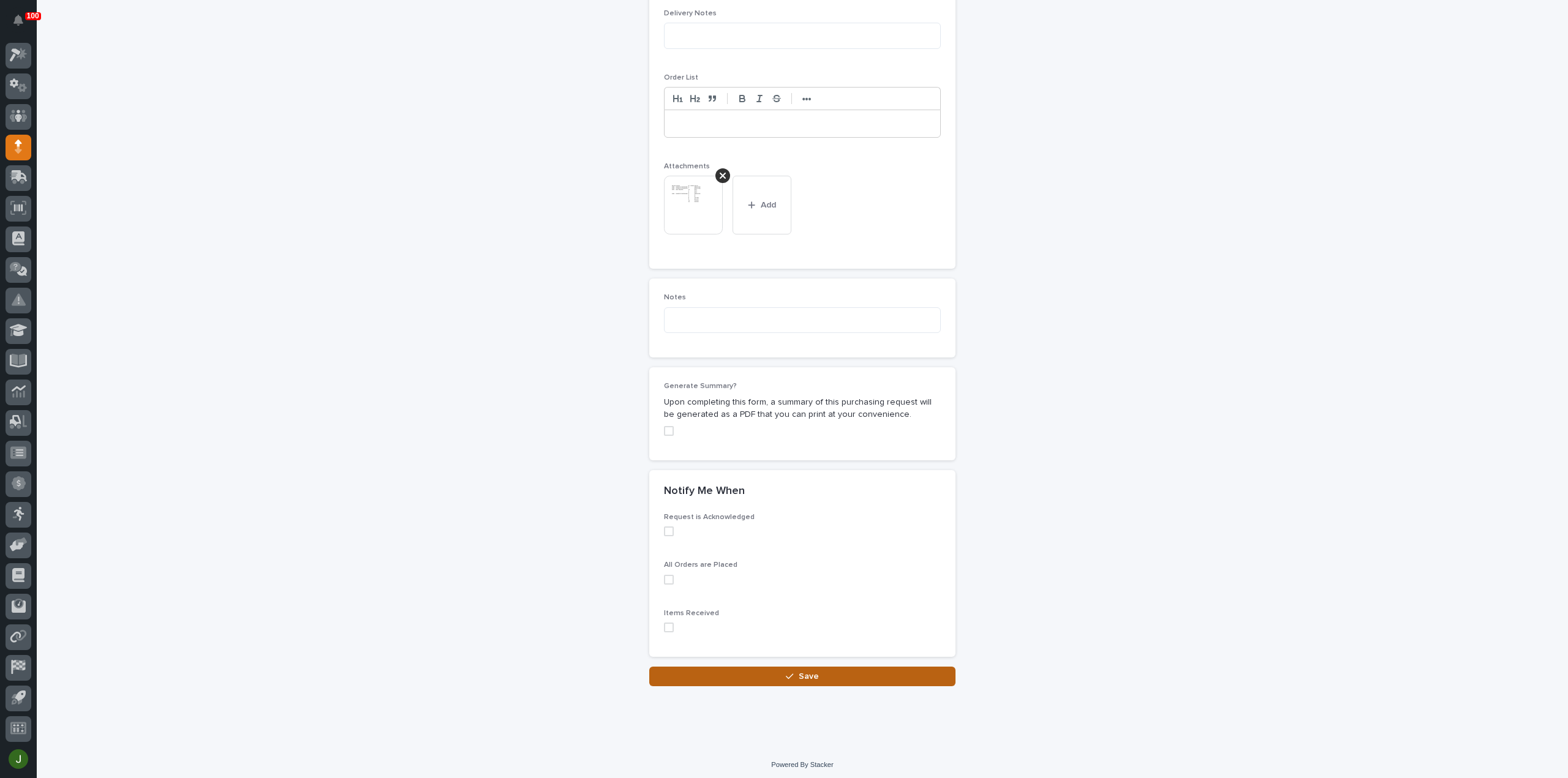
click at [800, 671] on span "Save" at bounding box center [808, 676] width 20 height 11
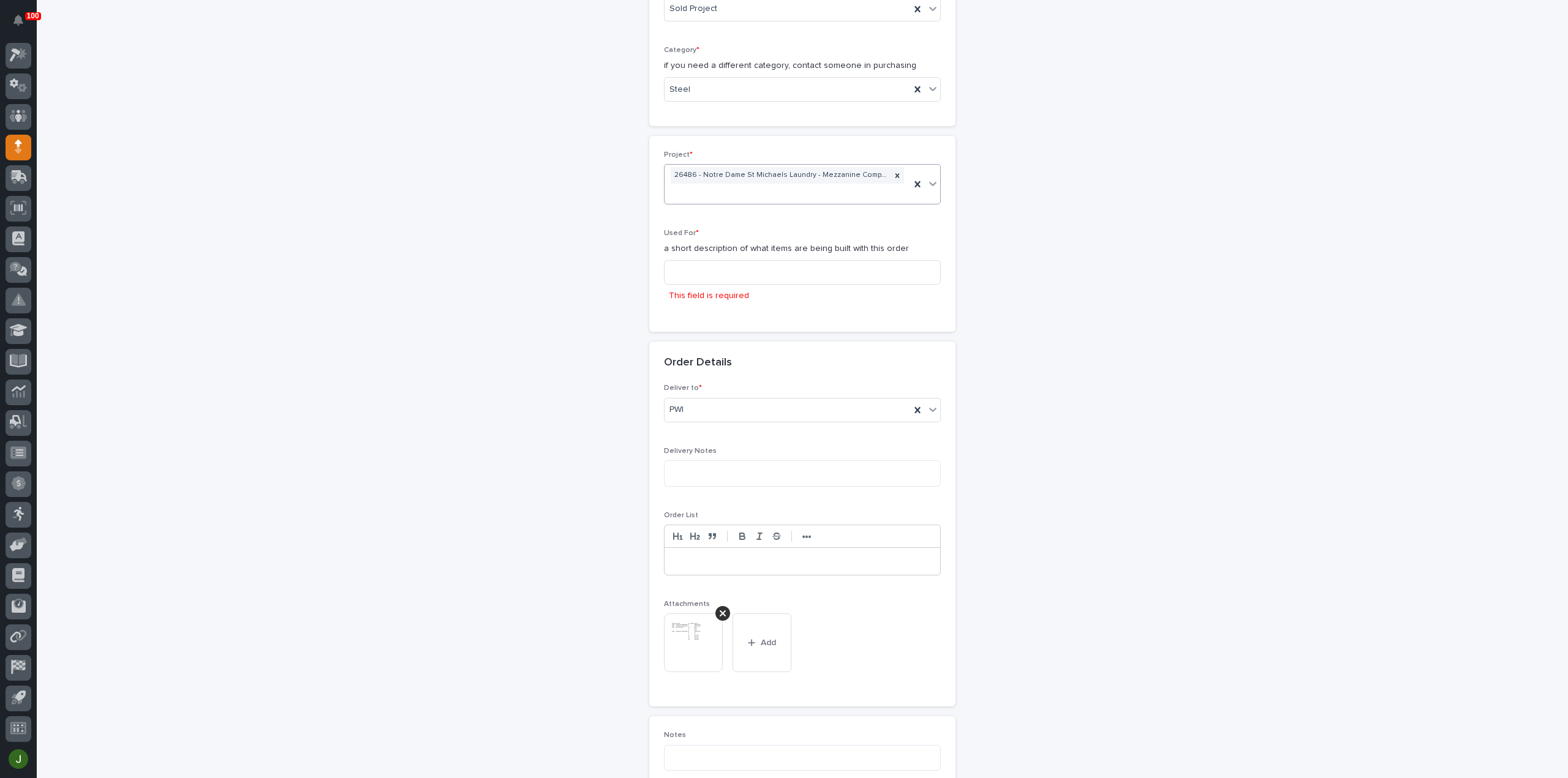
scroll to position [433, 0]
click at [687, 277] on input at bounding box center [802, 282] width 277 height 25
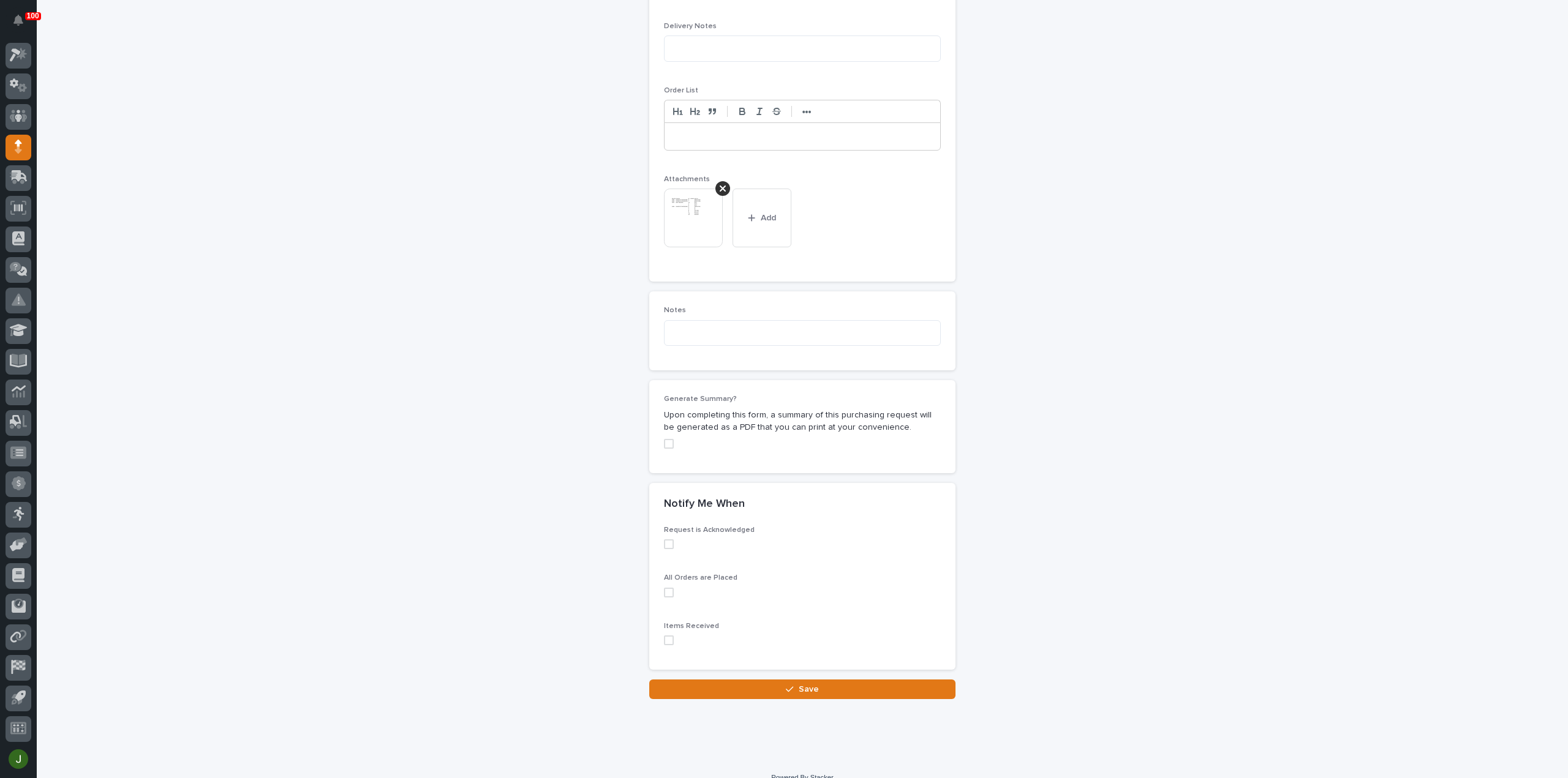
scroll to position [858, 0]
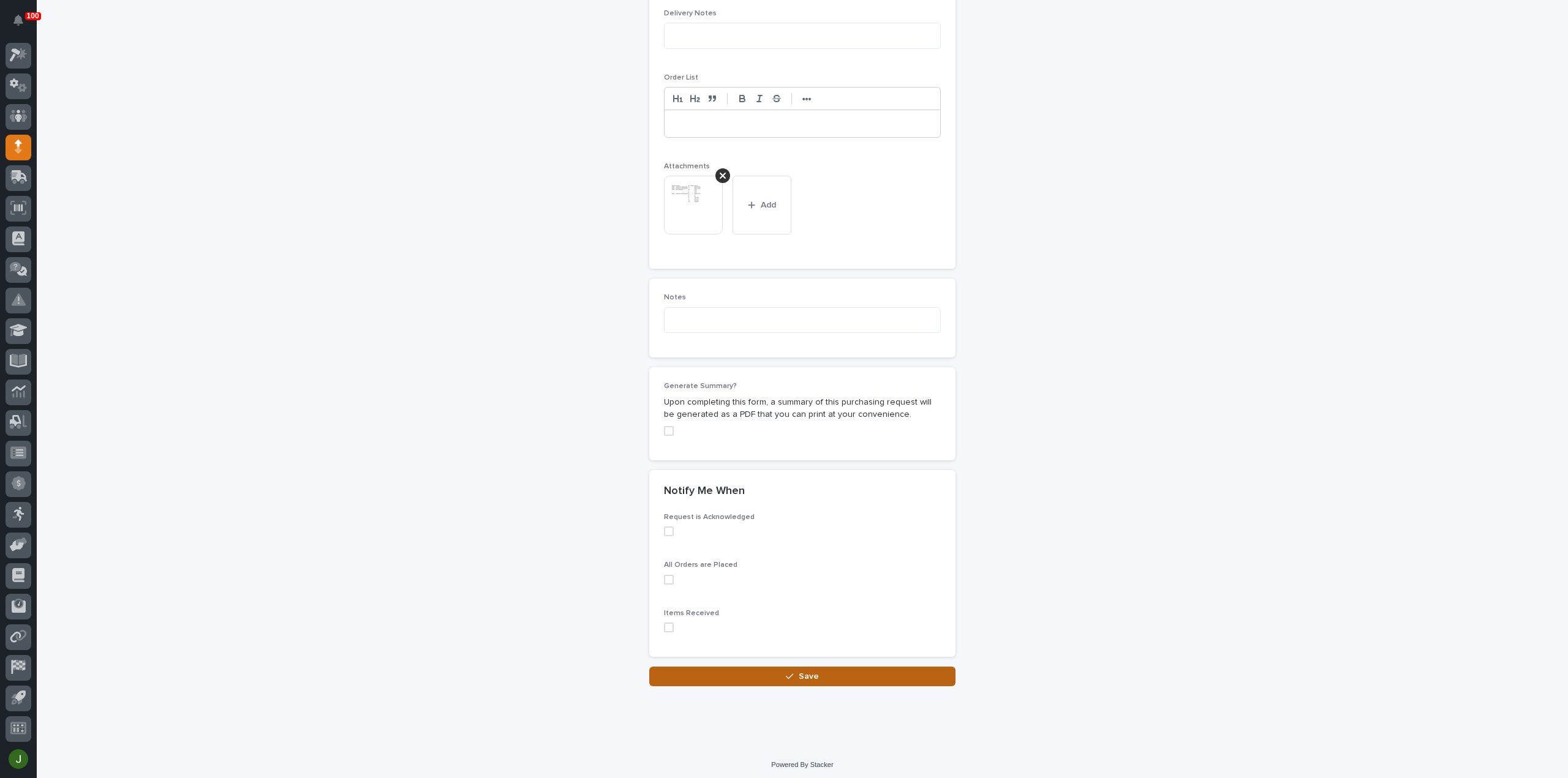
type input "Spanners and Drops"
click at [786, 674] on icon "button" at bounding box center [789, 676] width 7 height 5
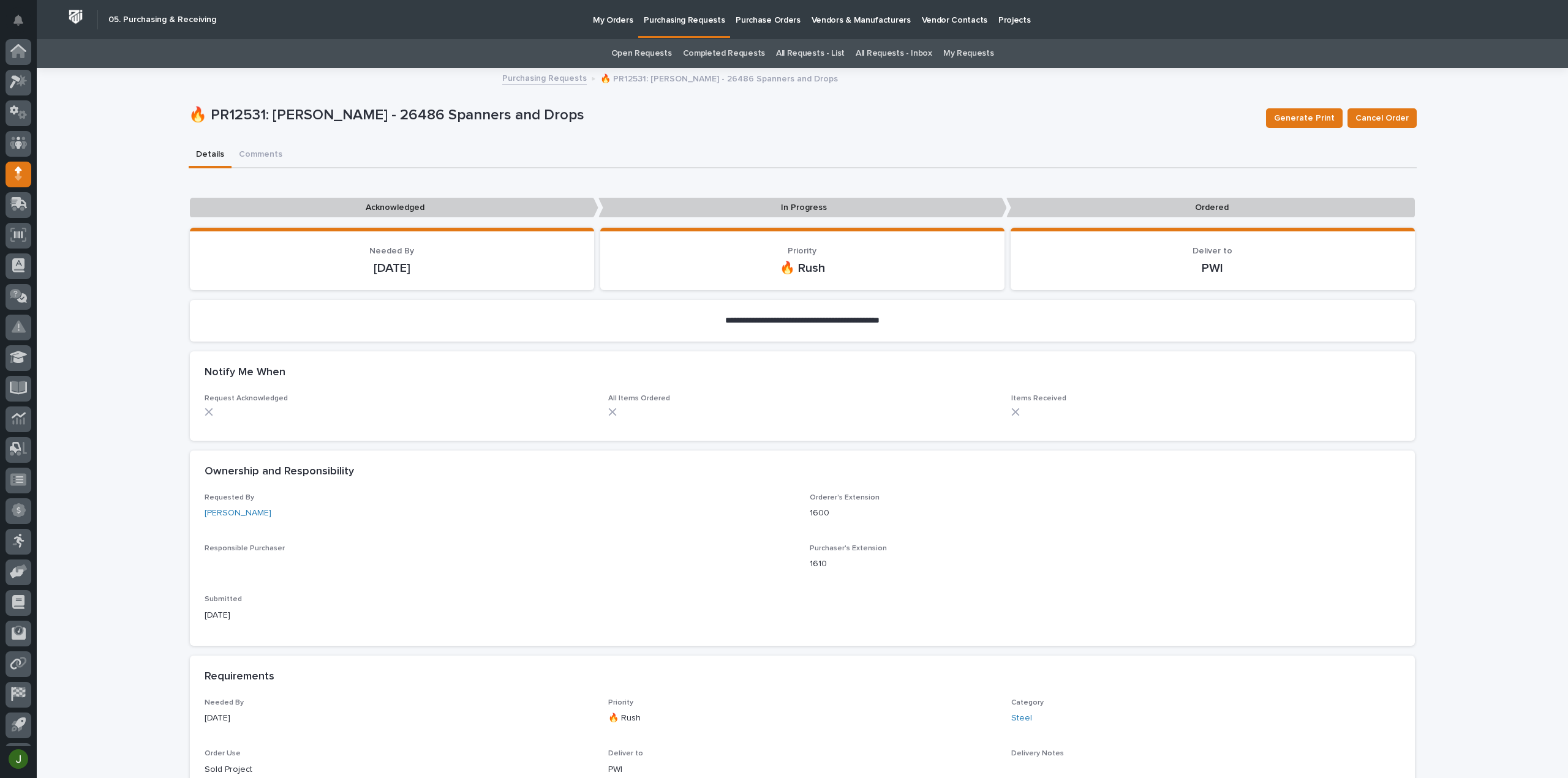
scroll to position [27, 0]
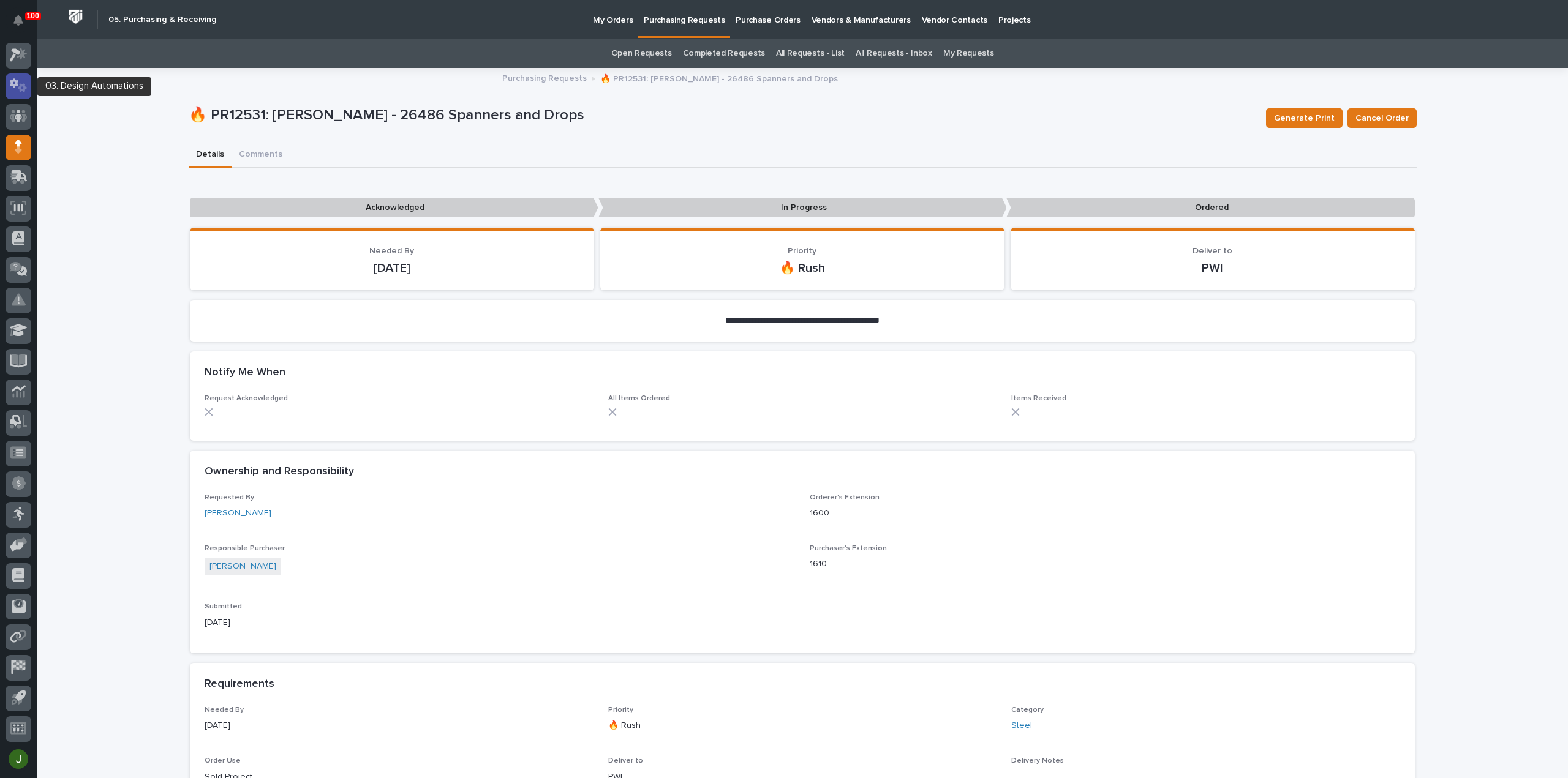
click at [15, 85] on icon at bounding box center [14, 83] width 8 height 9
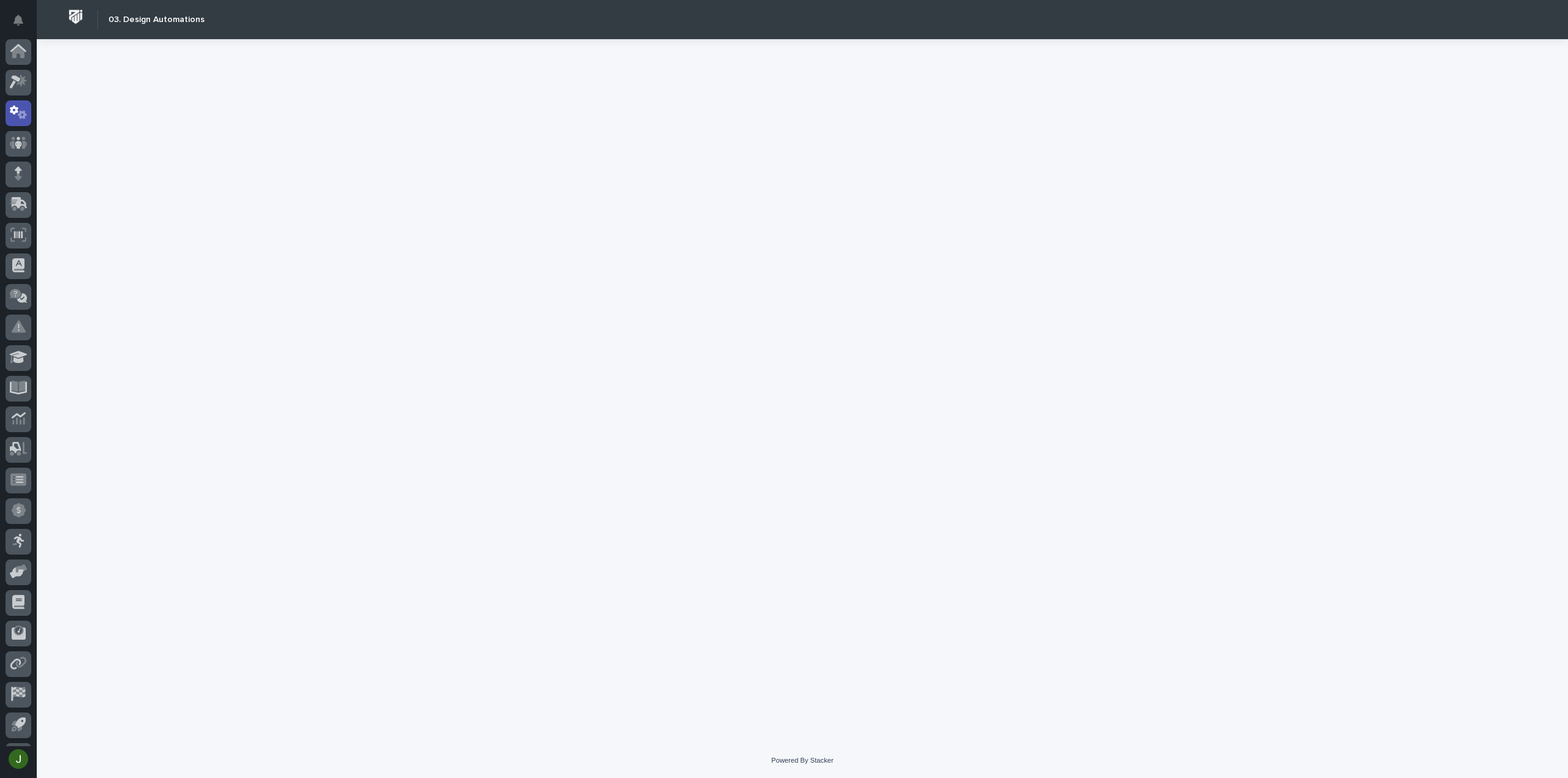
scroll to position [27, 0]
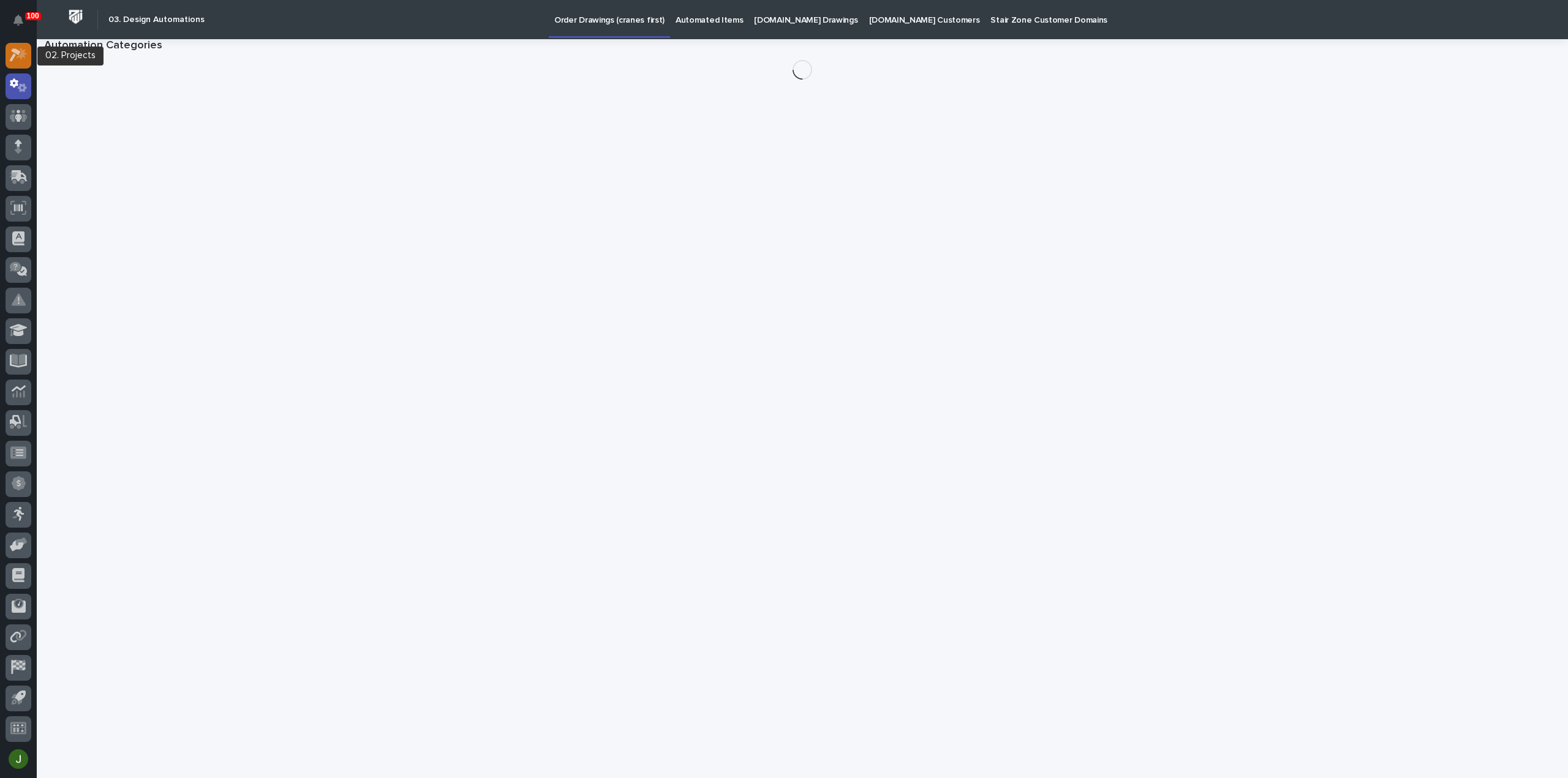
click at [13, 57] on icon at bounding box center [15, 55] width 11 height 14
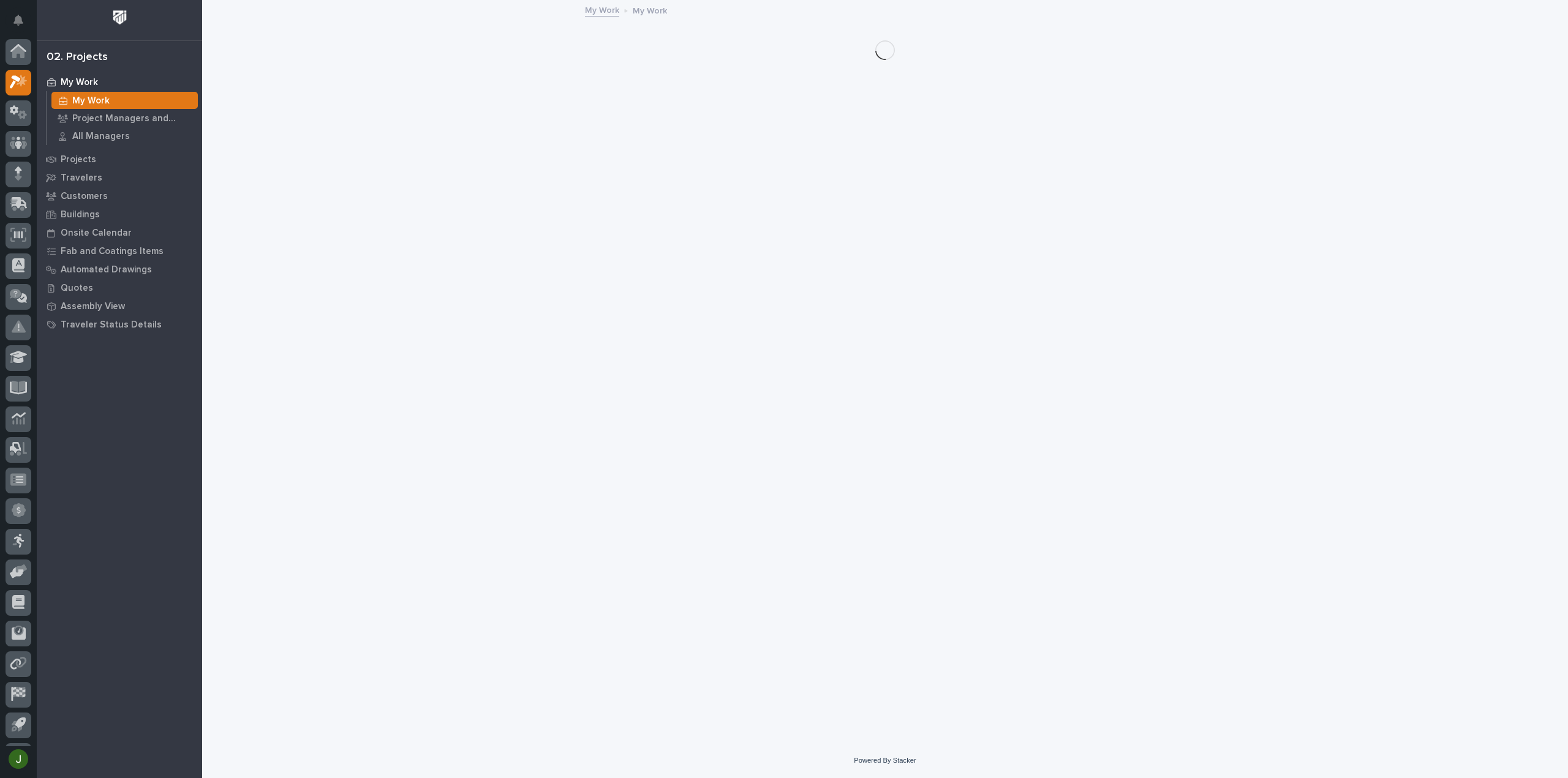
scroll to position [27, 0]
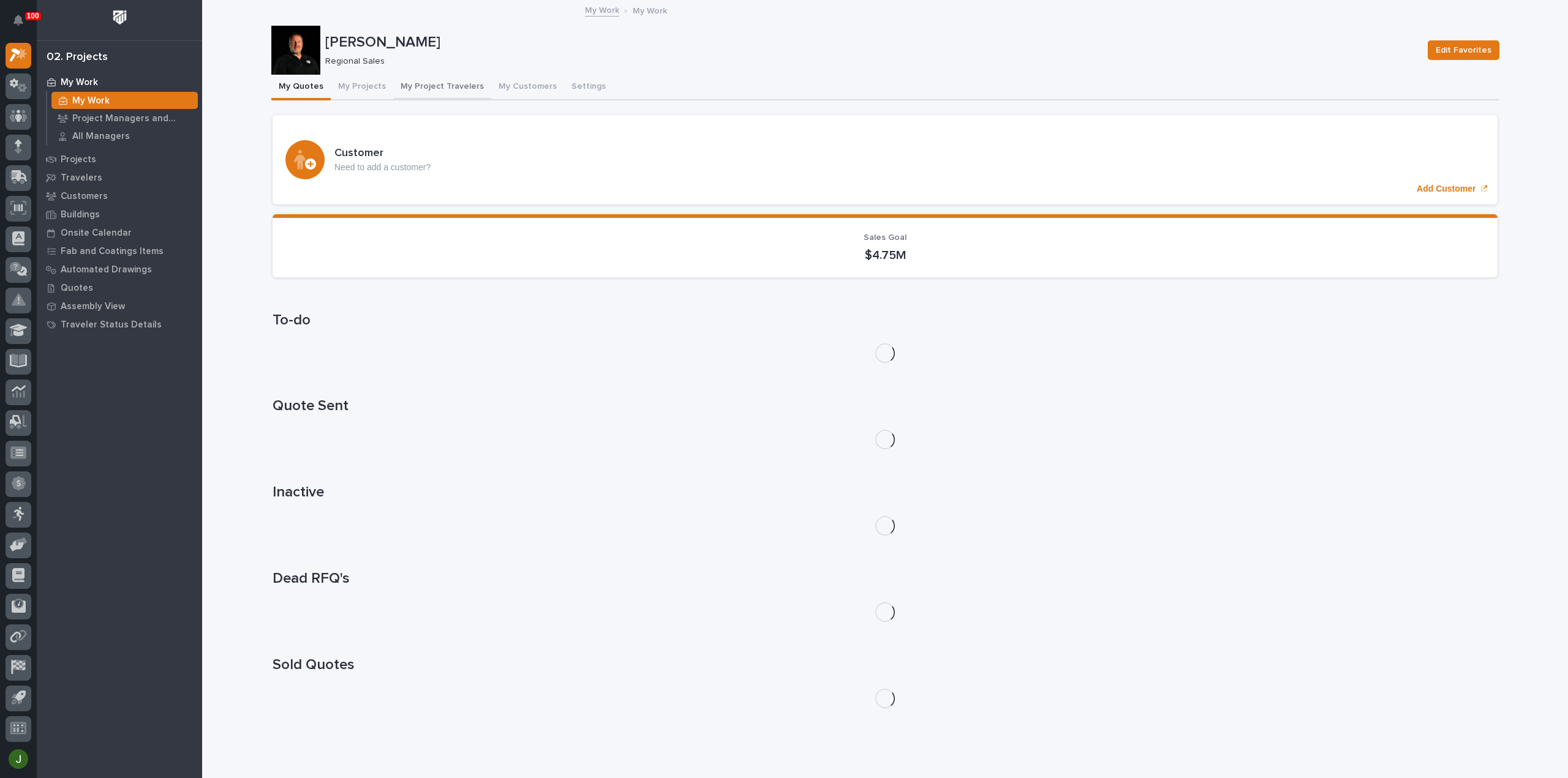
click at [415, 85] on button "My Project Travelers" at bounding box center [442, 87] width 98 height 25
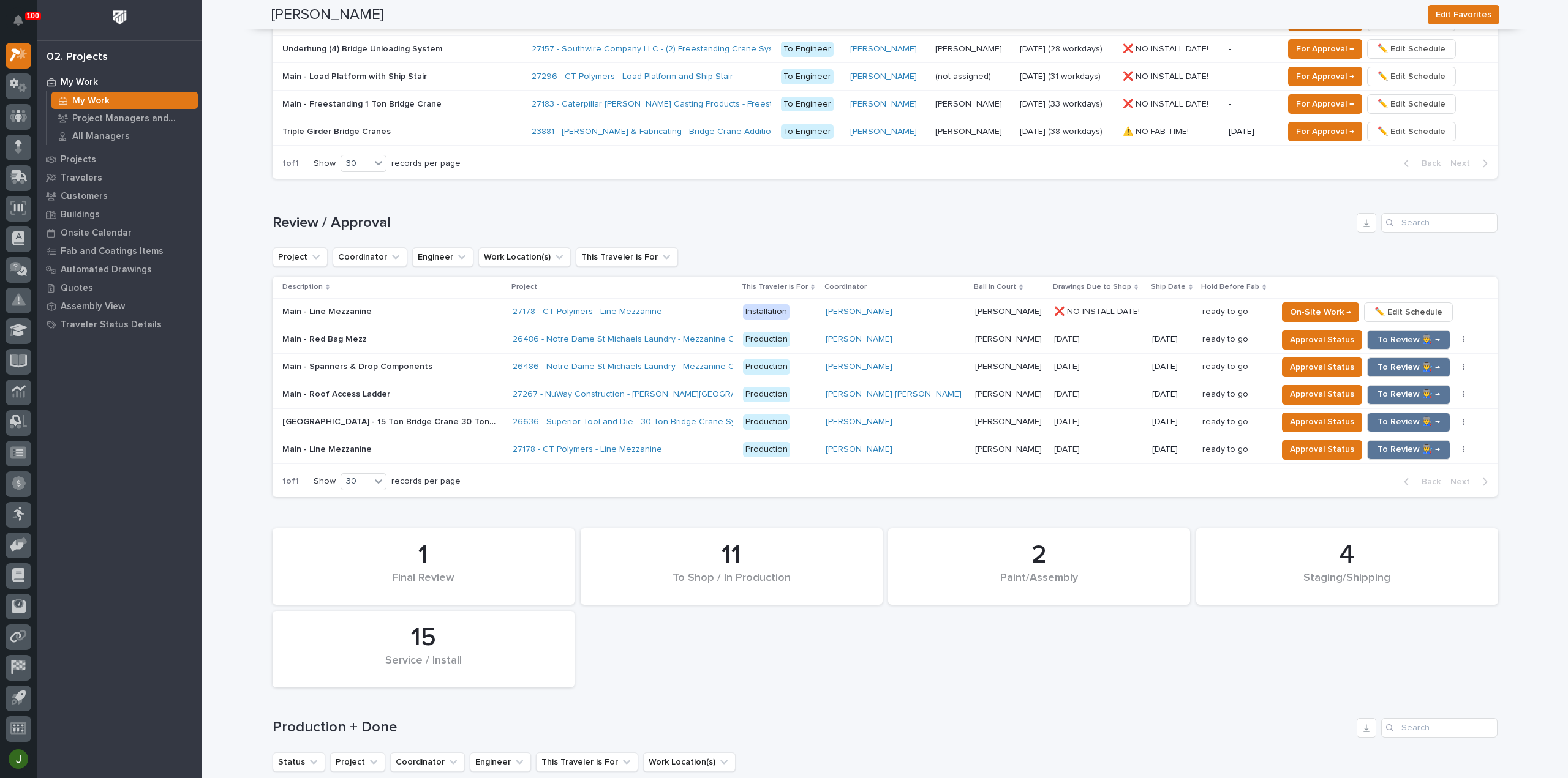
scroll to position [1061, 0]
click at [1378, 359] on span "To Review 👨‍🏭 →" at bounding box center [1409, 366] width 63 height 15
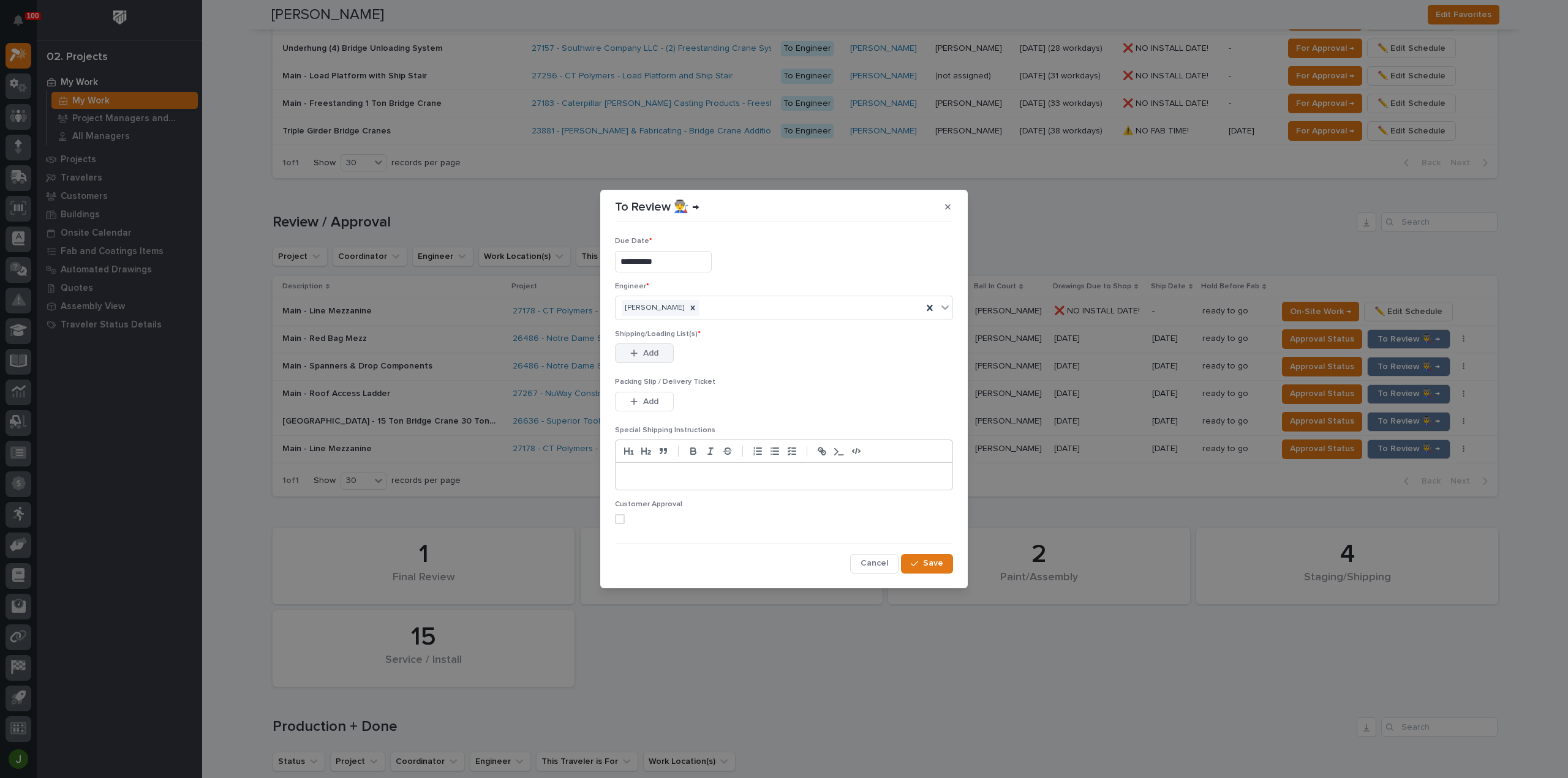
click at [647, 353] on span "Add" at bounding box center [650, 353] width 15 height 11
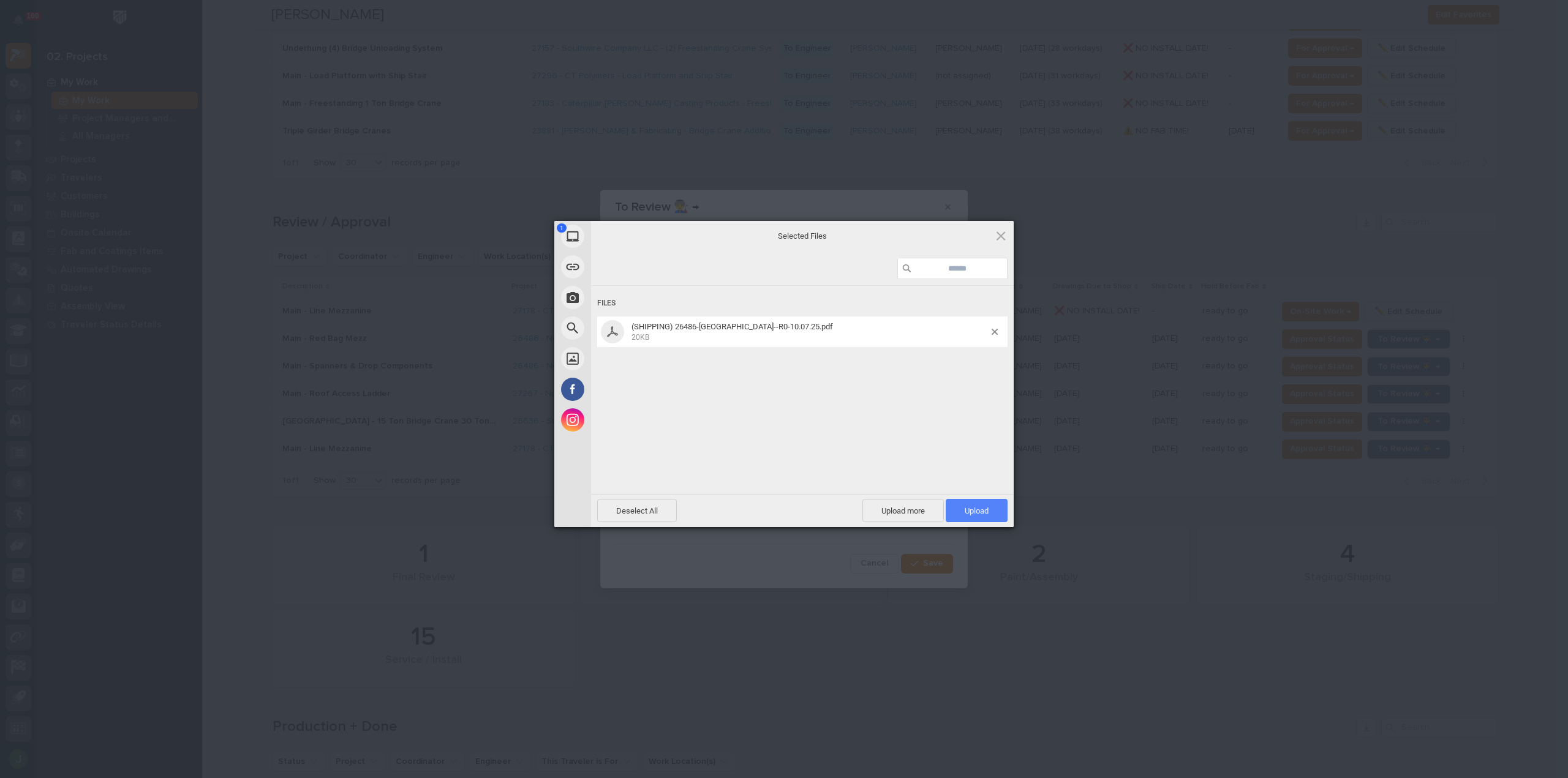
click at [984, 510] on span "Upload 1" at bounding box center [976, 511] width 24 height 9
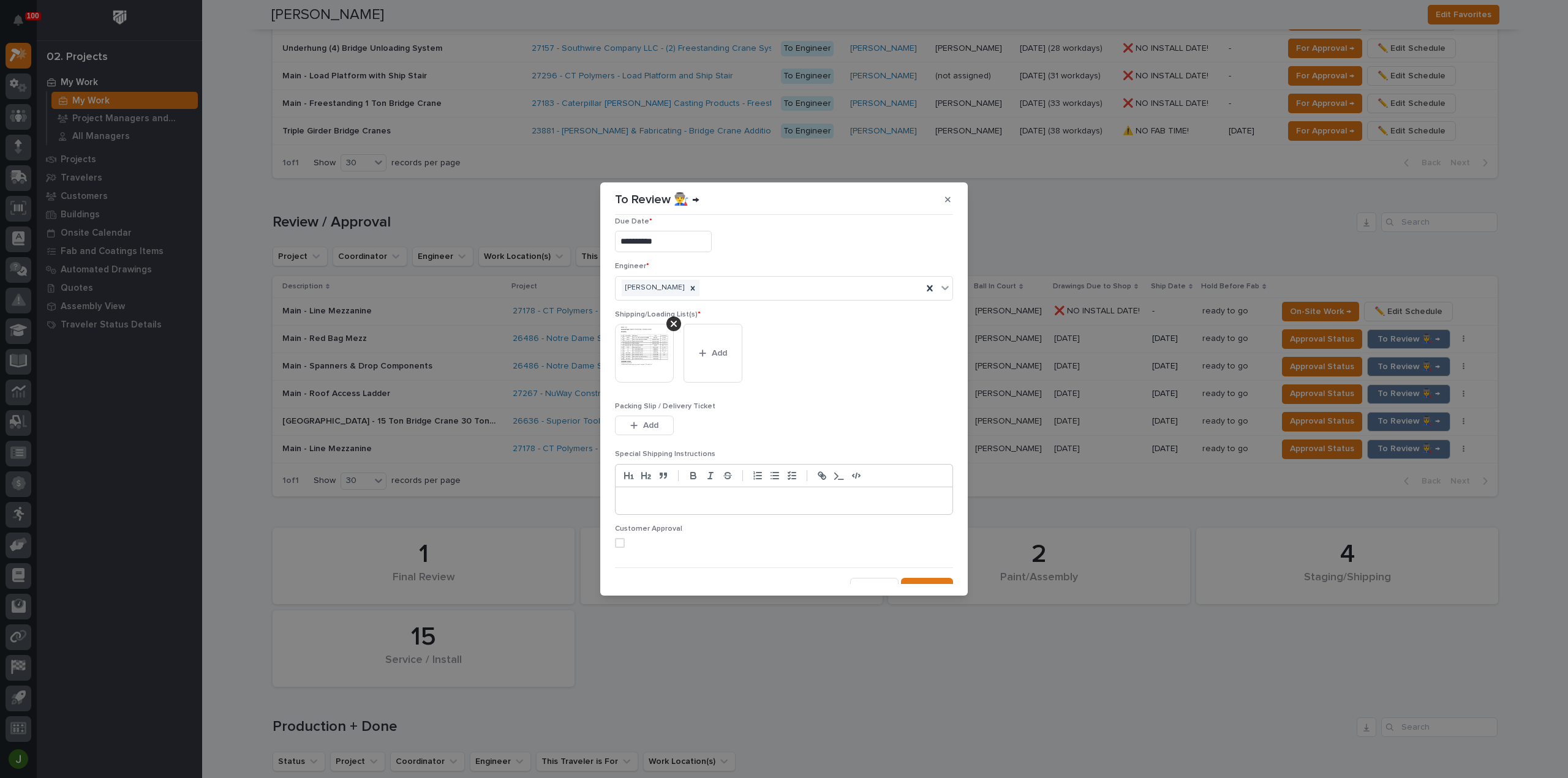
scroll to position [25, 0]
click at [616, 530] on span at bounding box center [619, 530] width 10 height 10
click at [928, 575] on span "Save" at bounding box center [933, 575] width 20 height 11
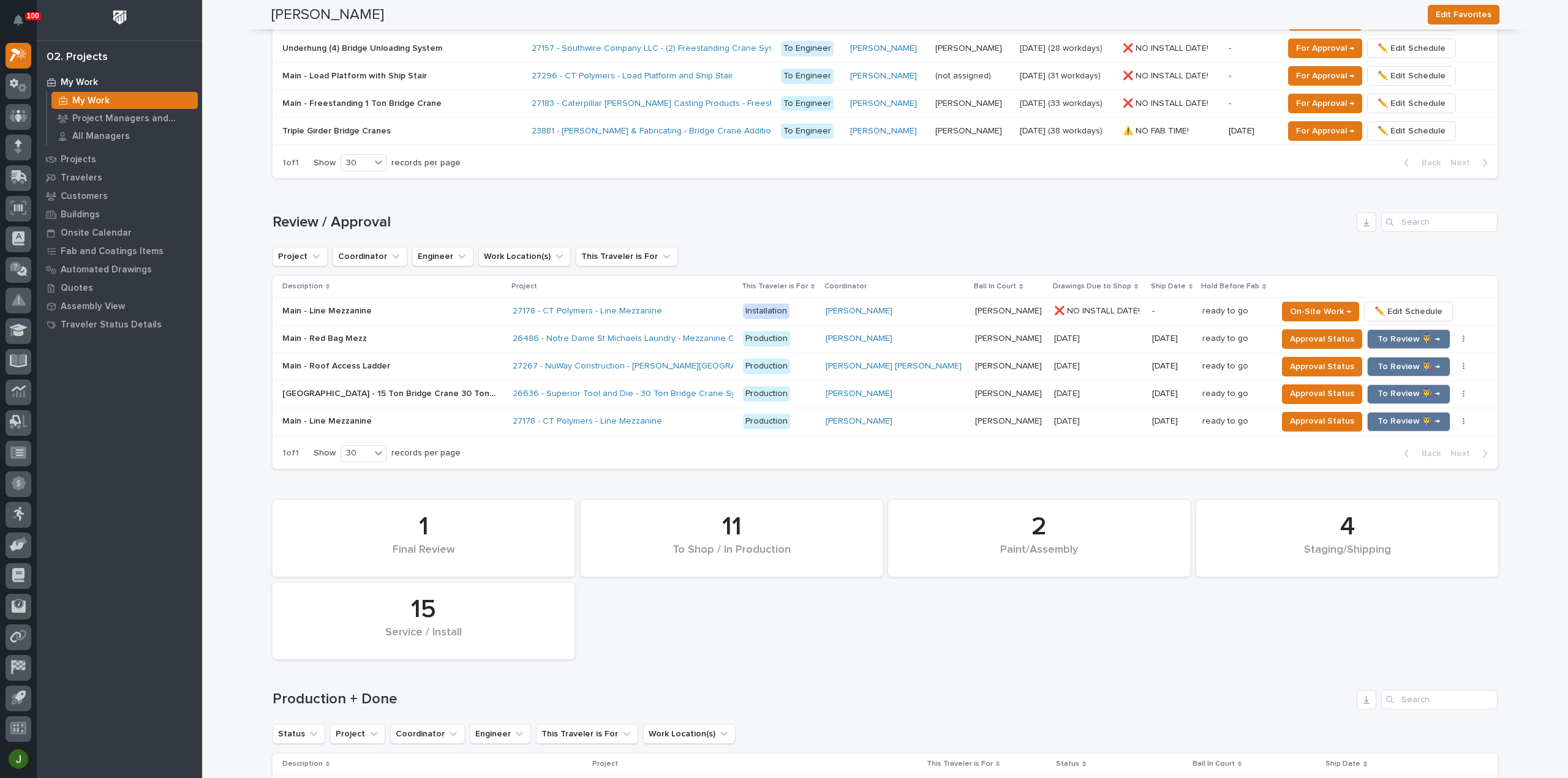
scroll to position [1047, 0]
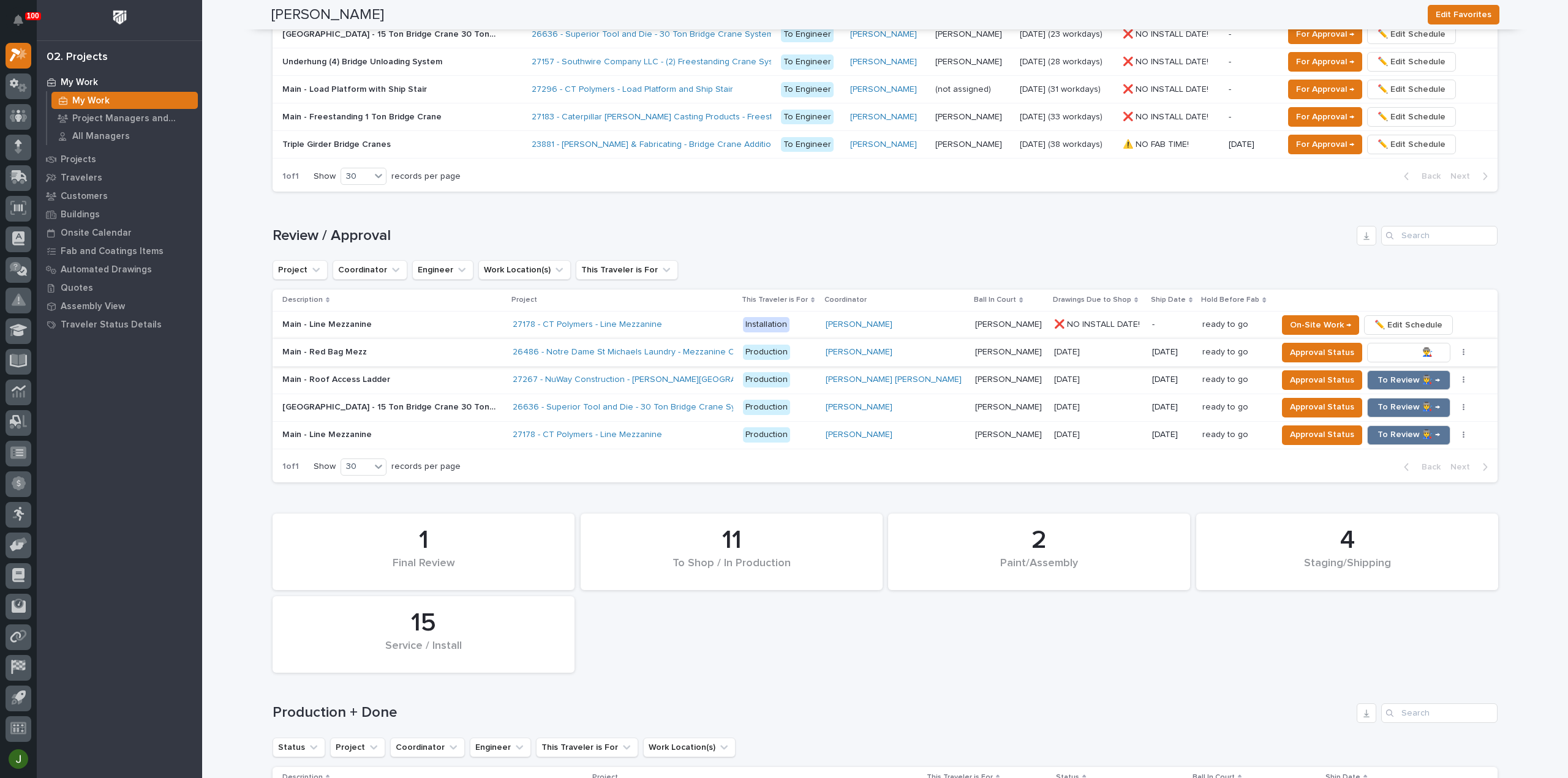
click at [1378, 346] on span "To Review 👨‍🏭 →" at bounding box center [1409, 353] width 63 height 15
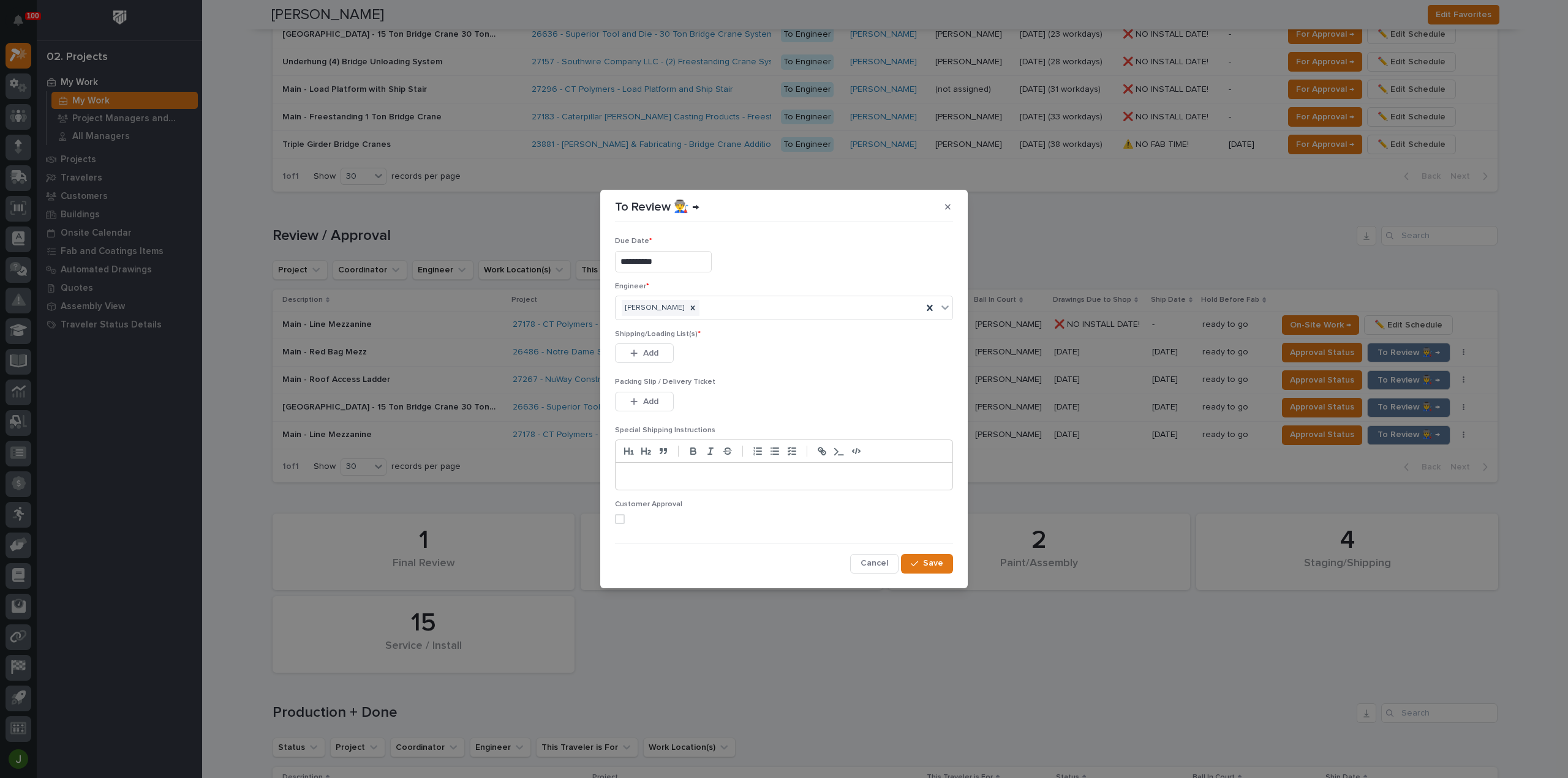
click at [621, 521] on span at bounding box center [619, 519] width 10 height 10
click at [651, 354] on span "Add" at bounding box center [650, 353] width 15 height 11
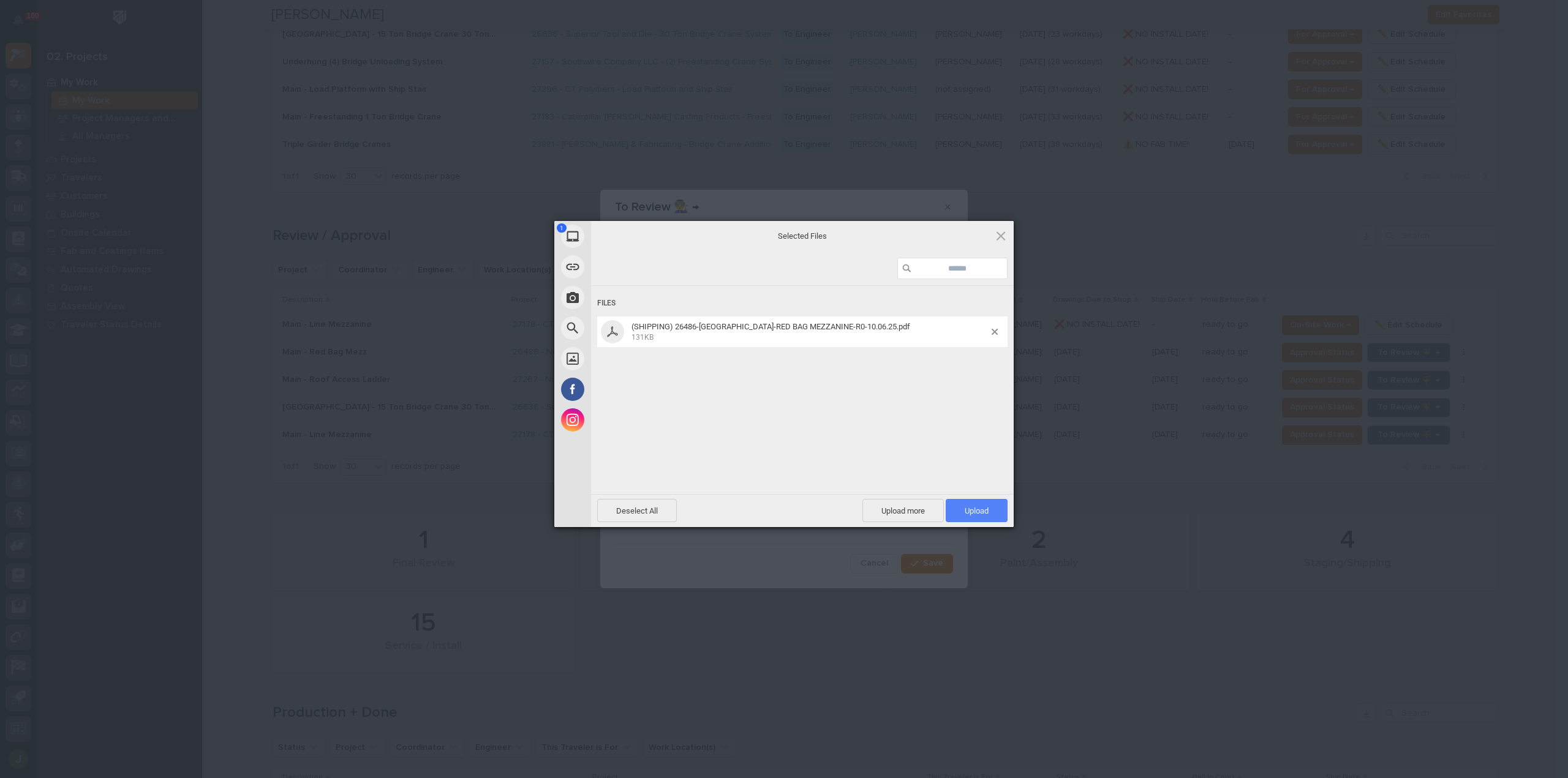
click at [983, 508] on span "Upload 1" at bounding box center [976, 511] width 24 height 9
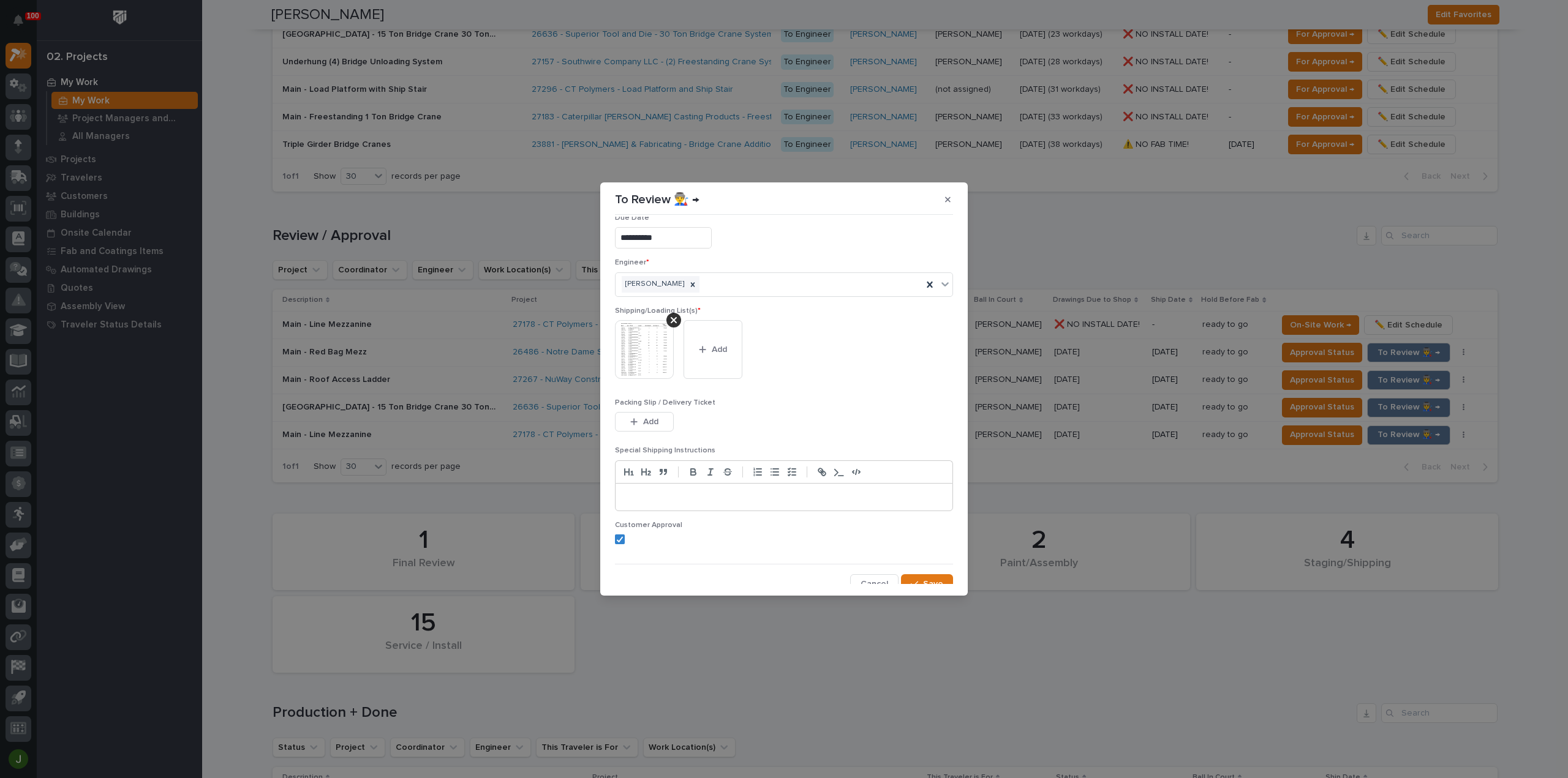
scroll to position [25, 0]
click at [923, 573] on span "Save" at bounding box center [933, 575] width 20 height 11
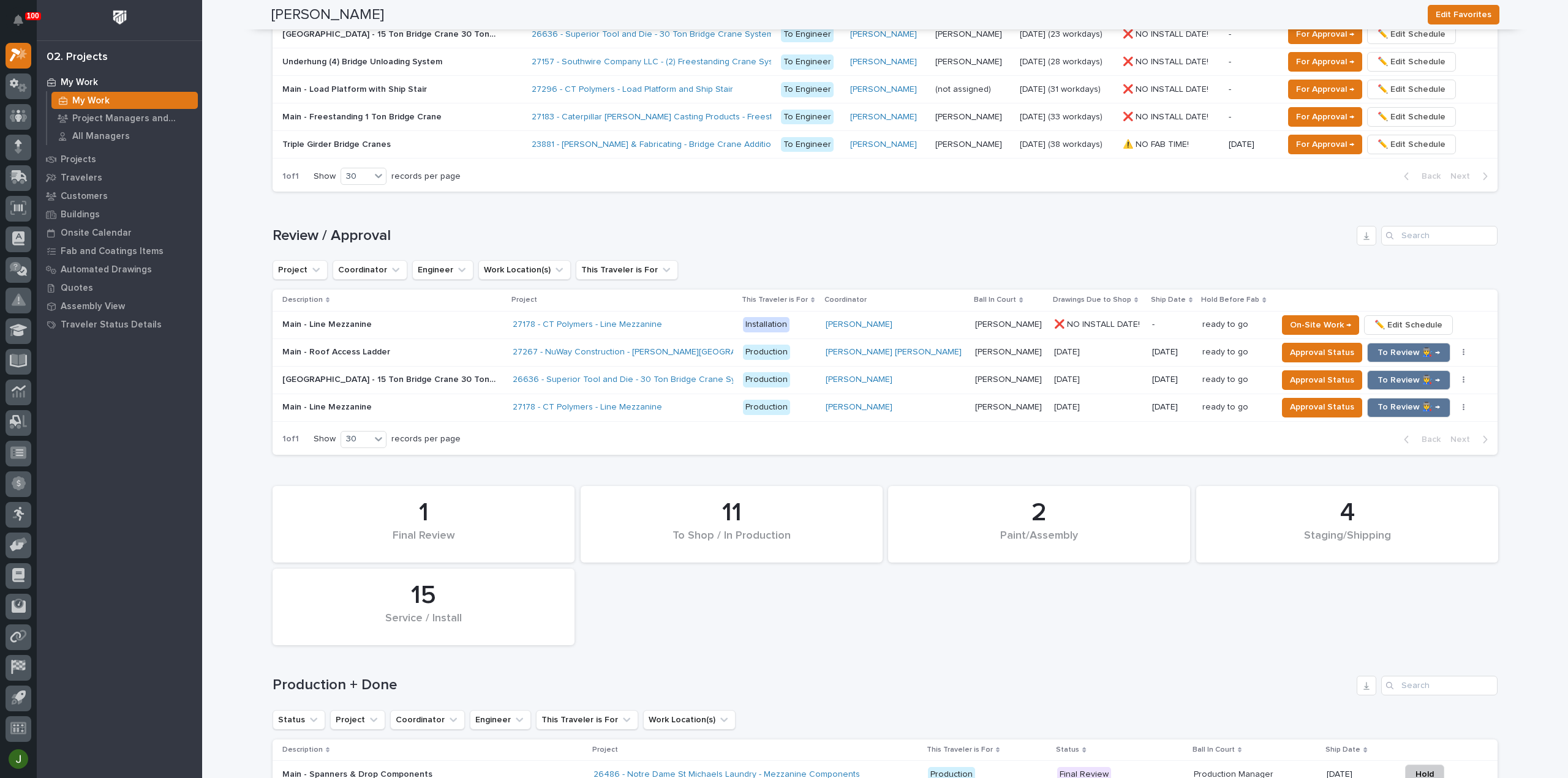
scroll to position [1033, 0]
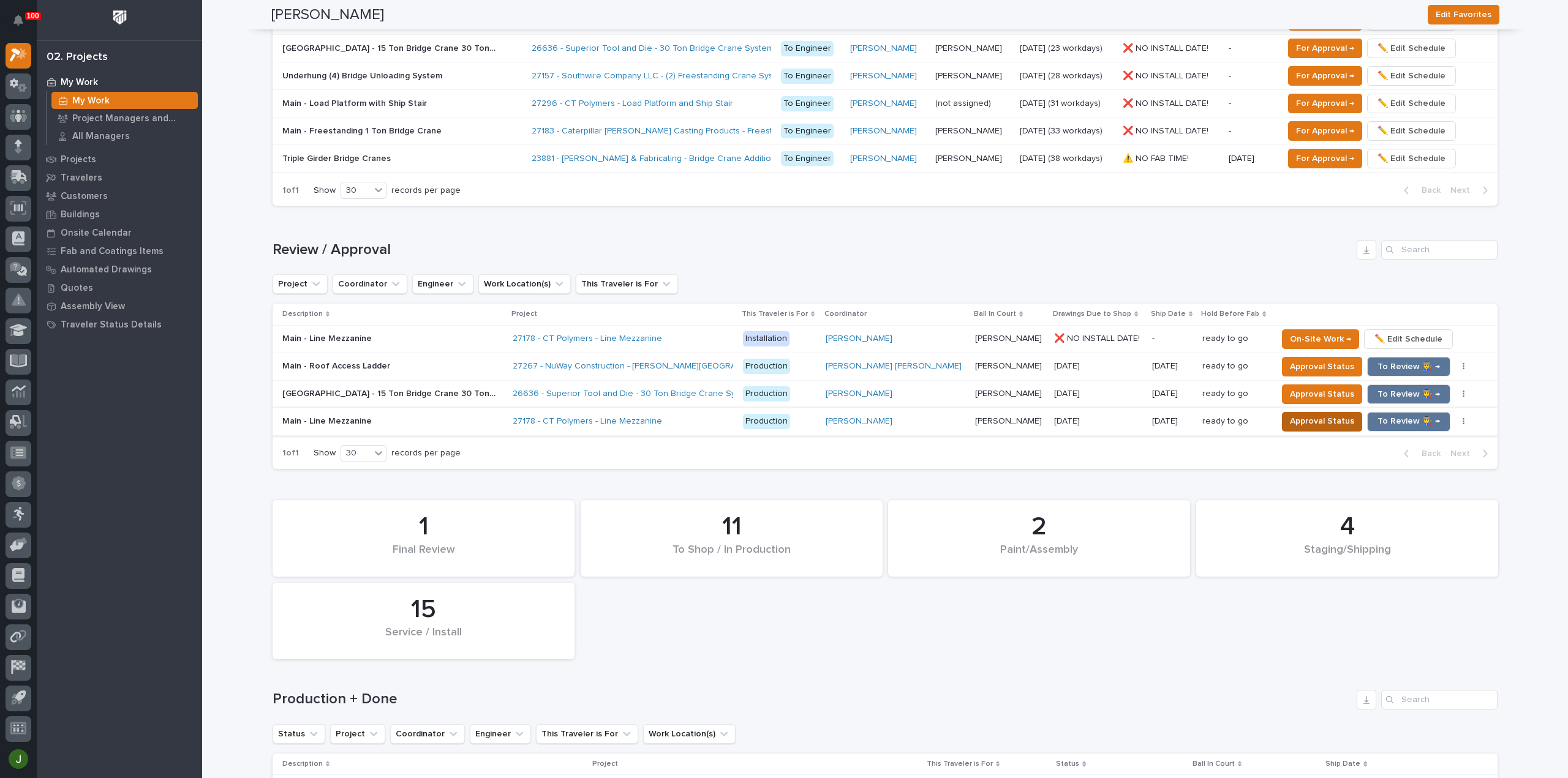
click at [1293, 416] on span "Approval Status" at bounding box center [1322, 421] width 65 height 15
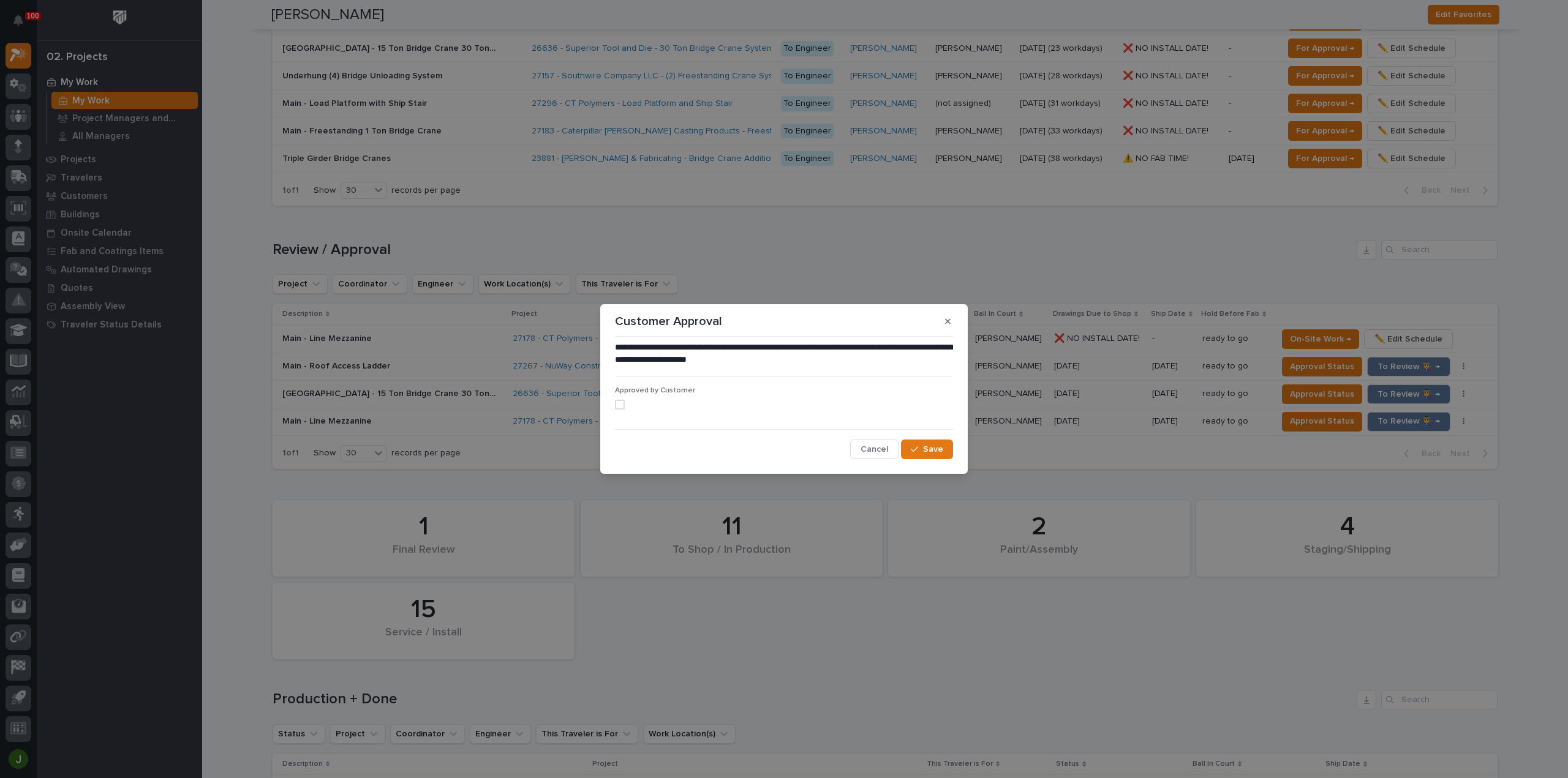
click at [618, 405] on span at bounding box center [619, 404] width 10 height 10
click at [939, 454] on span "Save" at bounding box center [933, 449] width 20 height 11
